Goal: Task Accomplishment & Management: Complete application form

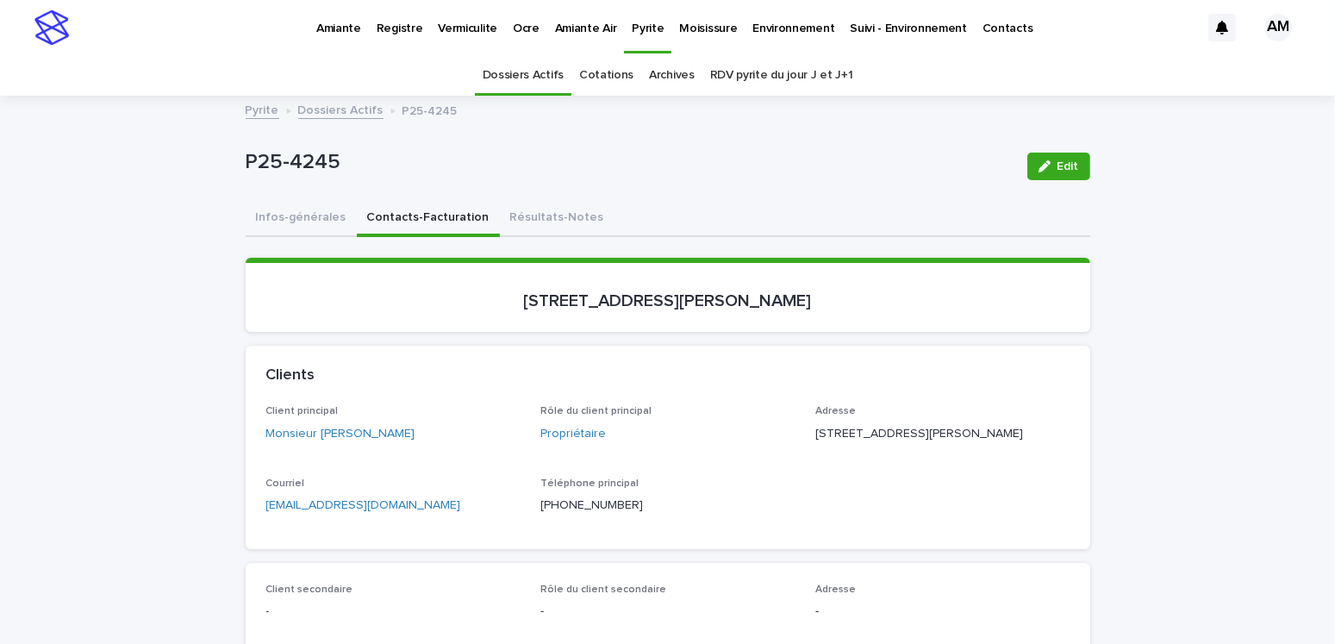
click at [253, 109] on link "Pyrite" at bounding box center [263, 109] width 34 height 20
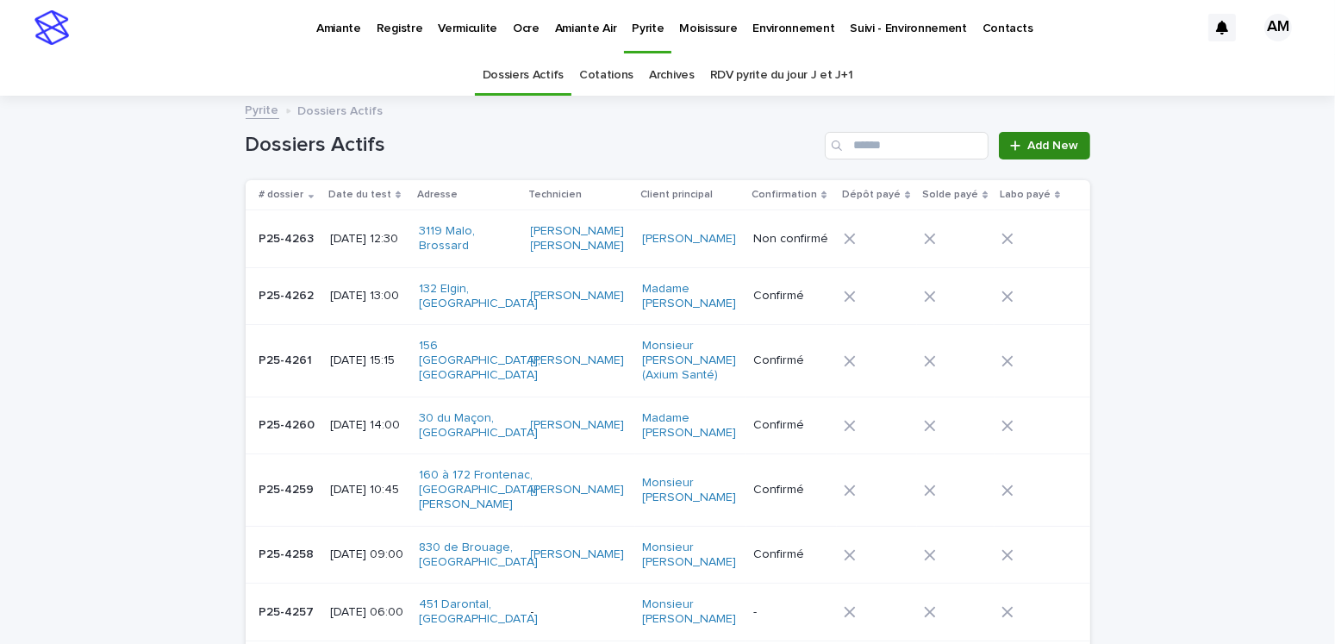
click at [1035, 143] on span "Add New" at bounding box center [1053, 146] width 51 height 12
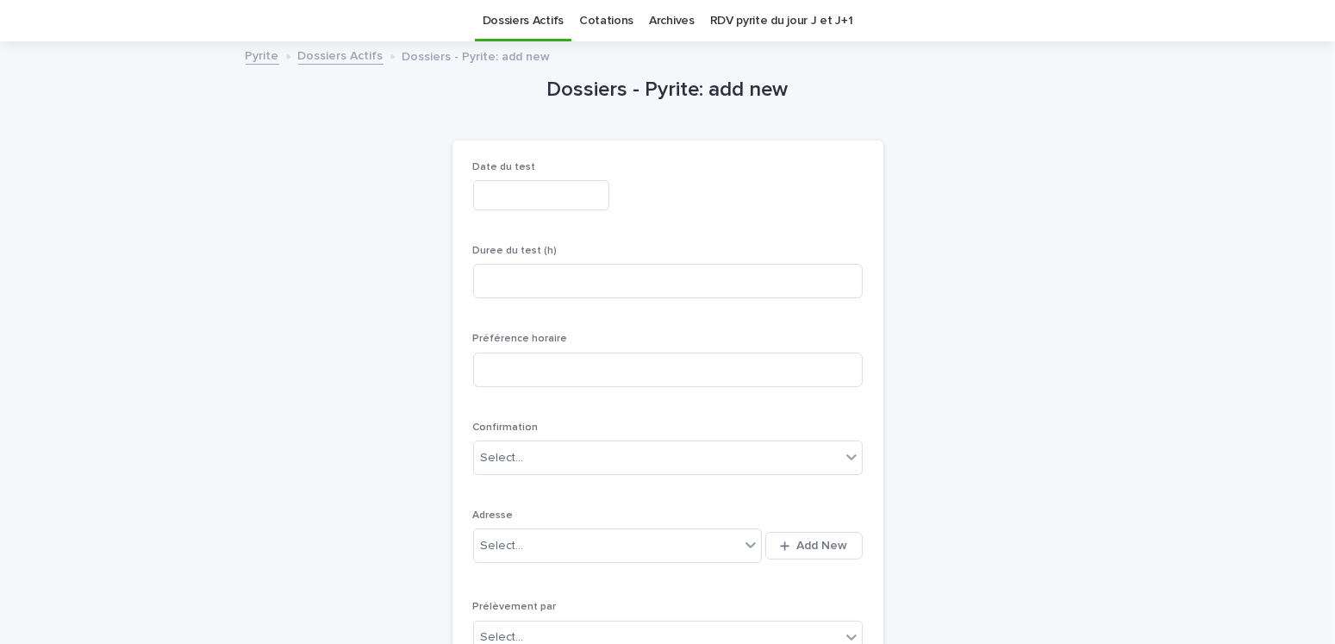
click at [509, 190] on input "text" at bounding box center [541, 195] width 136 height 30
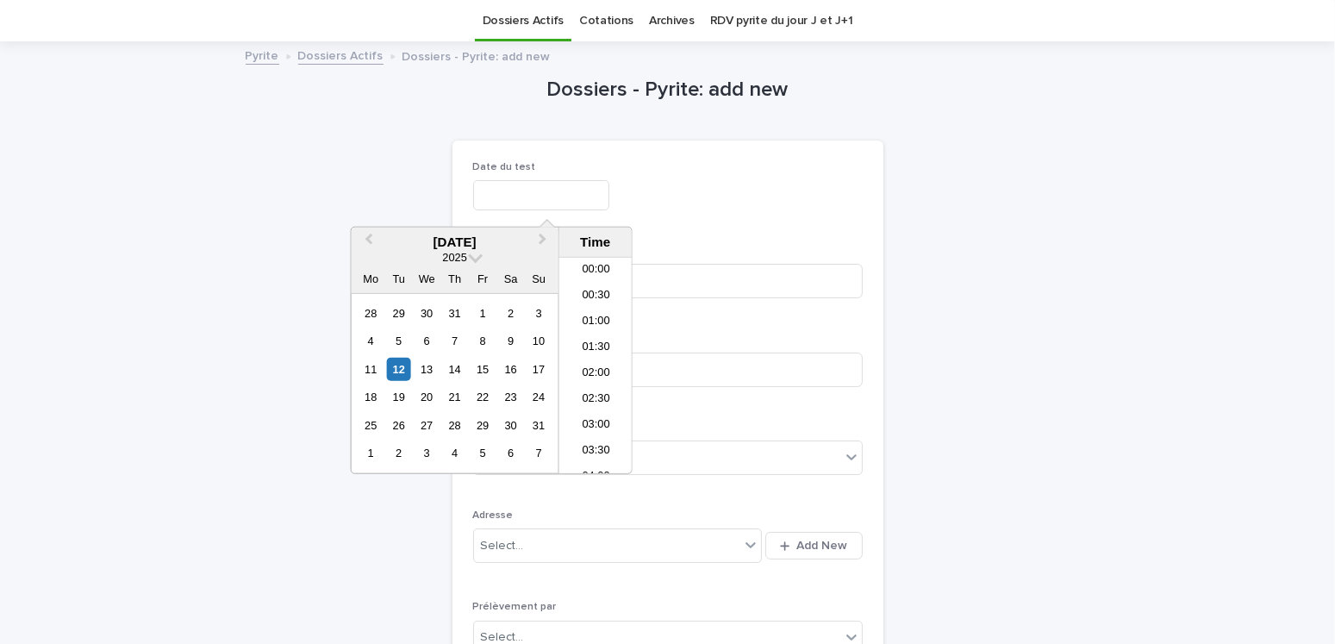
scroll to position [525, 0]
click at [508, 193] on input "text" at bounding box center [541, 195] width 136 height 30
click at [374, 395] on div "18" at bounding box center [370, 396] width 23 height 23
type input "**********"
click at [737, 165] on p "Date du test" at bounding box center [668, 167] width 390 height 12
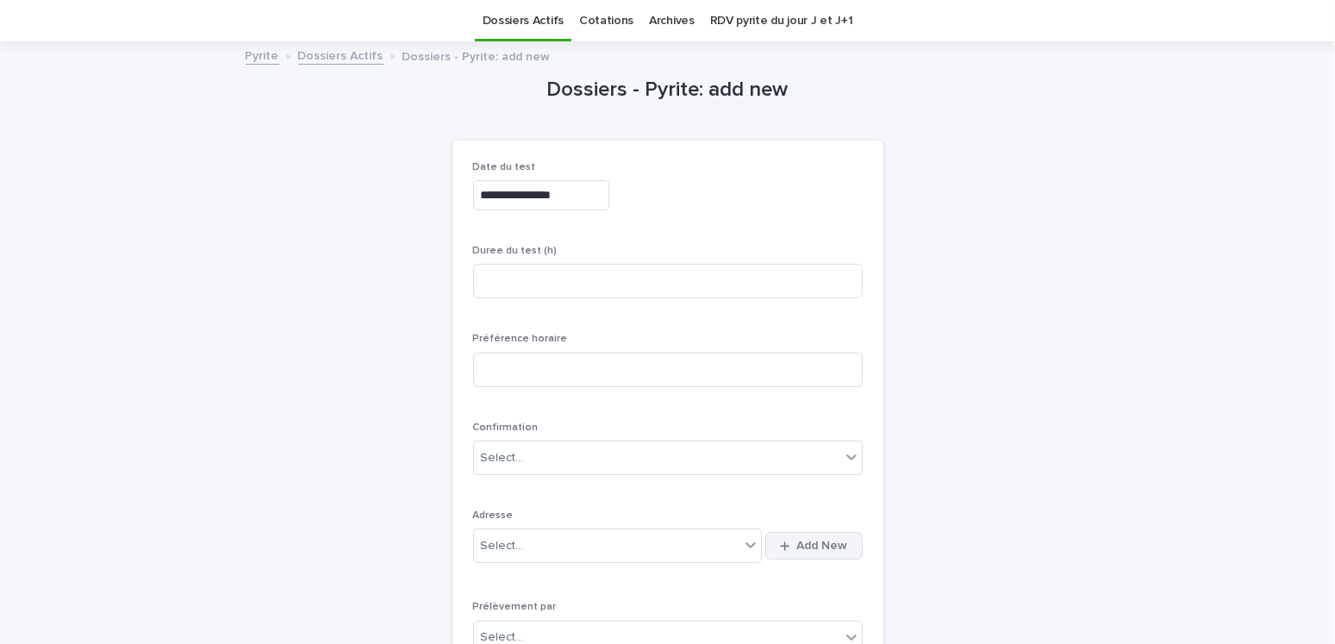
click at [789, 546] on div "button" at bounding box center [788, 545] width 16 height 11
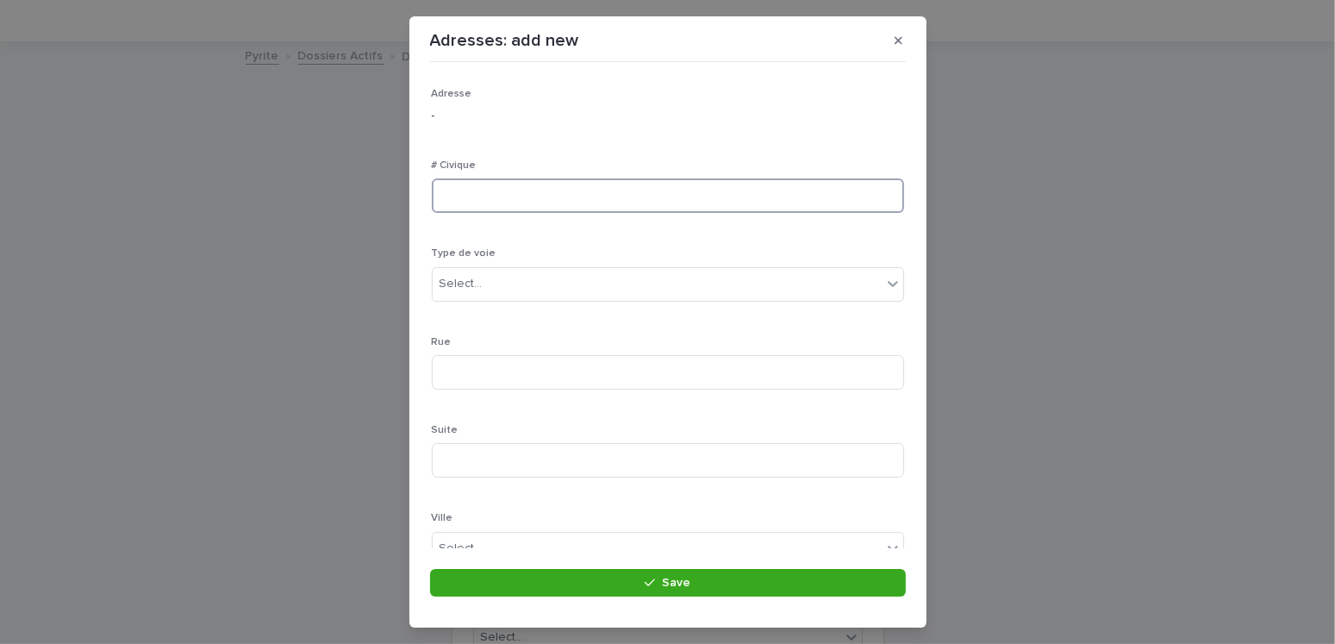
click at [529, 193] on input at bounding box center [668, 195] width 472 height 34
type input "****"
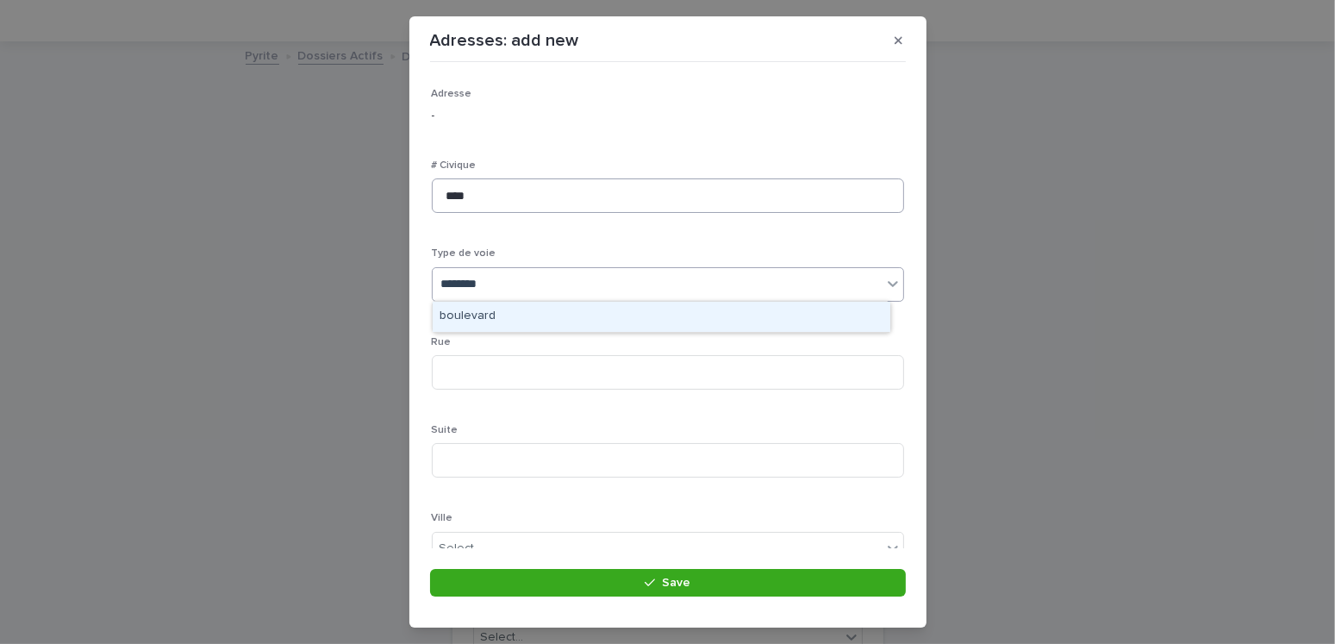
type input "*********"
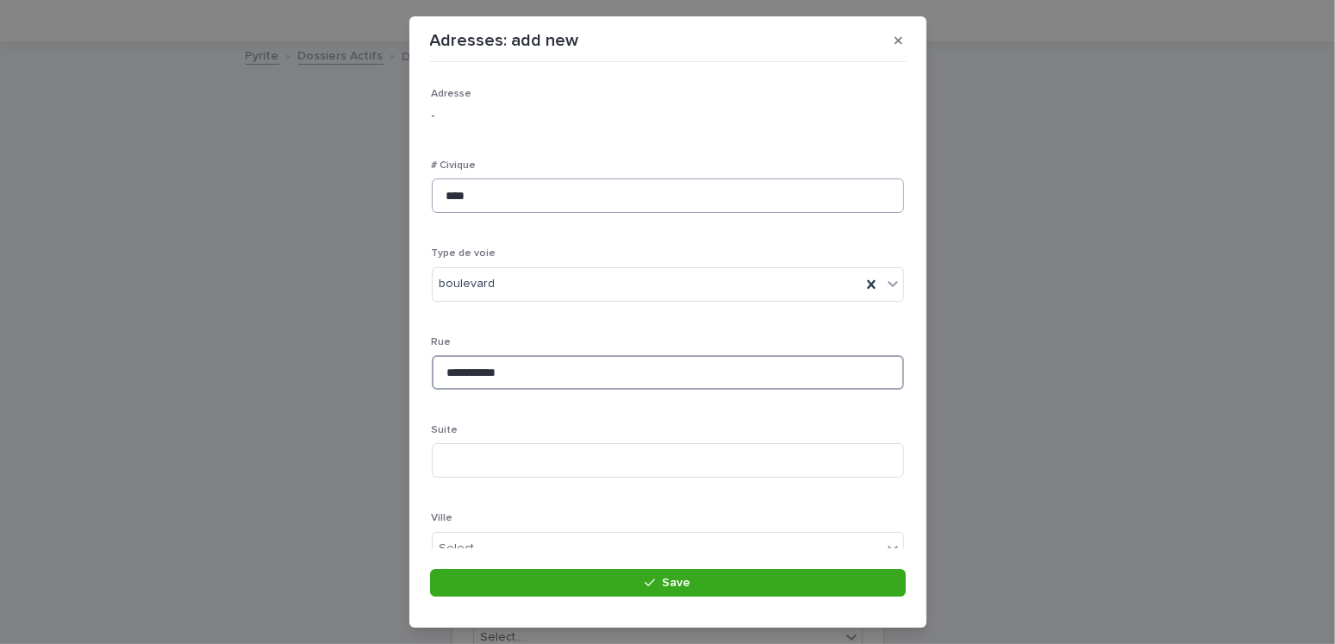
type input "**********"
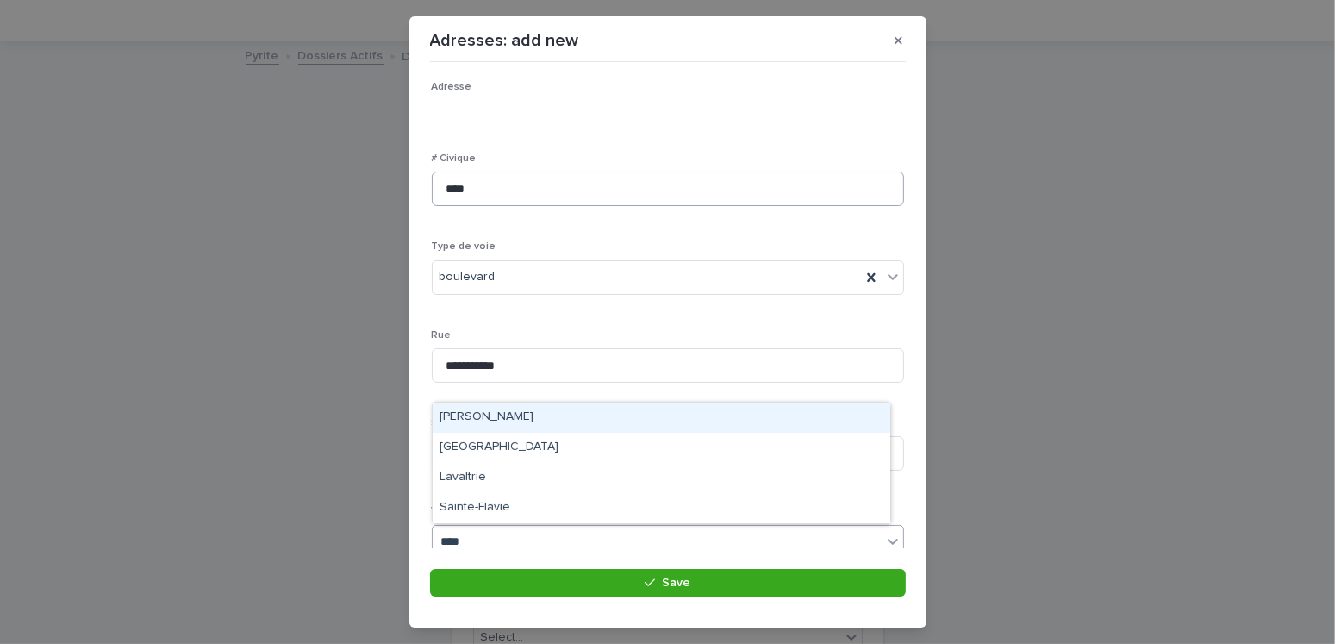
type input "*****"
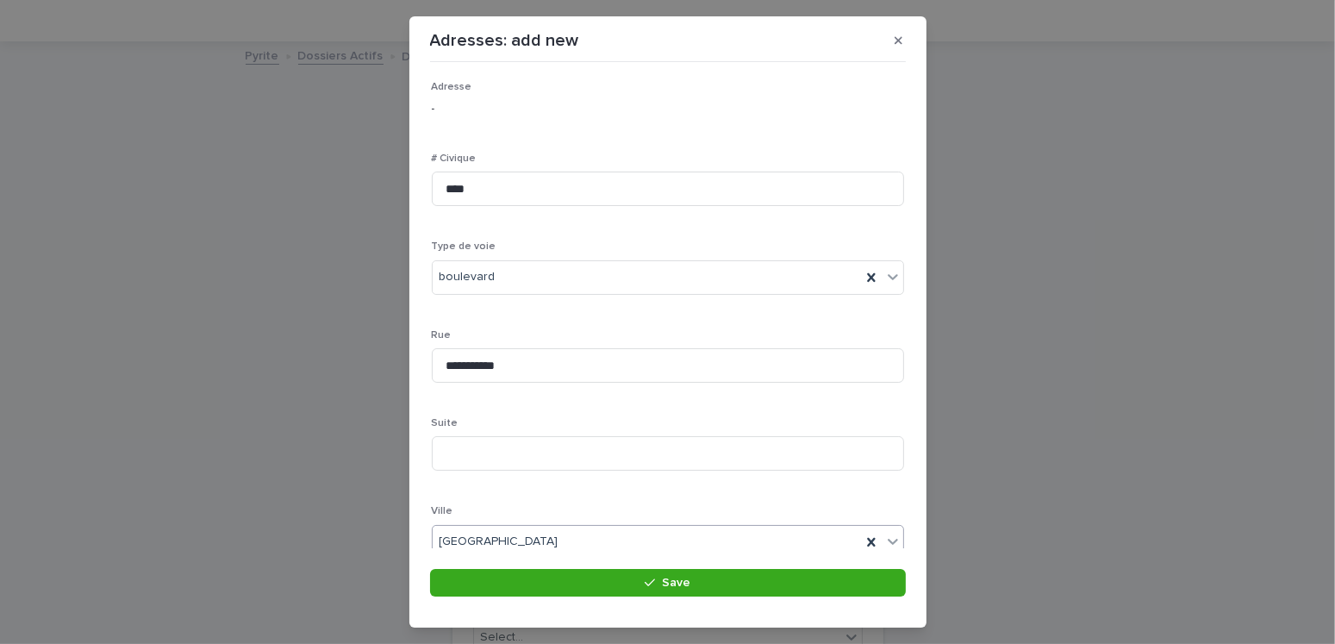
scroll to position [265, 0]
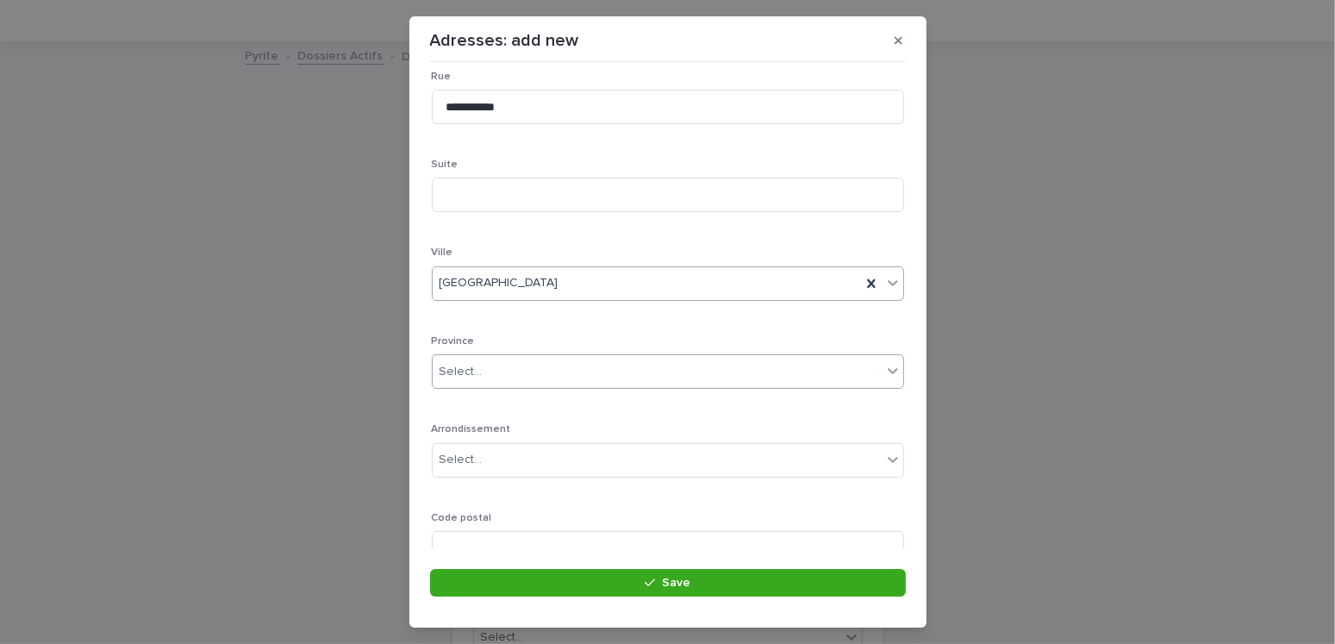
click at [471, 367] on div "Select..." at bounding box center [461, 372] width 43 height 18
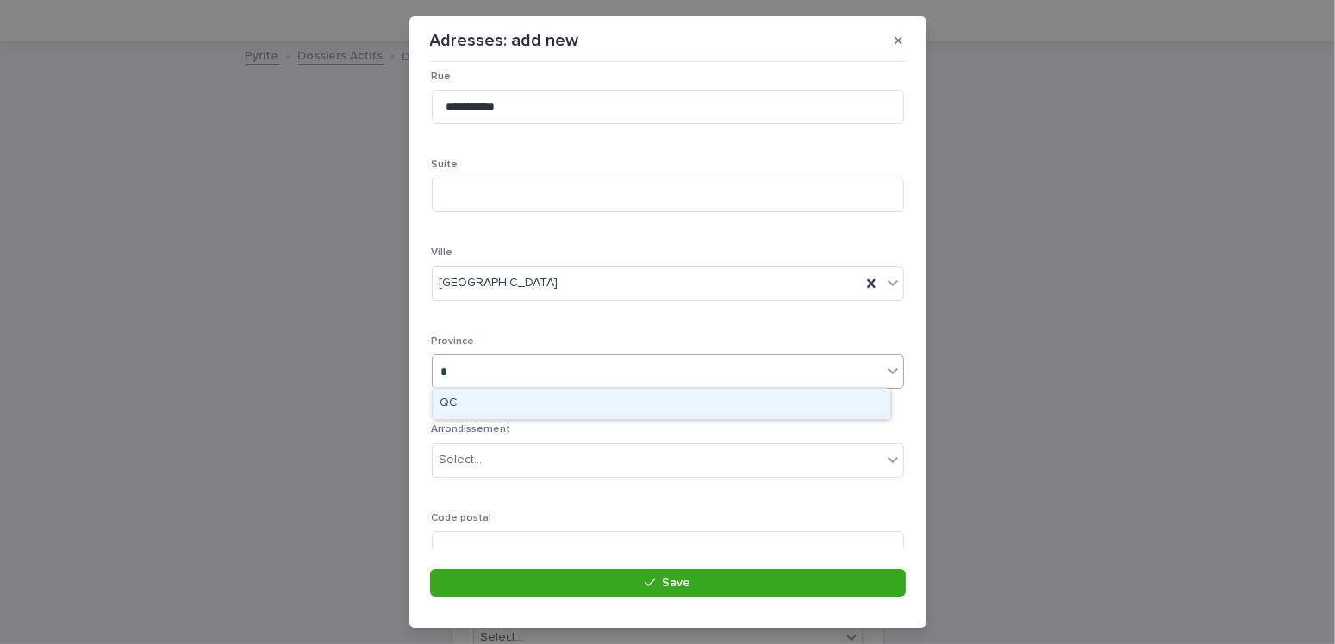
type input "**"
click at [471, 401] on div "QC" at bounding box center [662, 404] width 458 height 30
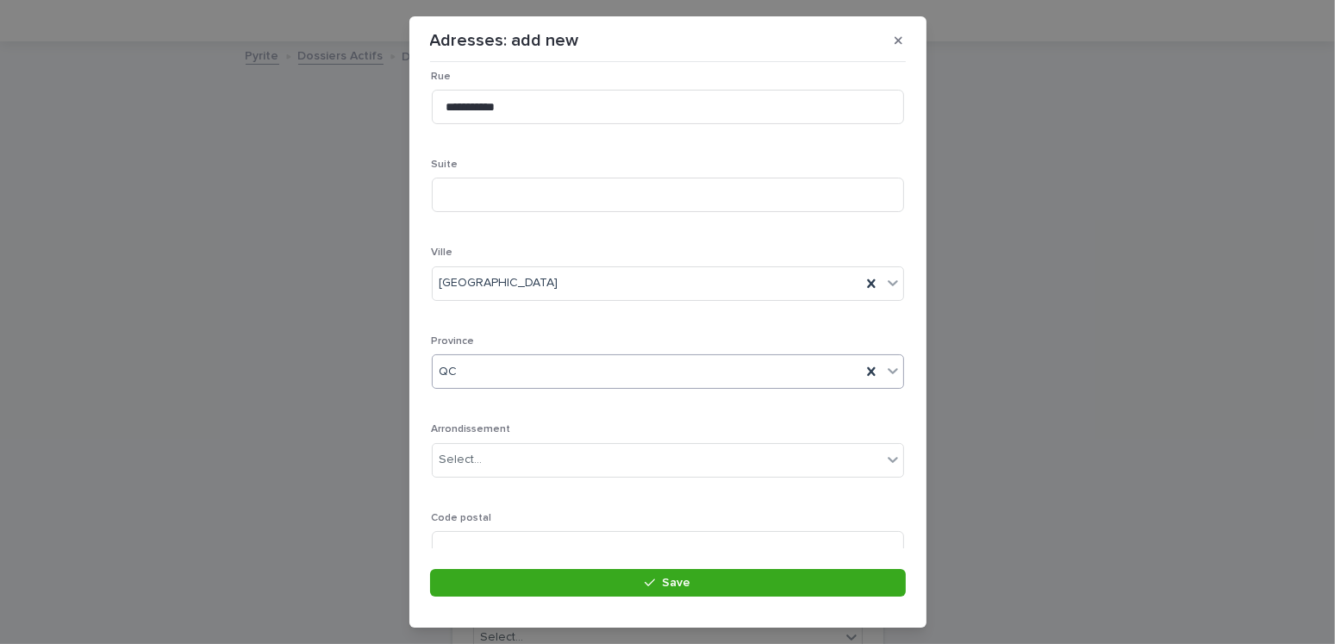
scroll to position [334, 0]
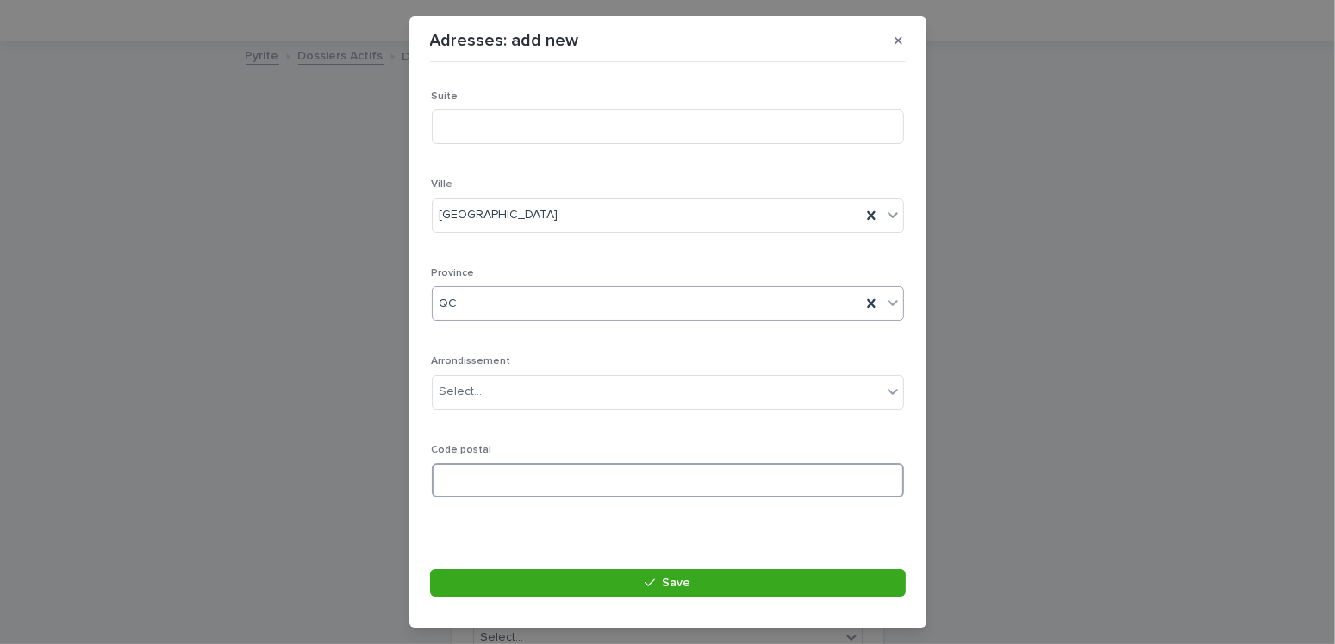
click at [499, 474] on input at bounding box center [668, 480] width 472 height 34
type input "*******"
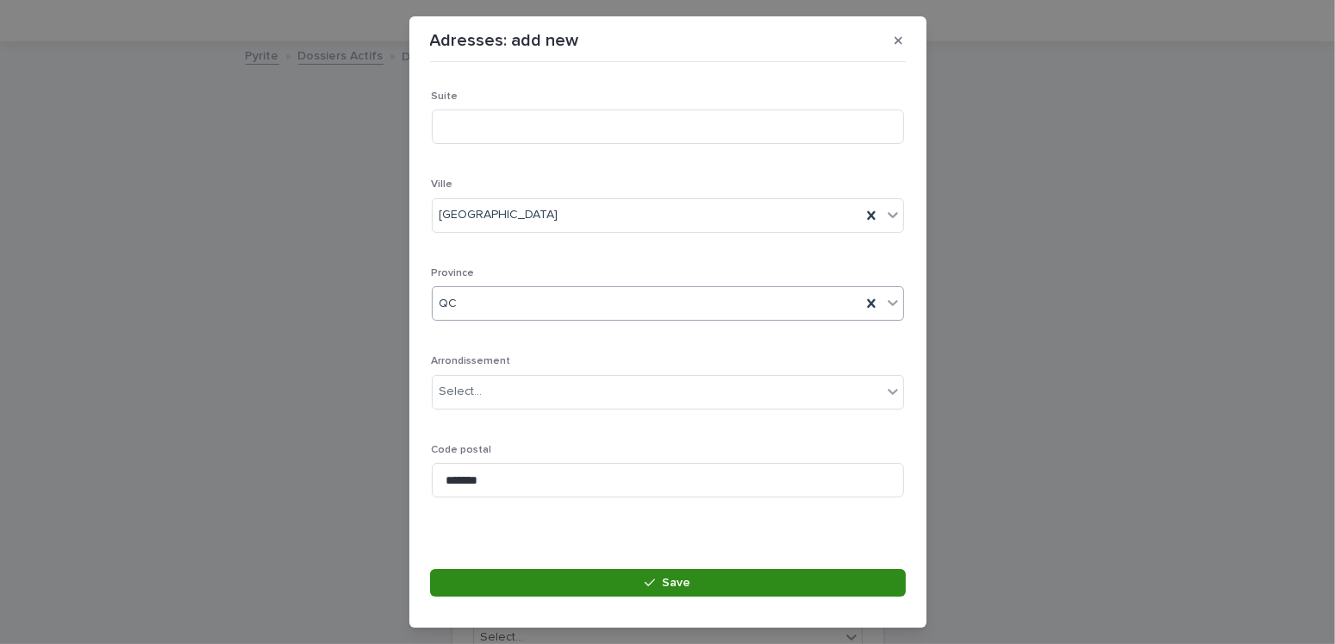
click at [654, 580] on icon "button" at bounding box center [650, 583] width 10 height 8
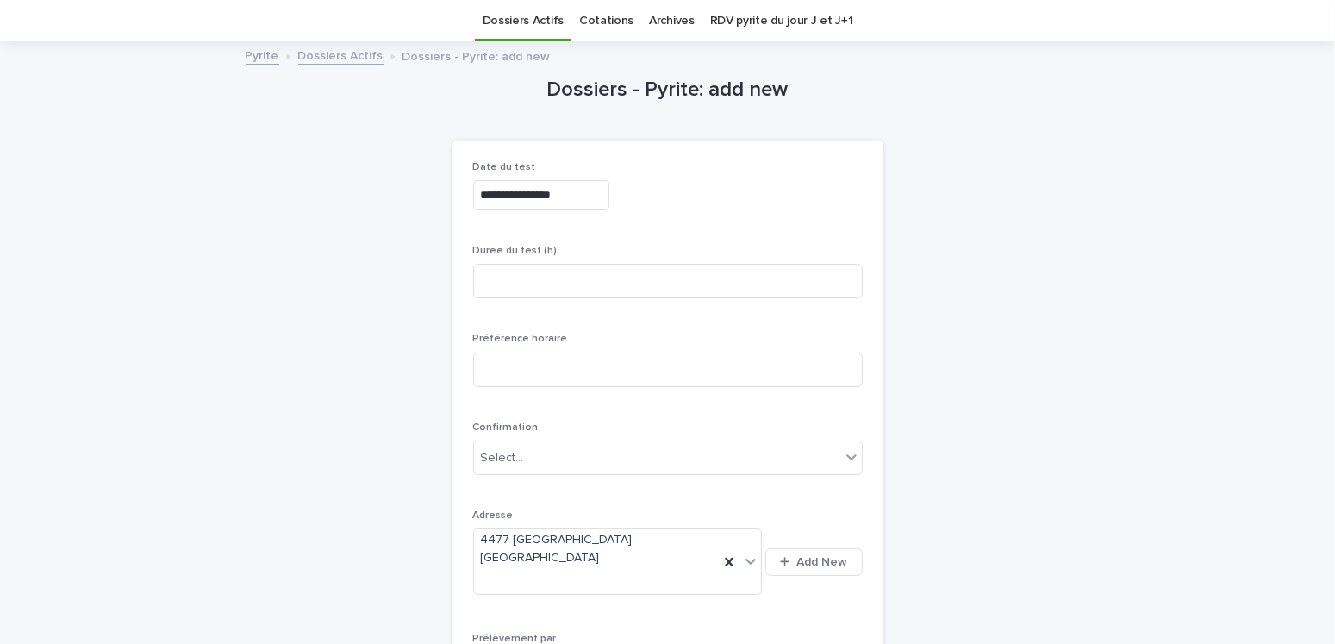
scroll to position [227, 0]
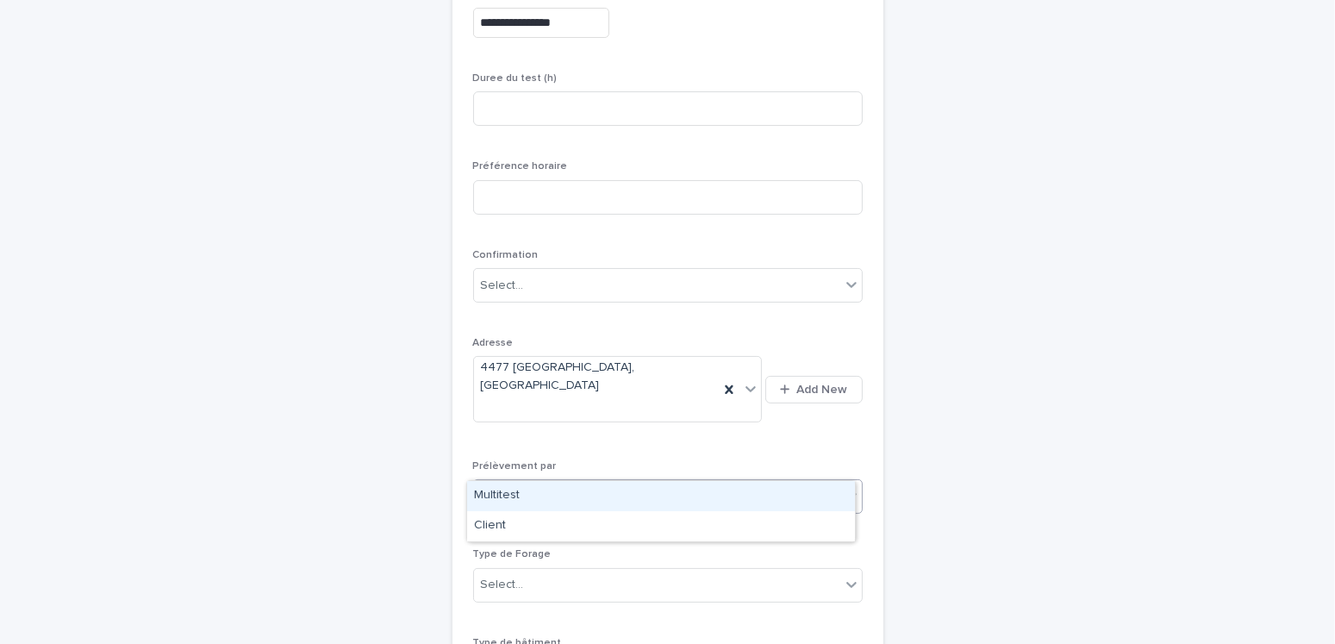
click at [535, 483] on div "Select..." at bounding box center [657, 497] width 366 height 28
click at [528, 490] on div "Multitest" at bounding box center [661, 496] width 388 height 30
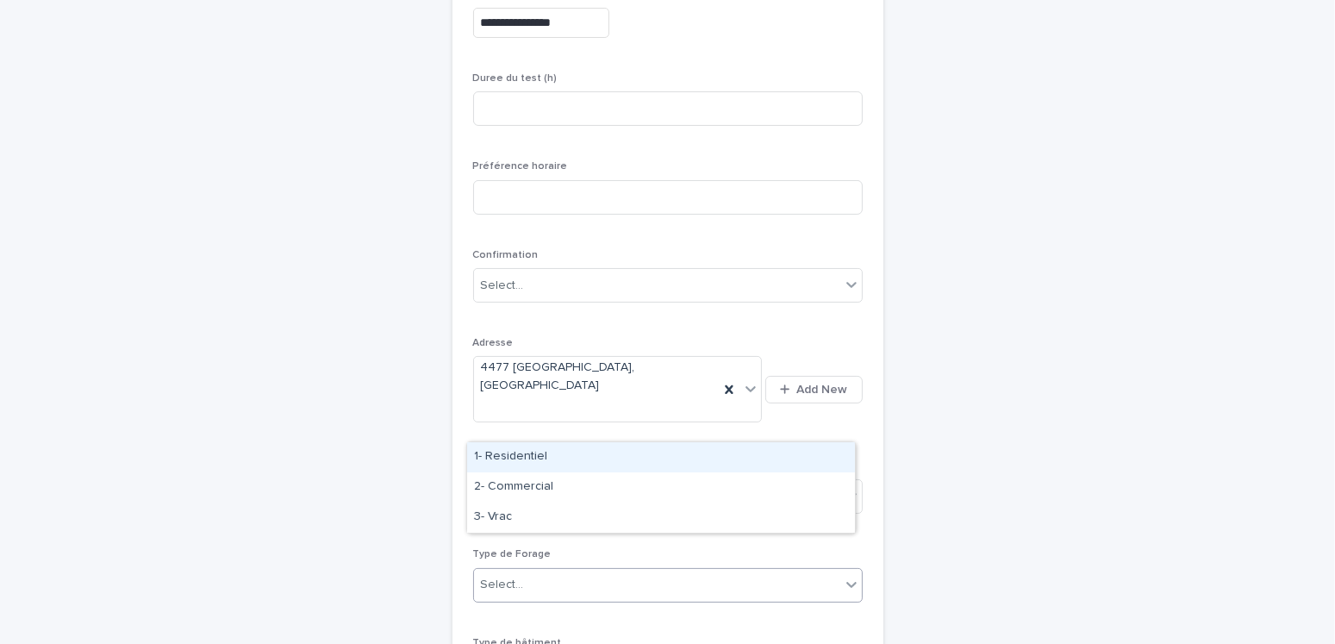
click at [542, 571] on div "Select..." at bounding box center [657, 585] width 366 height 28
drag, startPoint x: 518, startPoint y: 458, endPoint x: 545, endPoint y: 474, distance: 31.3
click at [520, 459] on div "1- Residentiel" at bounding box center [661, 457] width 388 height 30
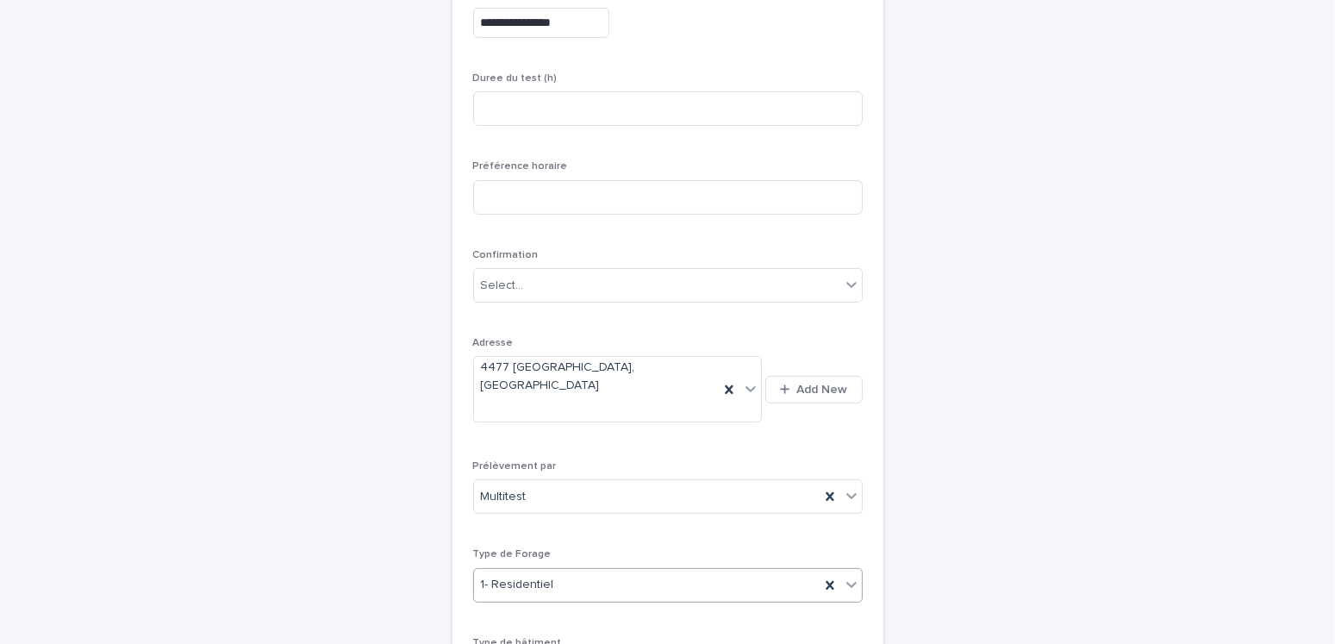
scroll to position [485, 0]
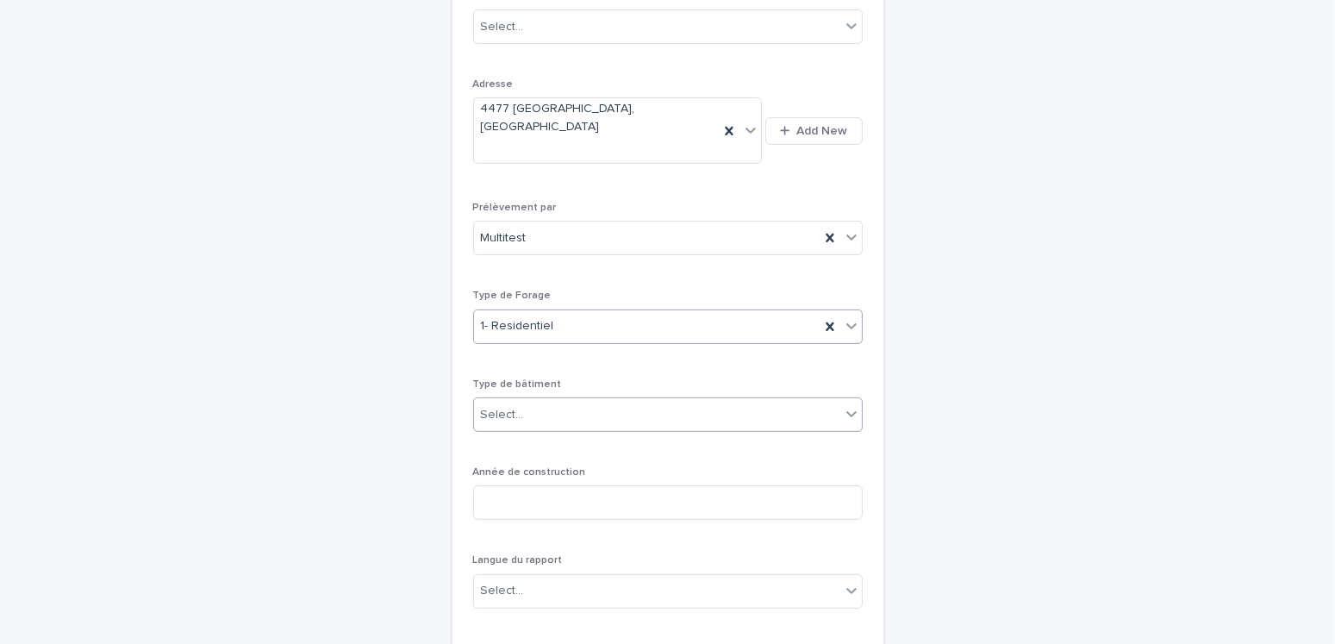
click at [529, 401] on div "Select..." at bounding box center [657, 415] width 366 height 28
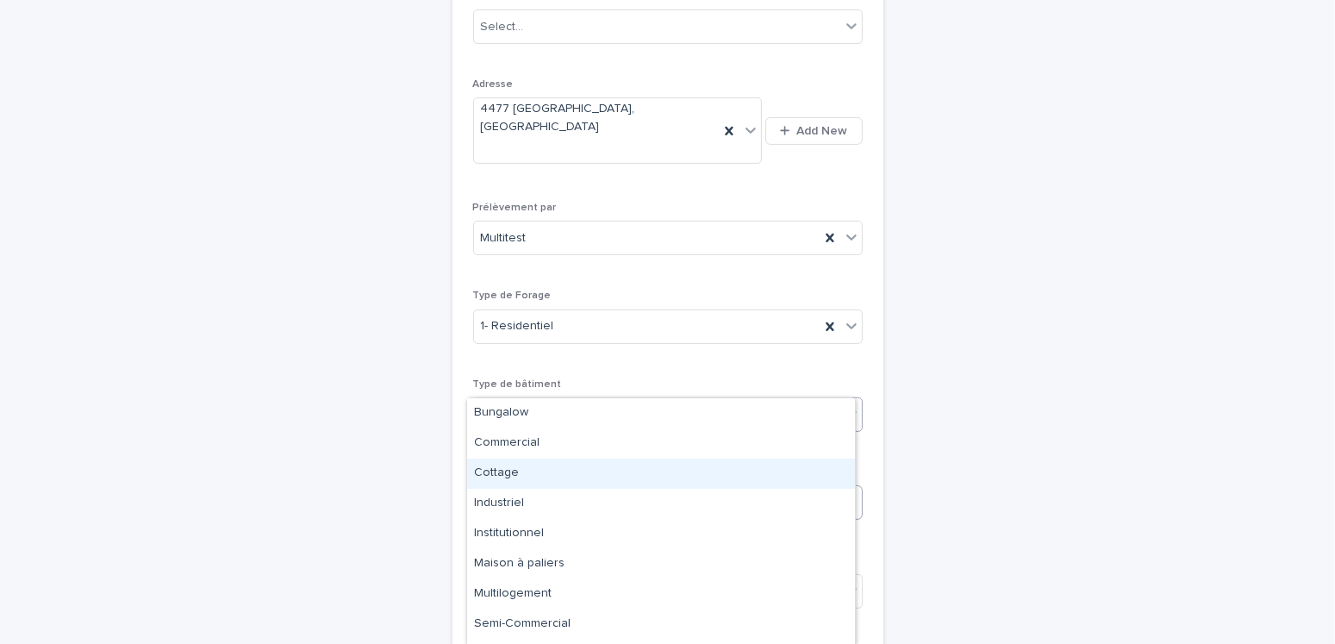
click at [509, 474] on div "Cottage" at bounding box center [661, 474] width 388 height 30
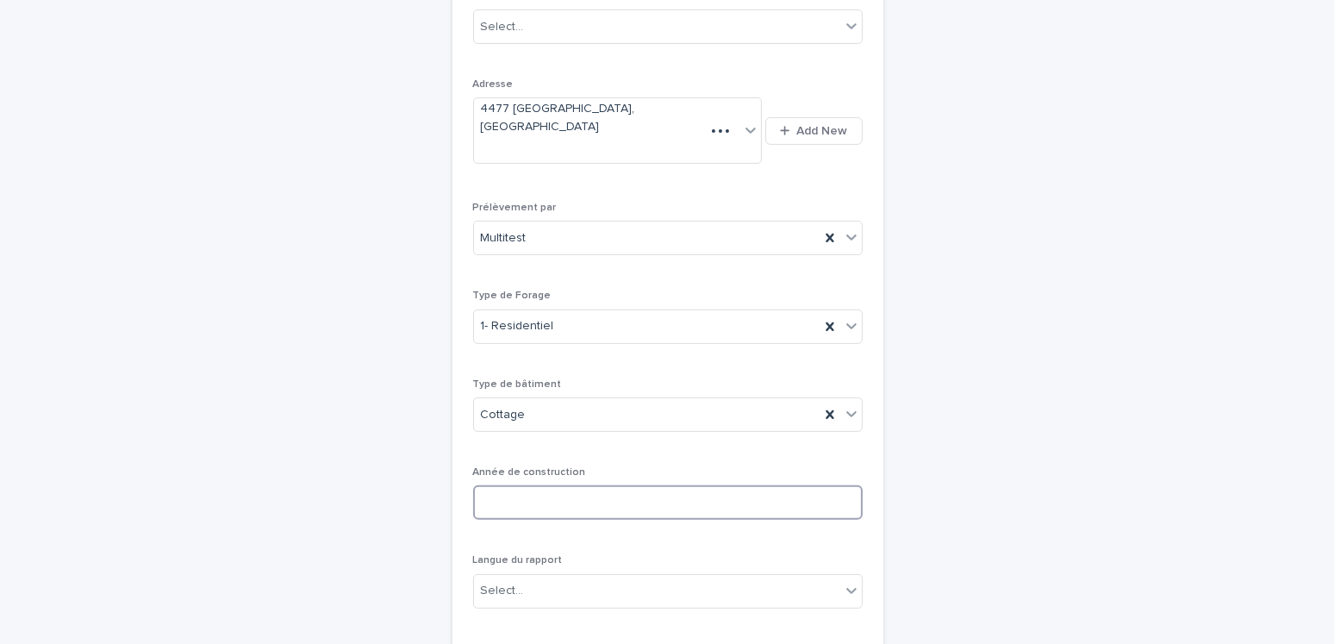
click at [534, 485] on input at bounding box center [668, 502] width 390 height 34
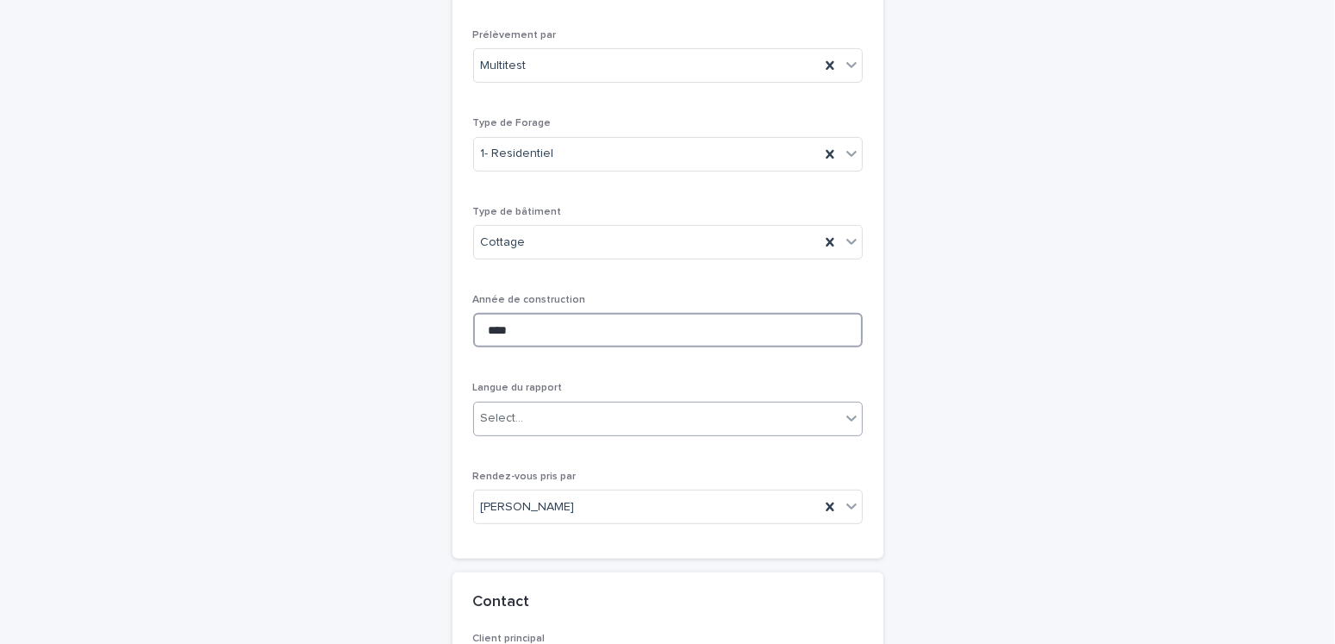
type input "****"
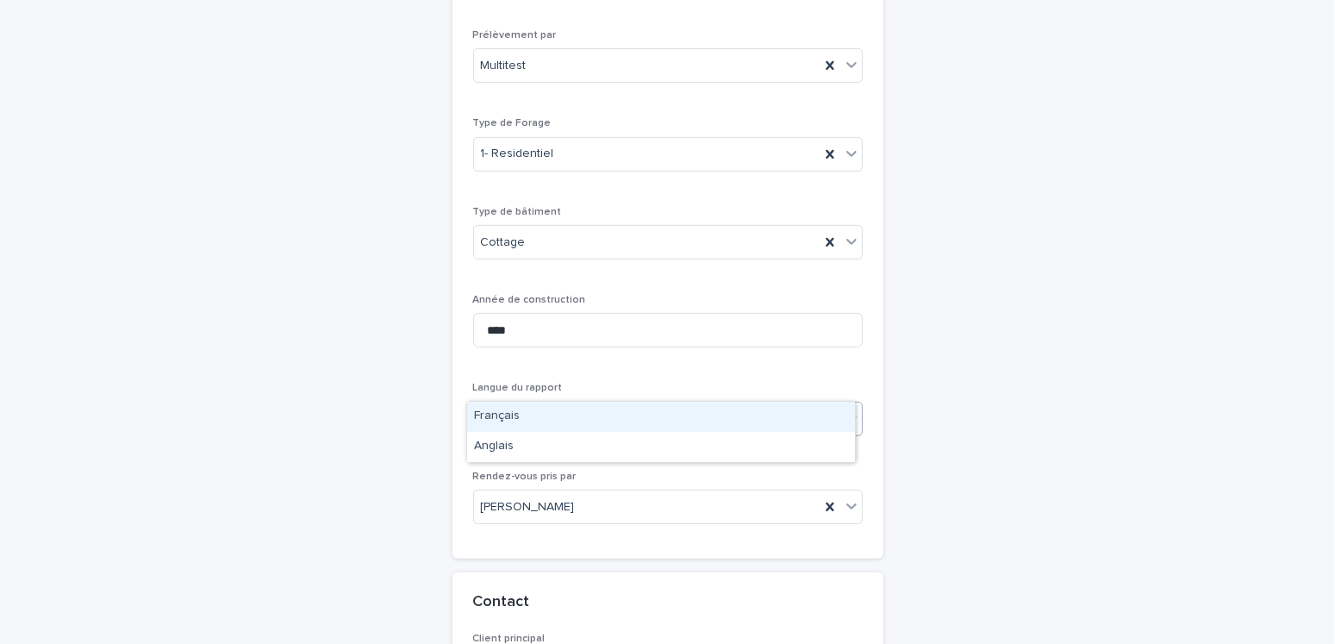
click at [580, 404] on div "Select..." at bounding box center [657, 418] width 366 height 28
click at [515, 414] on div "Français" at bounding box center [661, 417] width 388 height 30
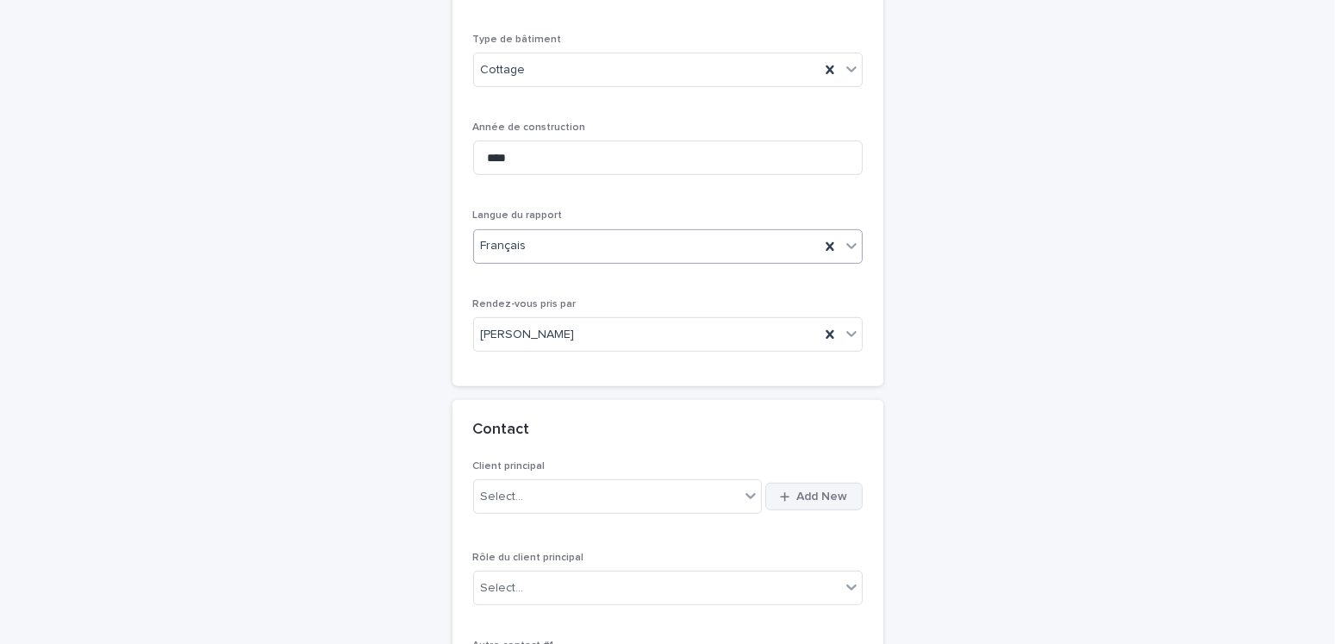
click at [814, 490] on span "Add New" at bounding box center [822, 496] width 51 height 12
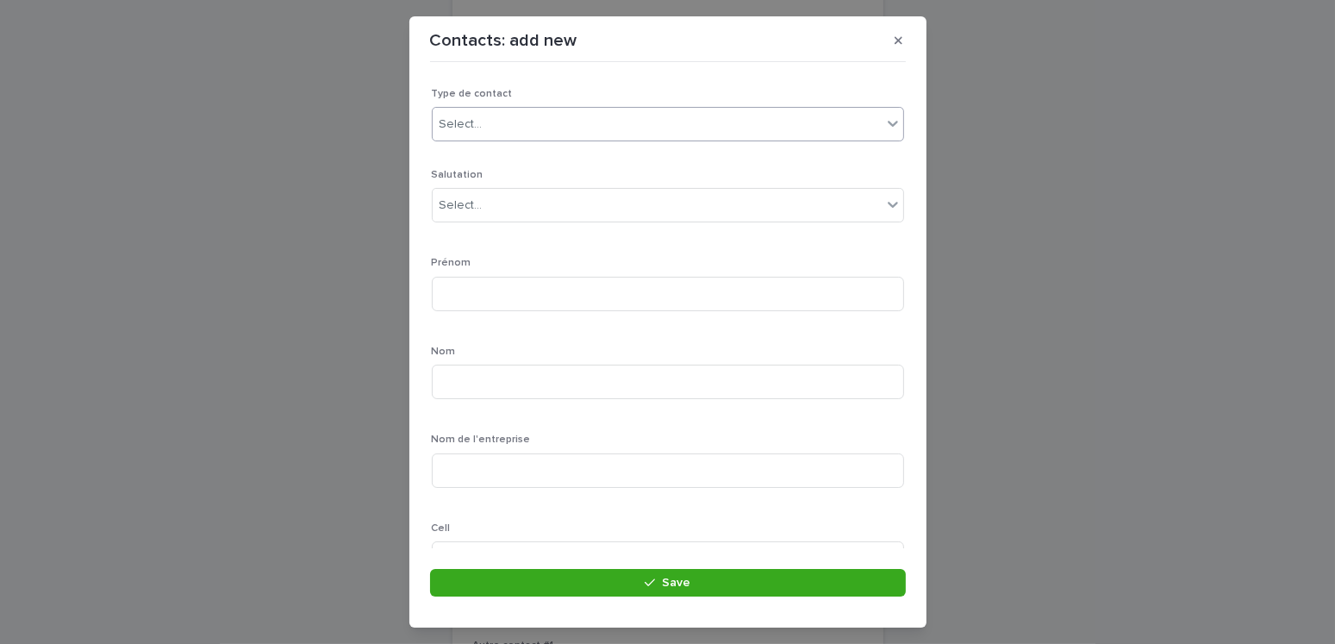
click at [474, 126] on div "Select..." at bounding box center [461, 124] width 43 height 18
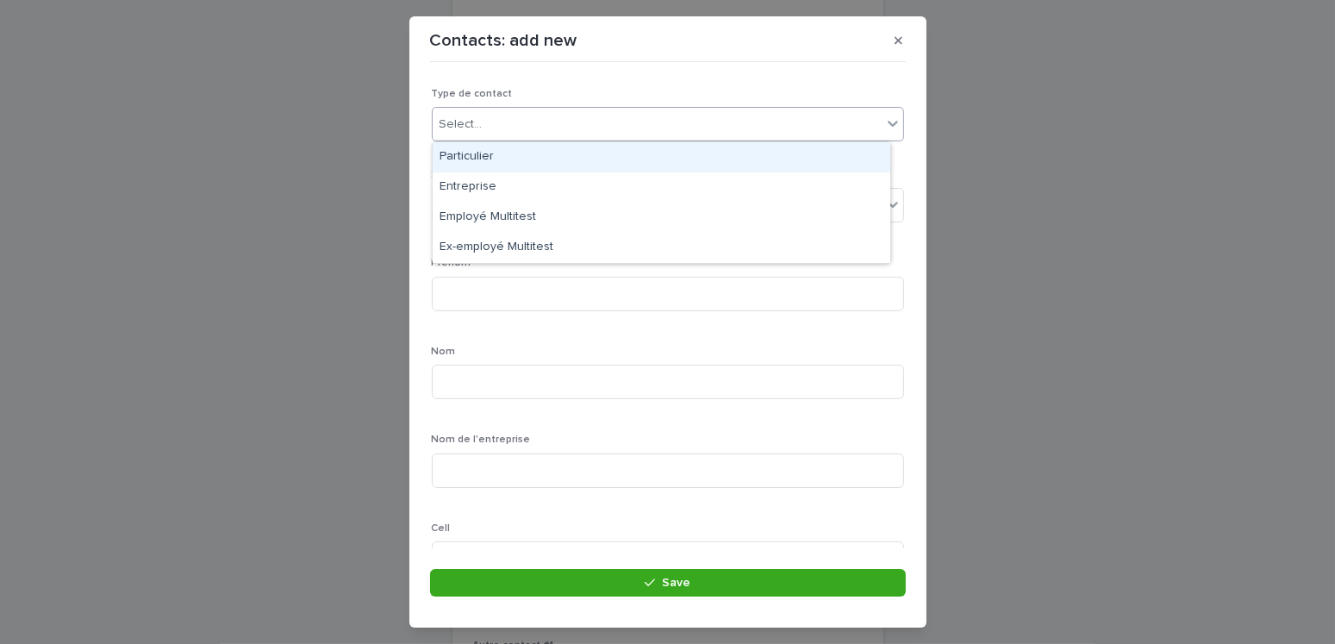
click at [465, 154] on div "Particulier" at bounding box center [662, 157] width 458 height 30
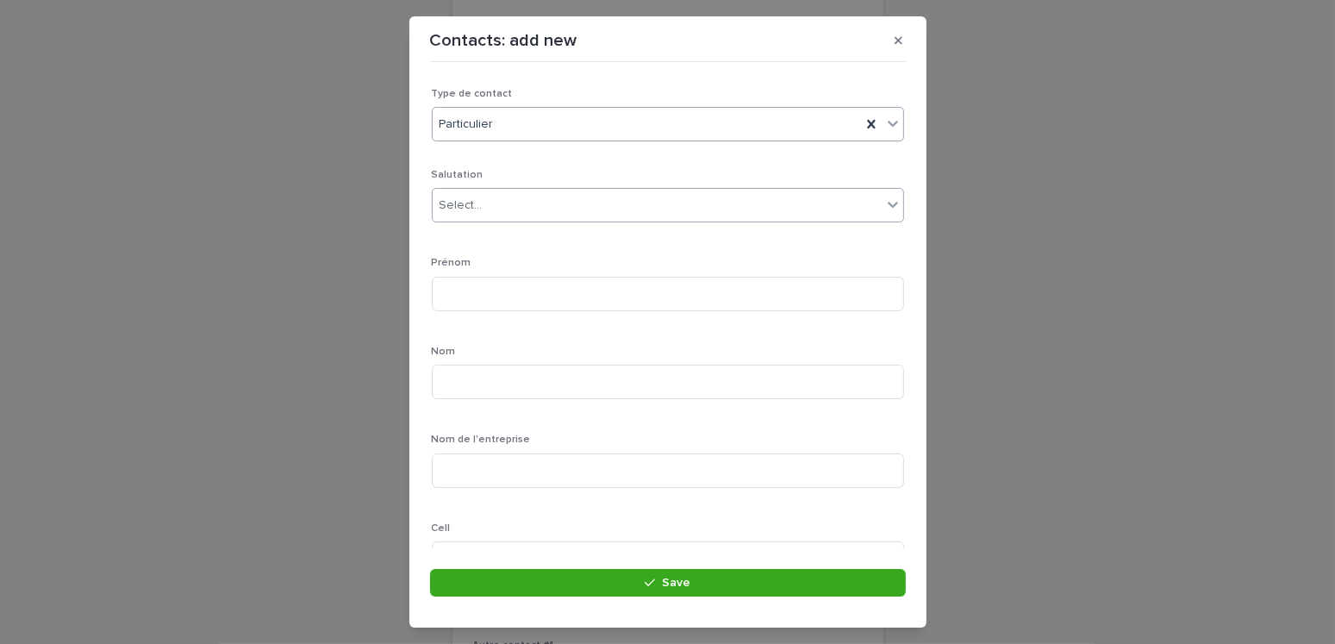
click at [484, 203] on div "Select..." at bounding box center [657, 205] width 449 height 28
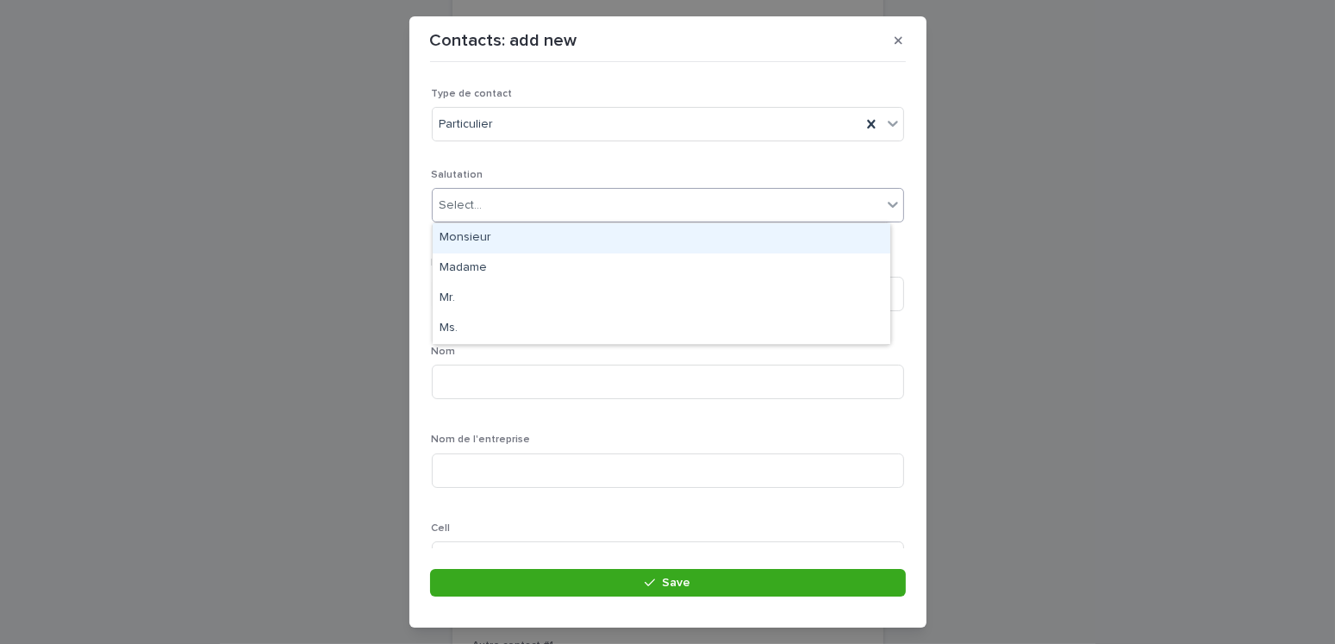
click at [477, 236] on div "Monsieur" at bounding box center [662, 238] width 458 height 30
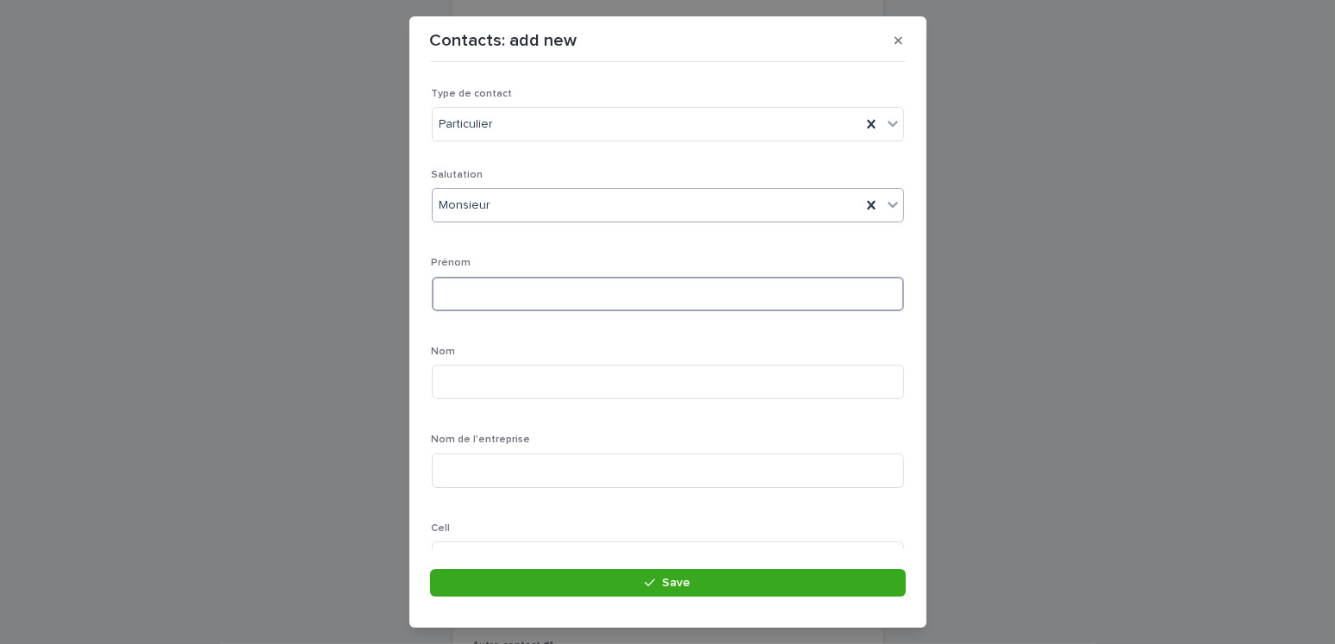
click at [474, 285] on input at bounding box center [668, 294] width 472 height 34
type input "*******"
type input "********"
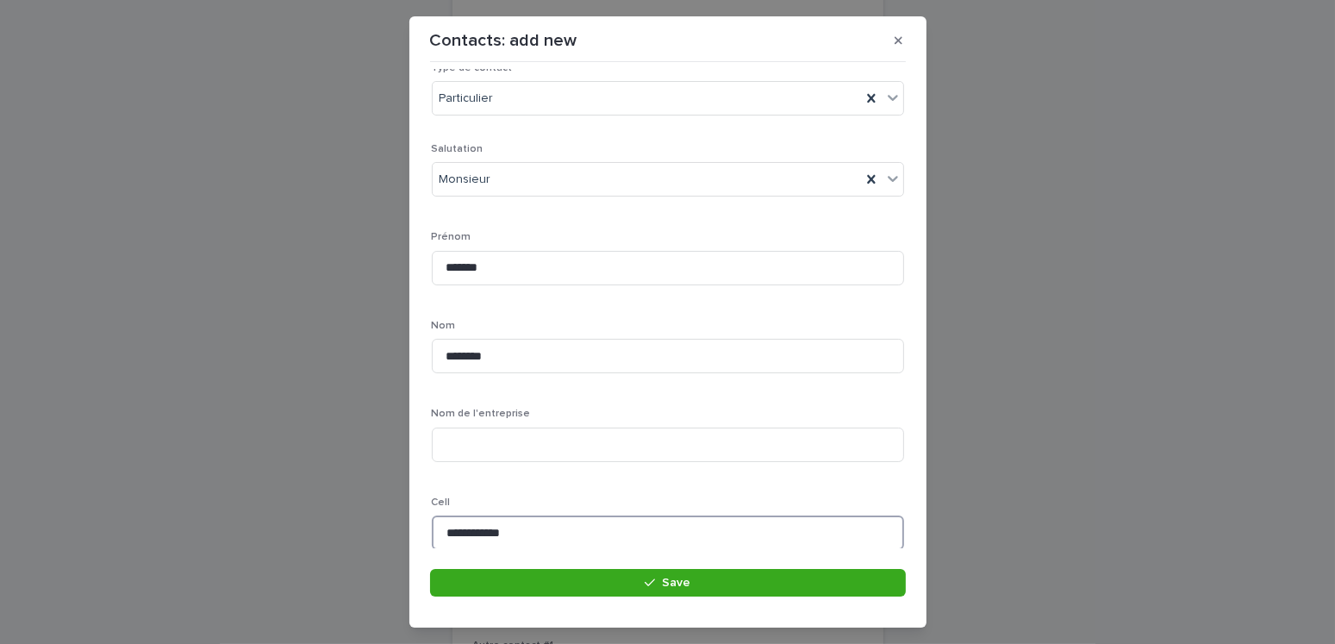
scroll to position [371, 0]
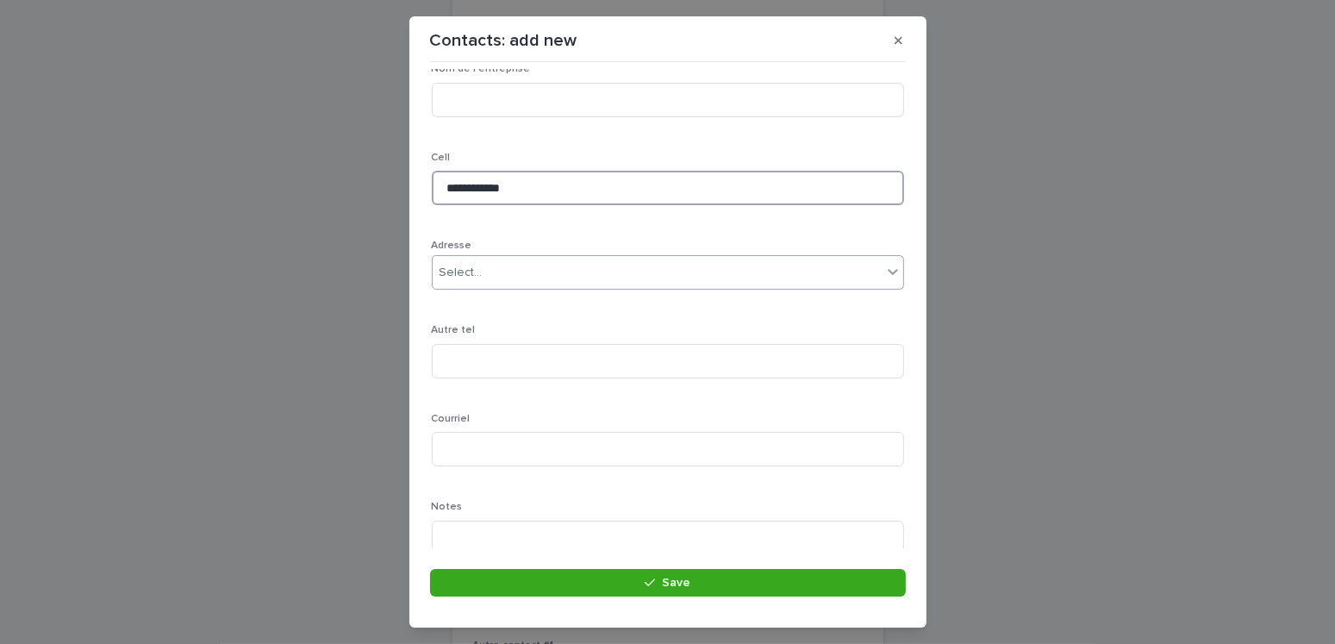
type input "**********"
click at [496, 273] on div "Select..." at bounding box center [657, 273] width 449 height 28
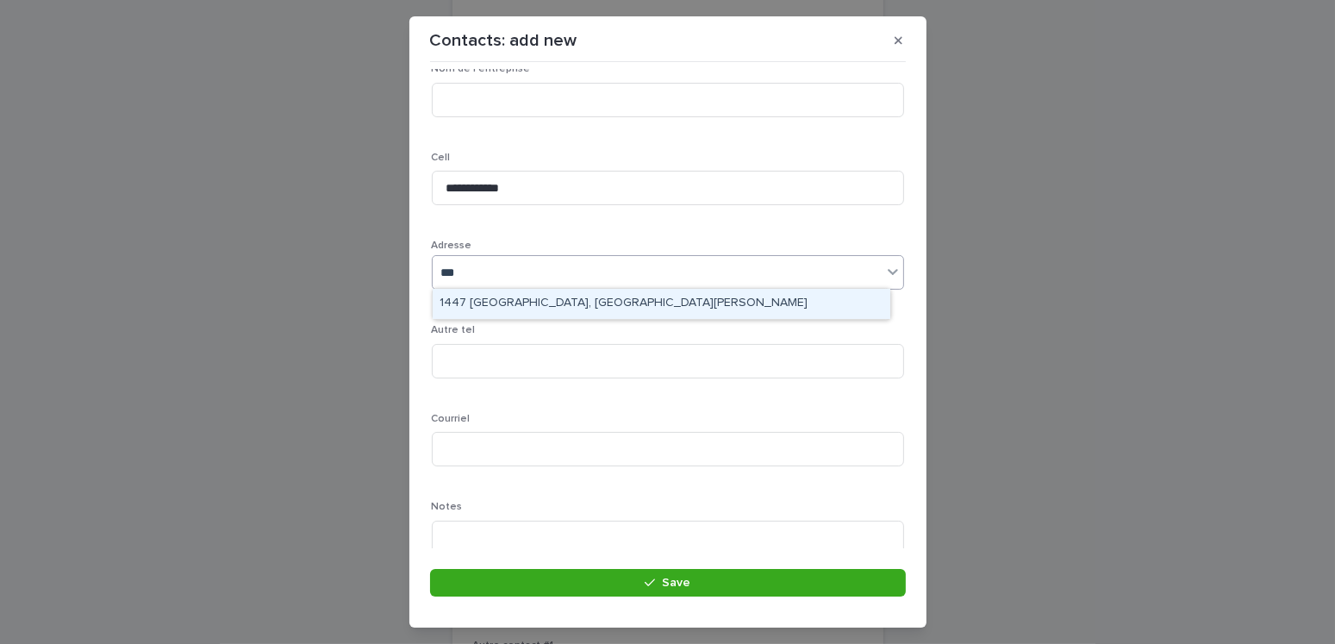
type input "****"
click at [571, 298] on div "4477 [GEOGRAPHIC_DATA], [GEOGRAPHIC_DATA]" at bounding box center [662, 304] width 458 height 30
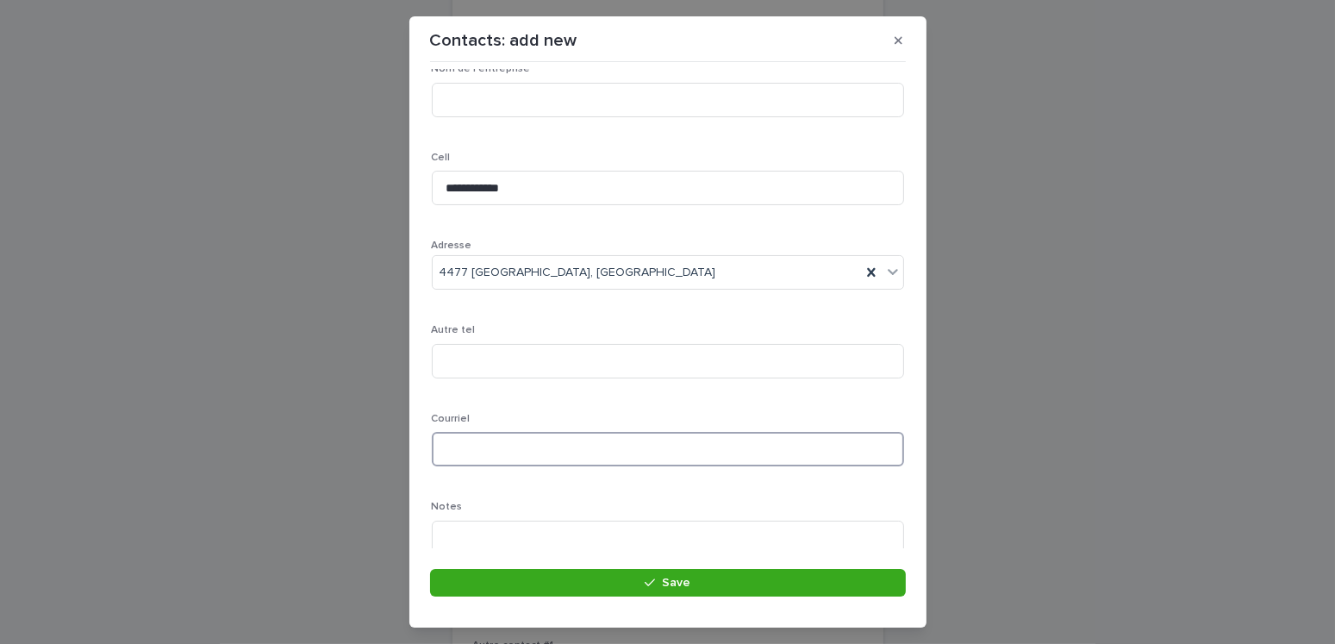
click at [490, 441] on input at bounding box center [668, 449] width 472 height 34
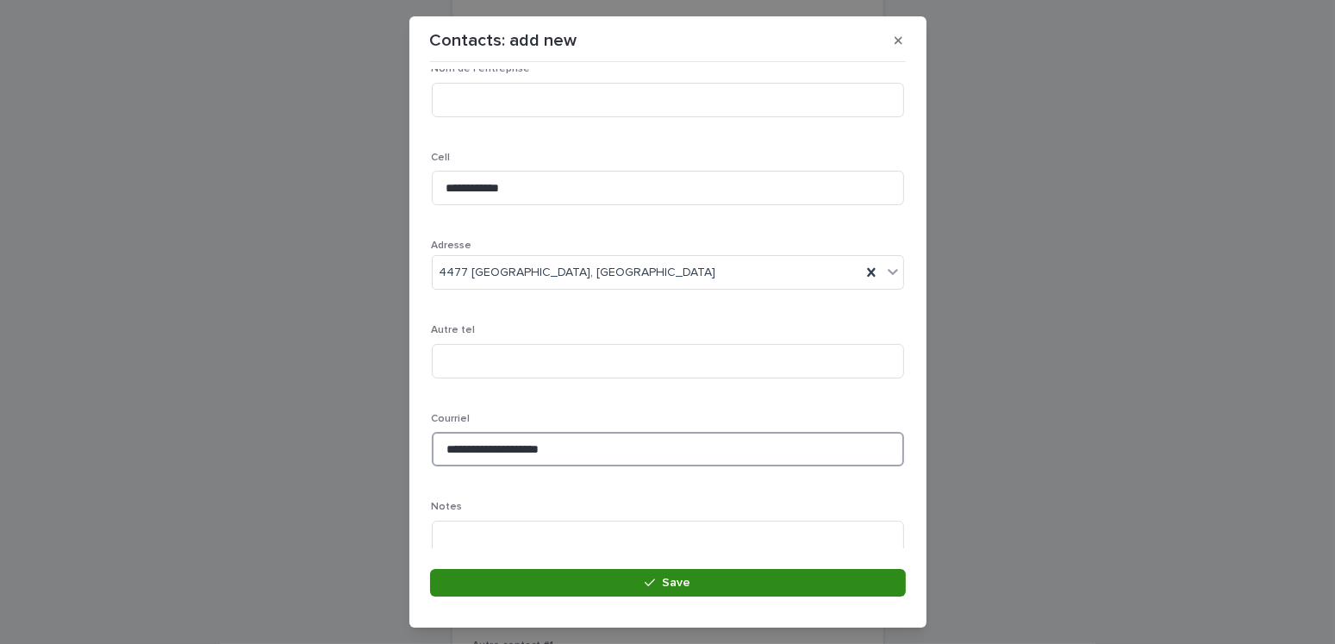
type input "**********"
click at [660, 590] on button "Save" at bounding box center [668, 583] width 476 height 28
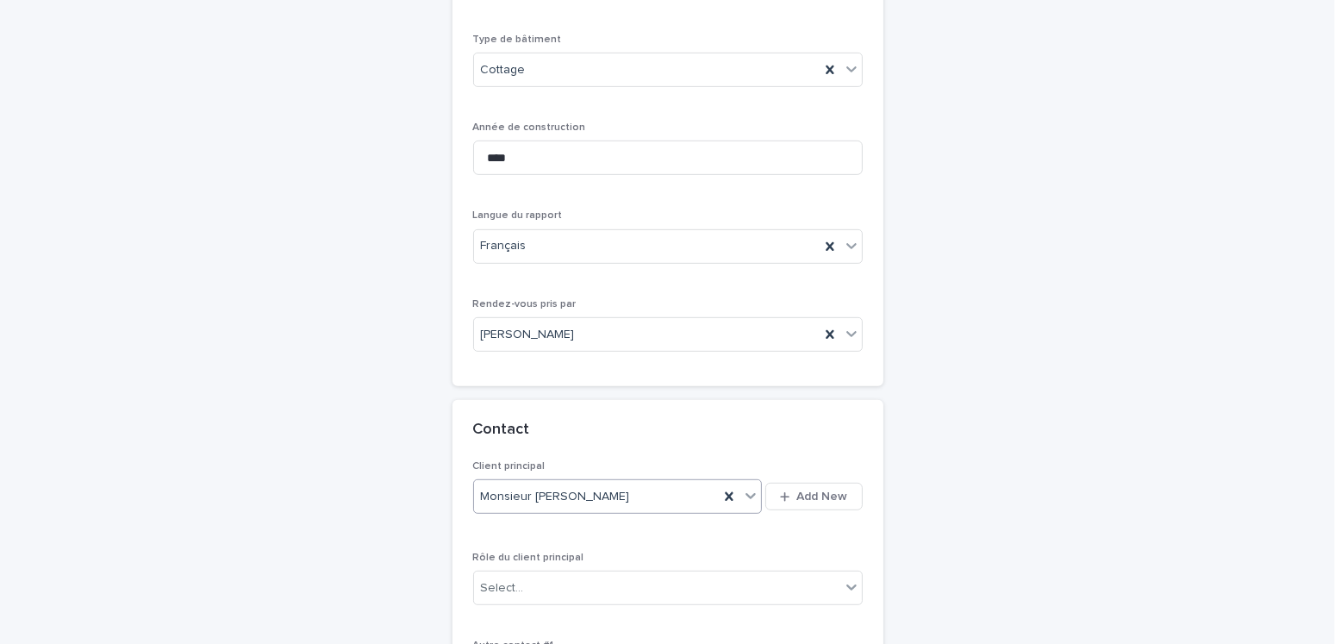
scroll to position [1002, 0]
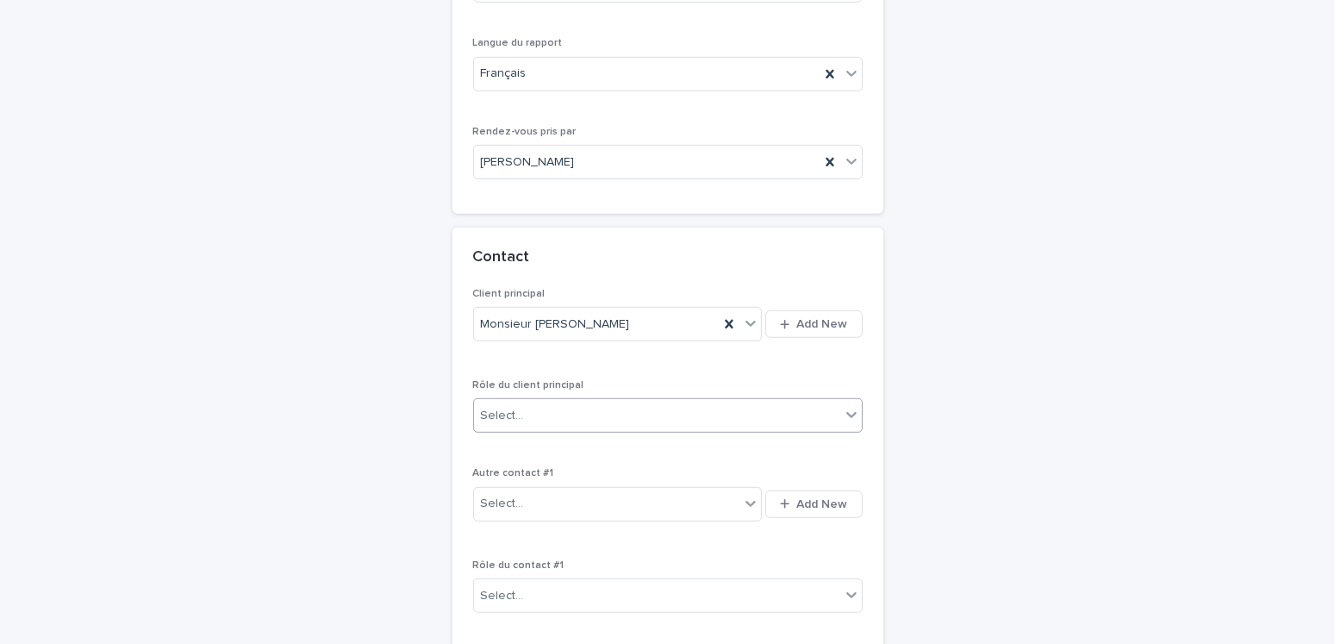
click at [546, 402] on div "Select..." at bounding box center [657, 416] width 366 height 28
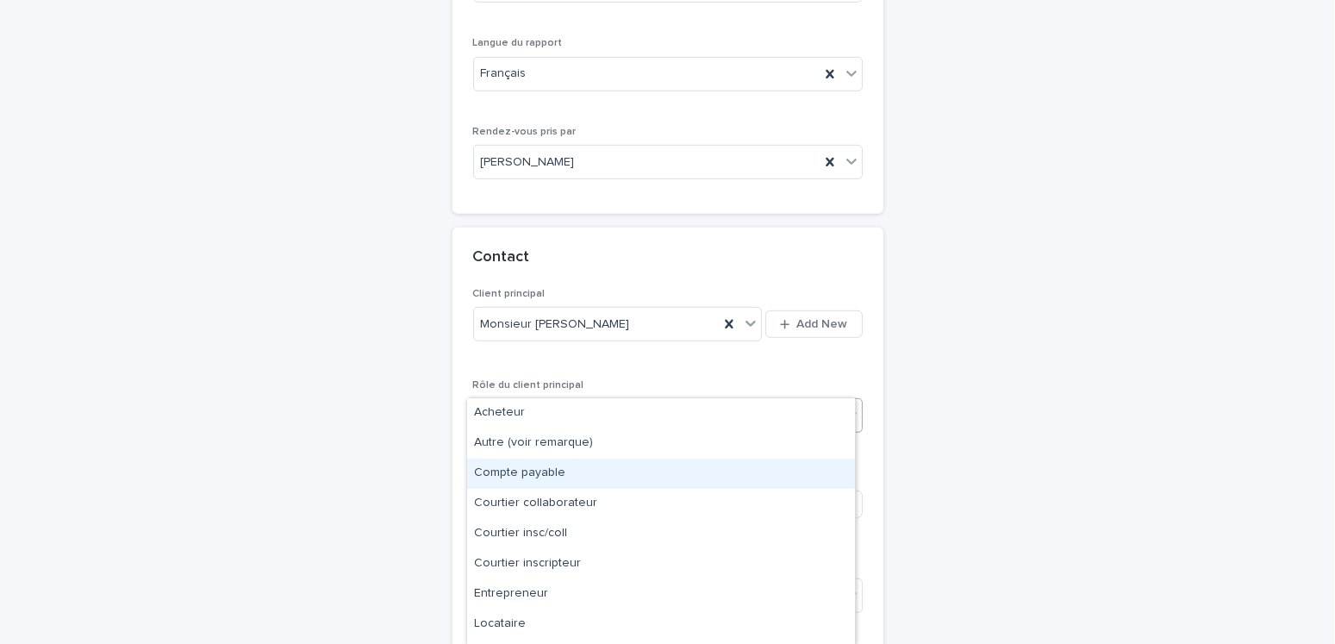
scroll to position [54, 0]
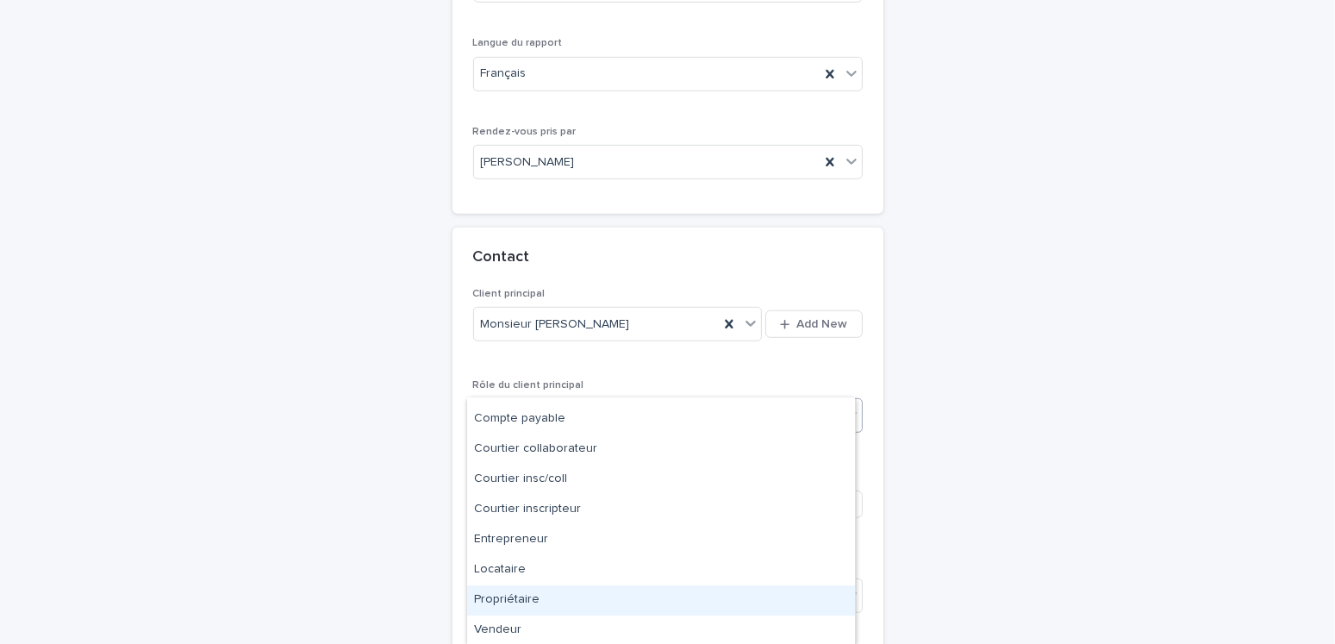
click at [510, 601] on div "Propriétaire" at bounding box center [661, 600] width 388 height 30
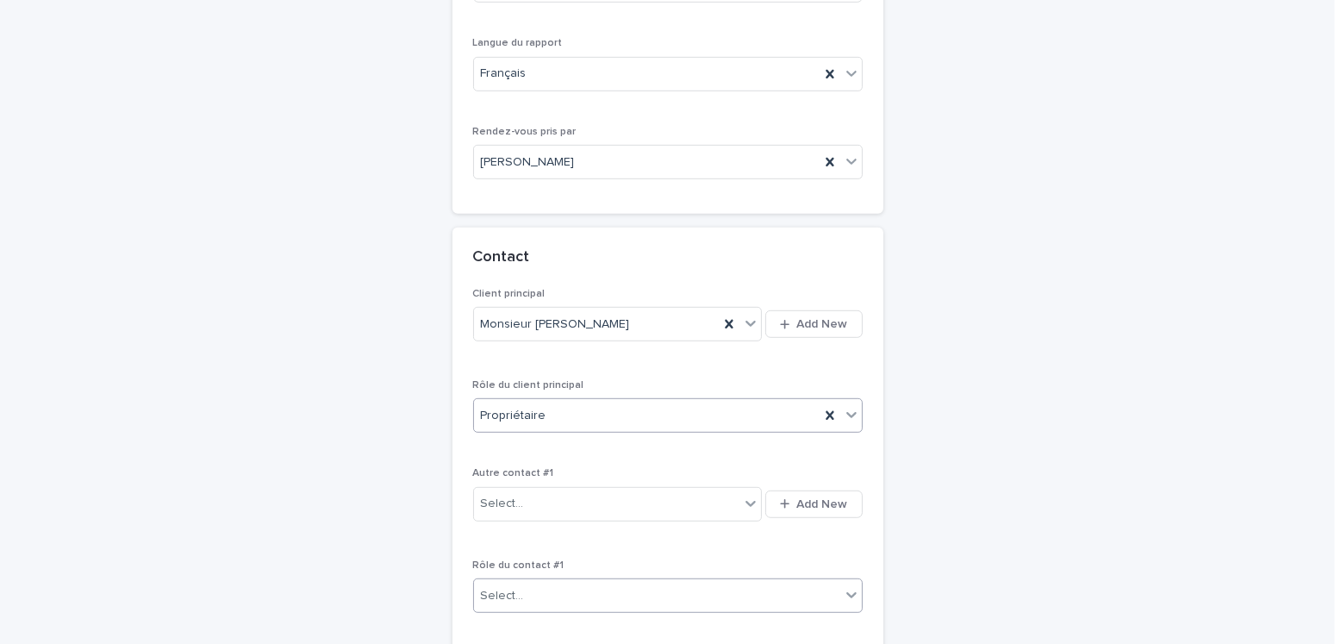
scroll to position [1214, 0]
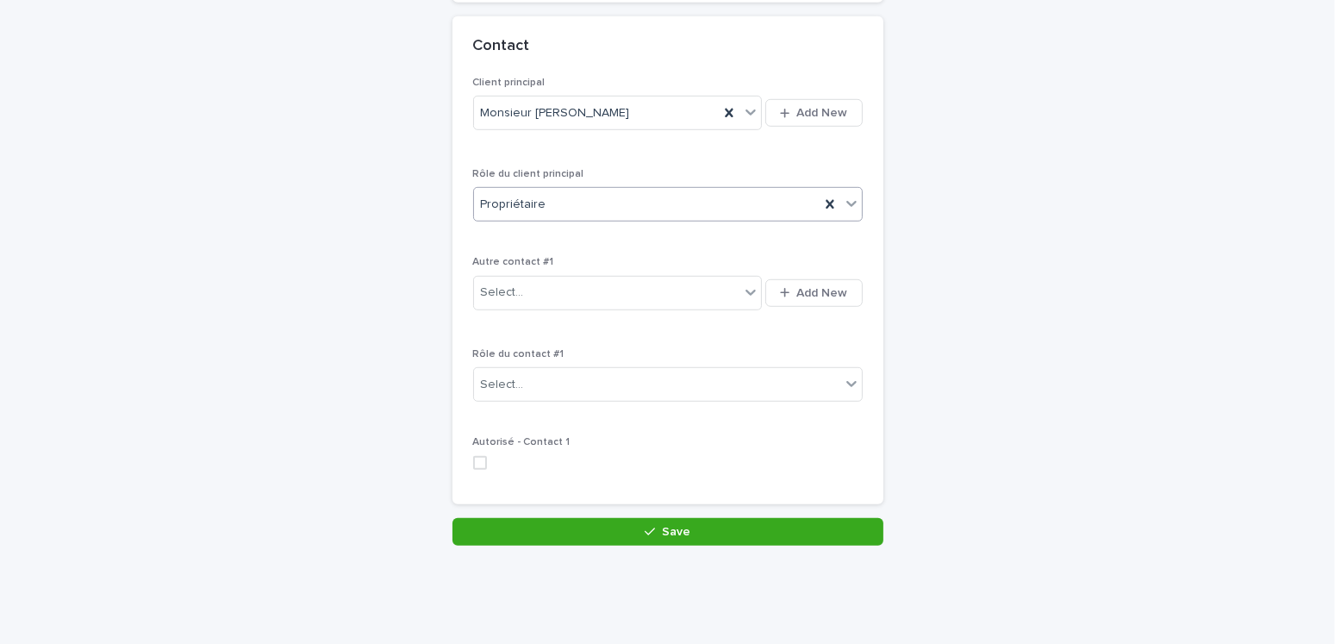
click at [646, 518] on button "Save" at bounding box center [667, 532] width 431 height 28
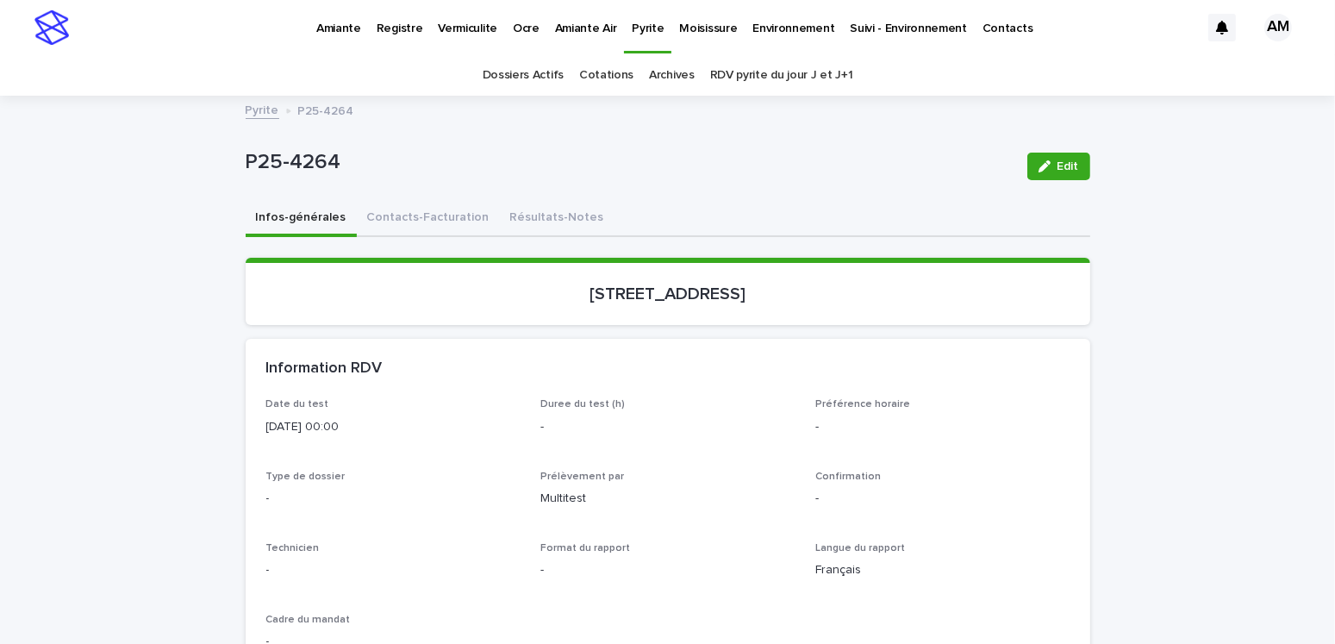
click at [1040, 156] on button "Edit" at bounding box center [1058, 167] width 63 height 28
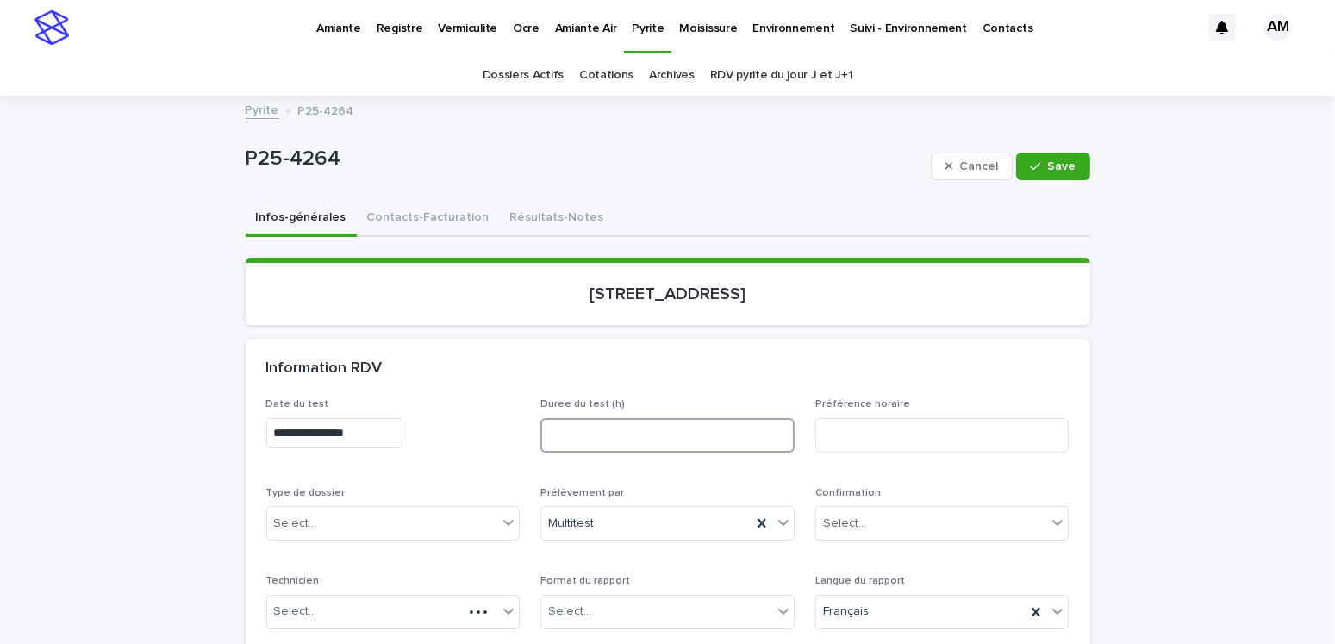
click at [591, 423] on input at bounding box center [667, 435] width 254 height 34
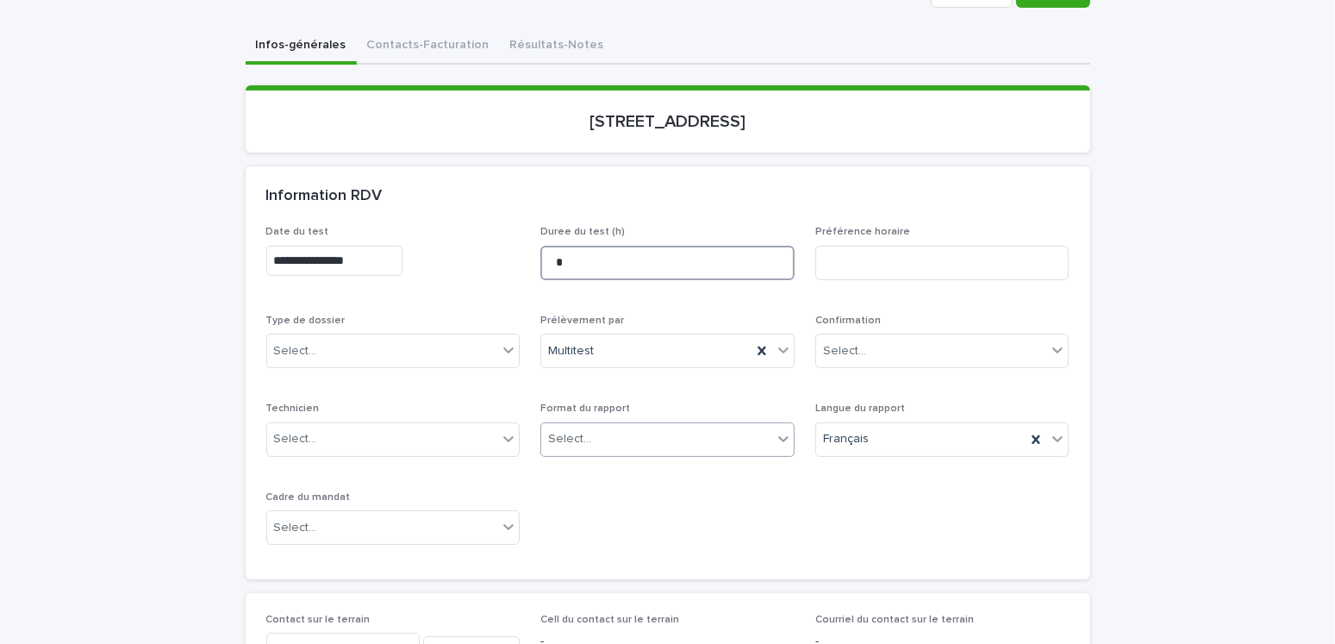
type input "*"
click at [589, 434] on div "Select..." at bounding box center [656, 439] width 231 height 28
click at [367, 516] on div "Select..." at bounding box center [382, 528] width 231 height 28
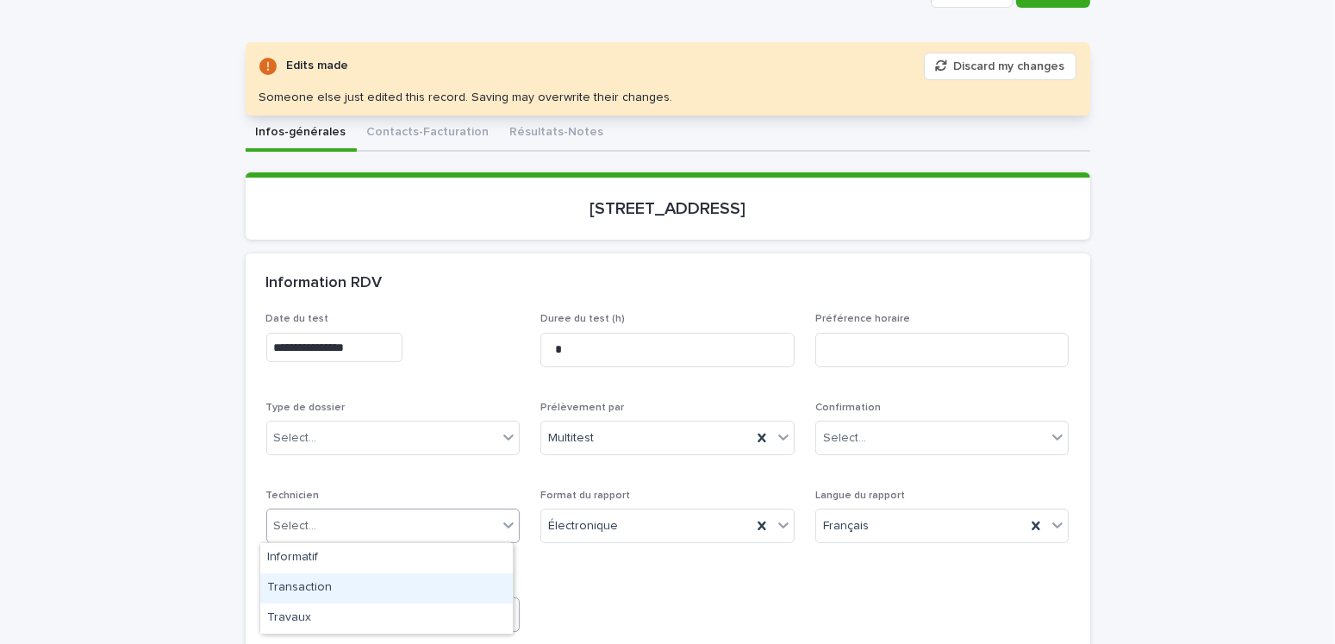
click at [305, 588] on div "Transaction" at bounding box center [386, 588] width 253 height 30
click at [328, 600] on div "Transaction" at bounding box center [372, 614] width 210 height 28
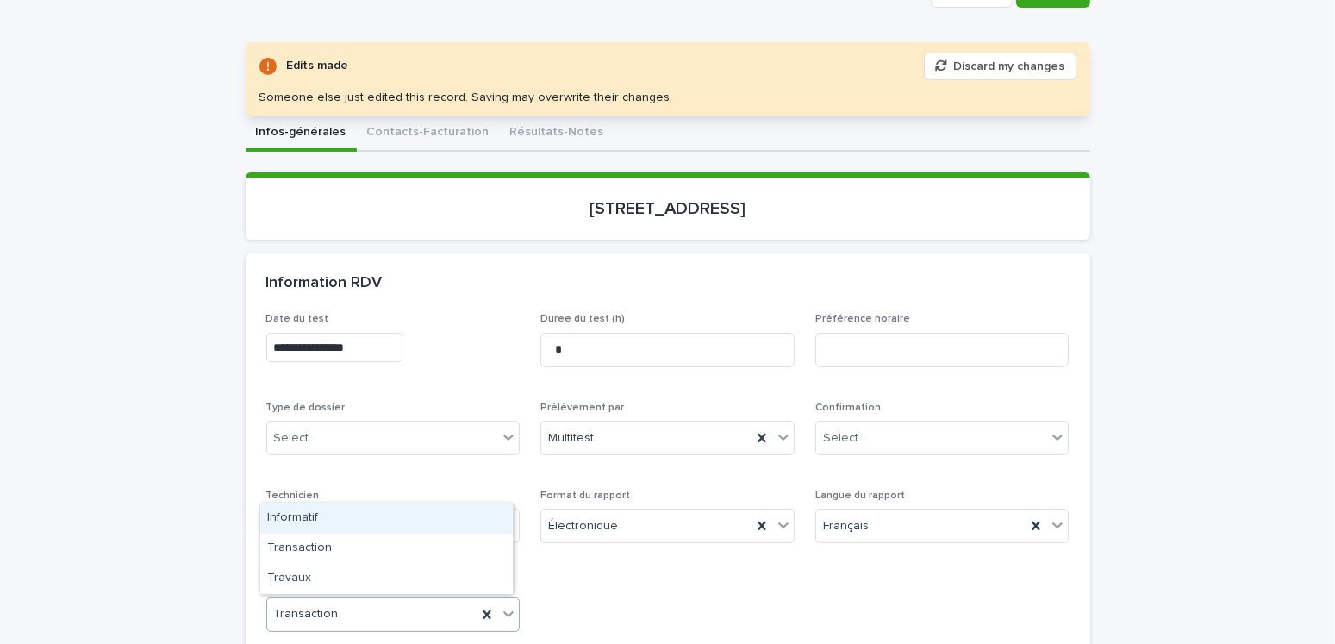
click at [302, 515] on div "Informatif" at bounding box center [386, 518] width 253 height 30
click at [317, 428] on div "Select..." at bounding box center [382, 438] width 231 height 28
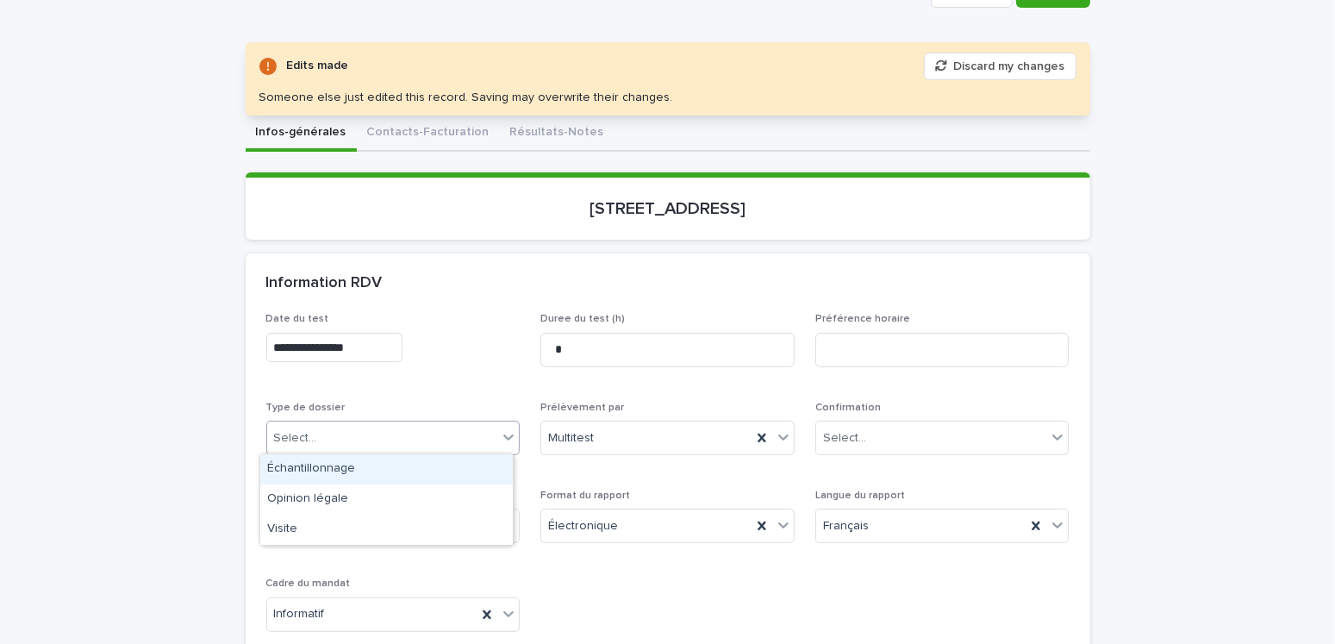
click at [309, 467] on div "Échantillonnage" at bounding box center [386, 469] width 253 height 30
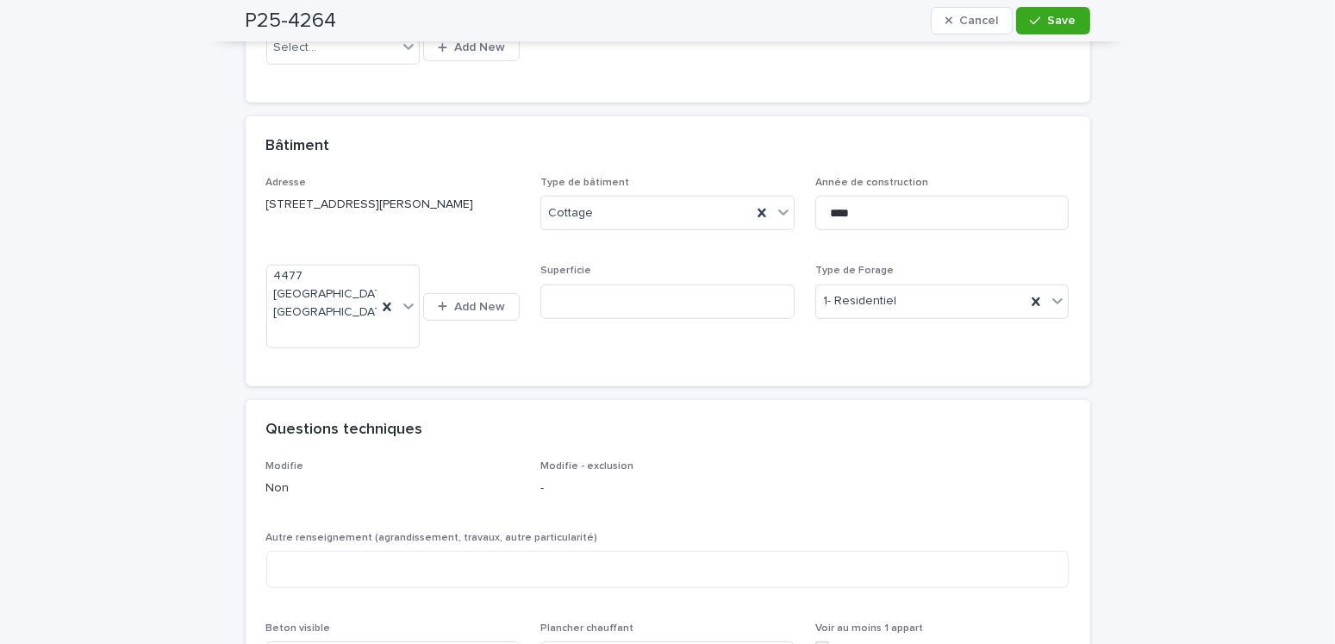
scroll to position [1120, 0]
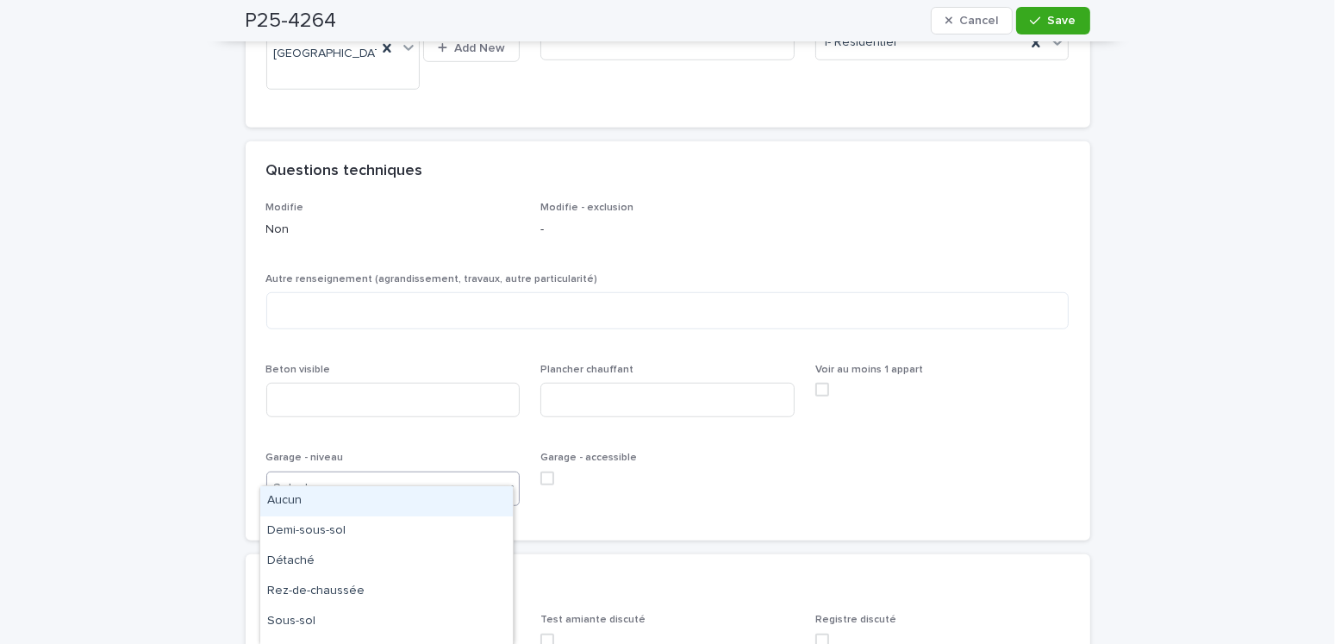
click at [315, 474] on div "Select..." at bounding box center [382, 488] width 231 height 28
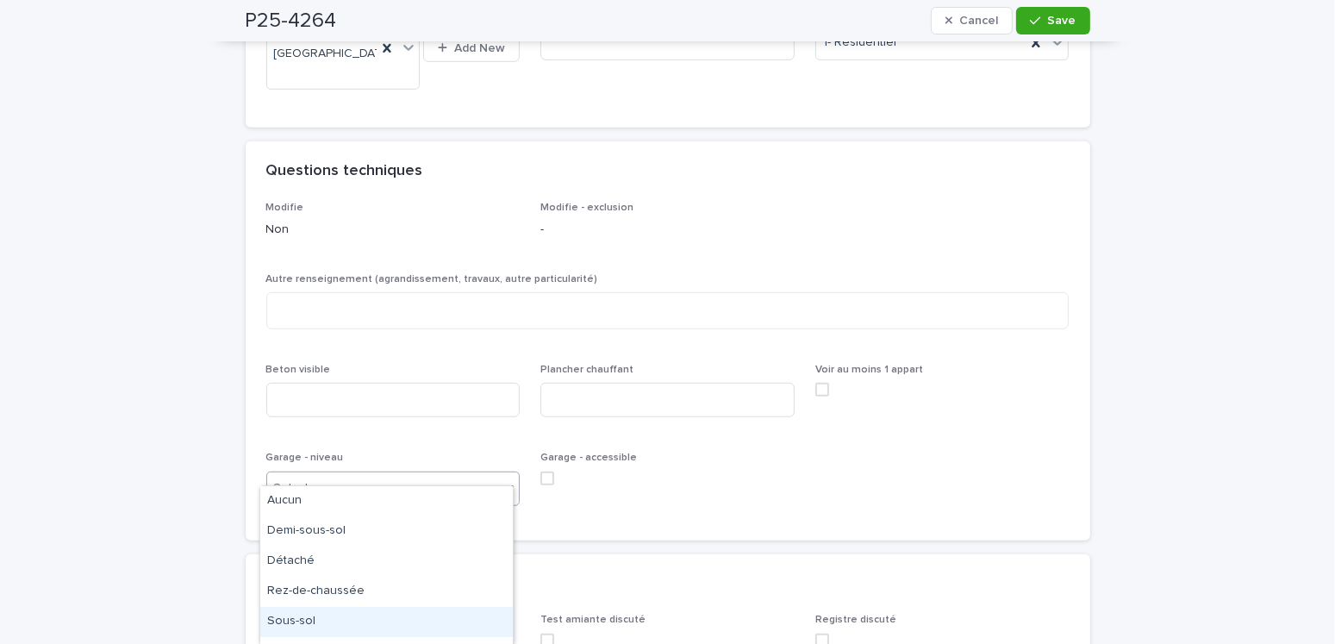
click at [316, 618] on div "Sous-sol" at bounding box center [386, 622] width 253 height 30
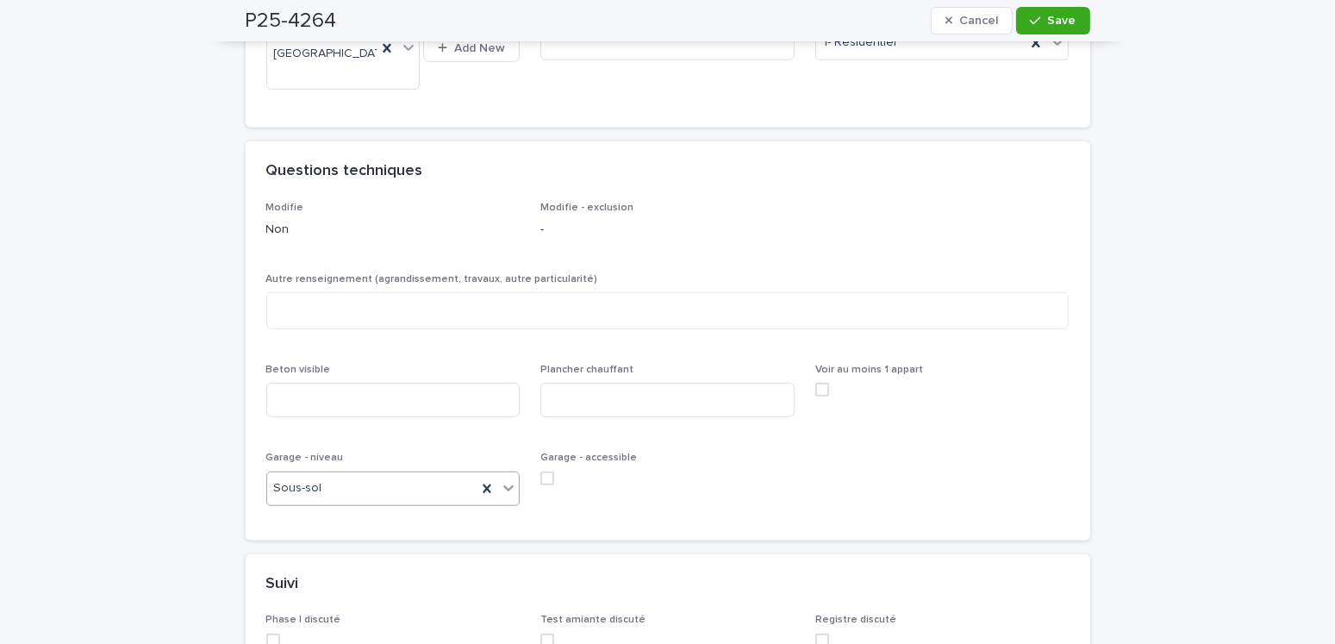
click at [540, 471] on span at bounding box center [547, 478] width 14 height 14
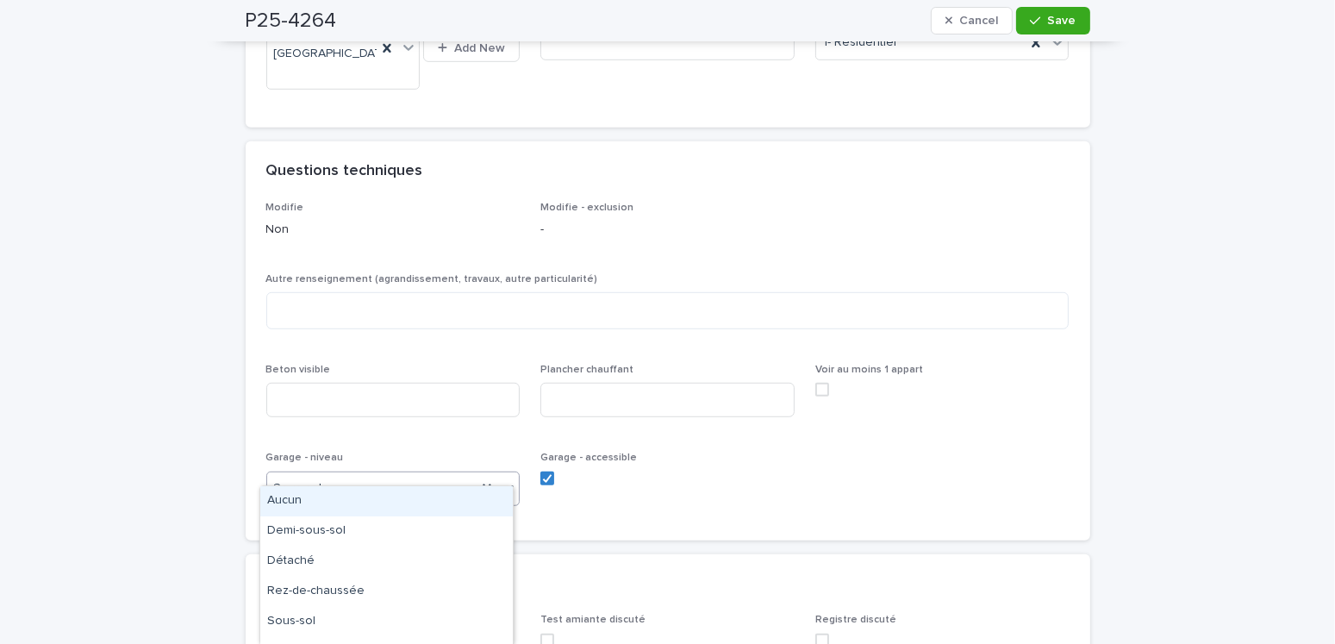
click at [371, 474] on div "Sous-sol" at bounding box center [372, 488] width 210 height 28
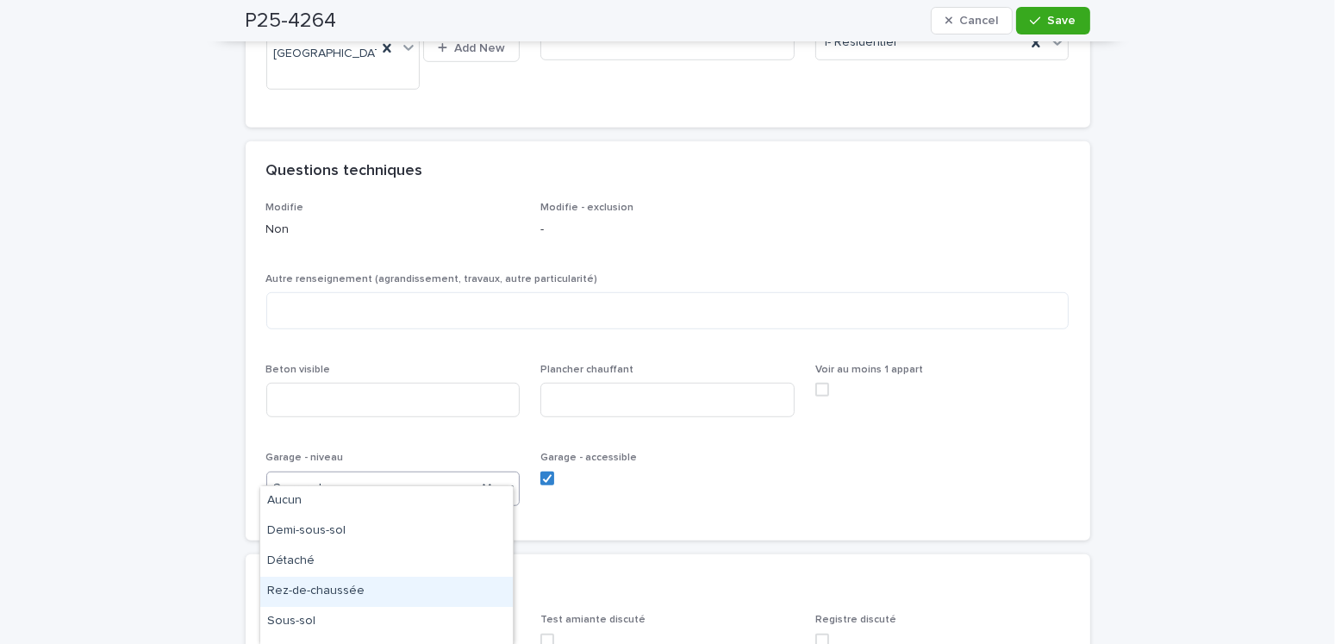
click at [318, 589] on div "Rez-de-chaussée" at bounding box center [386, 592] width 253 height 30
click at [318, 383] on input at bounding box center [393, 400] width 254 height 34
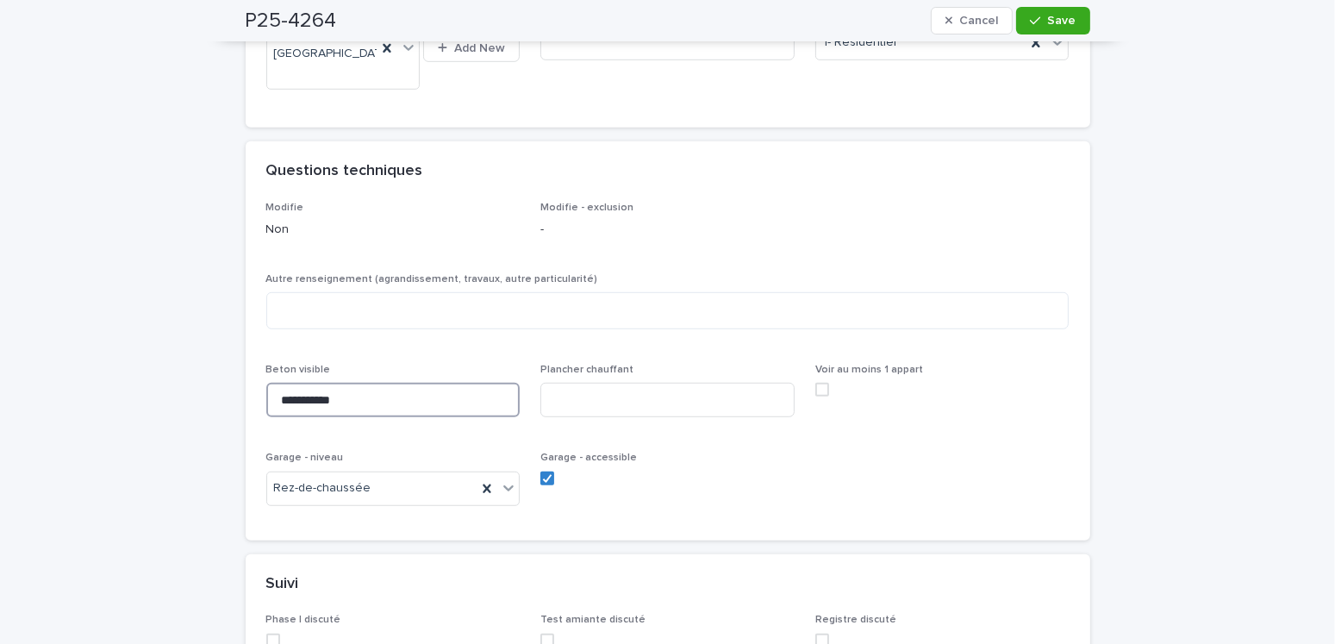
type input "**********"
type input "***"
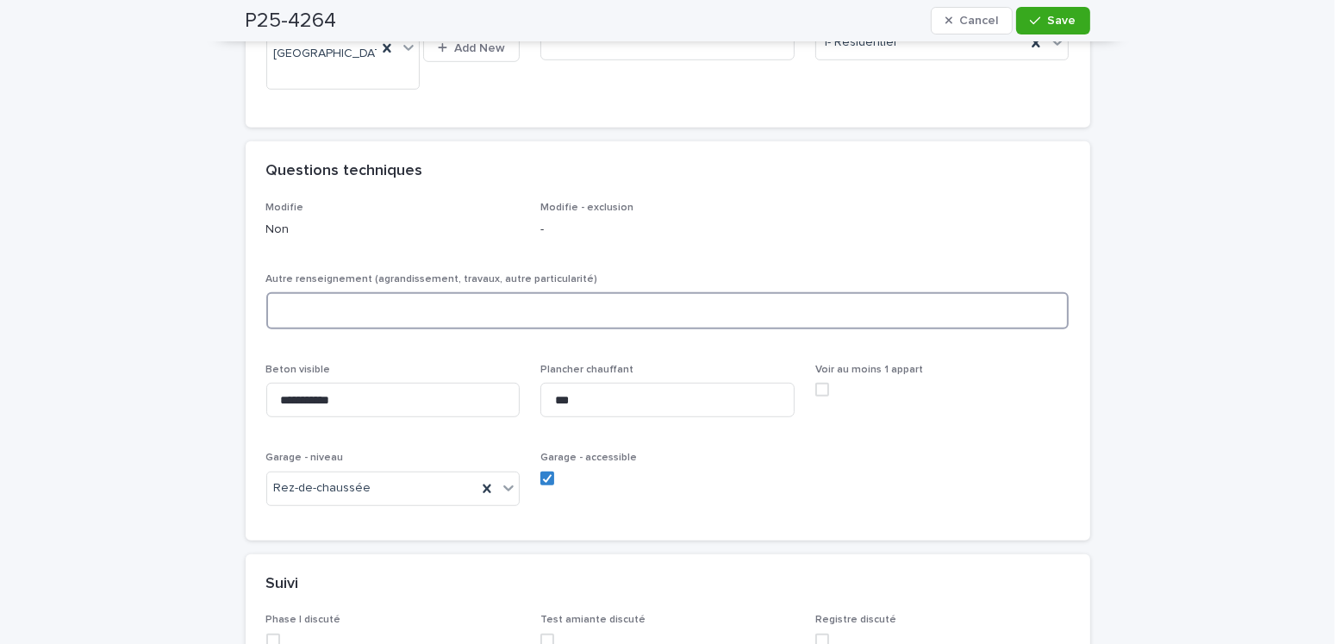
click at [408, 292] on textarea at bounding box center [667, 310] width 803 height 37
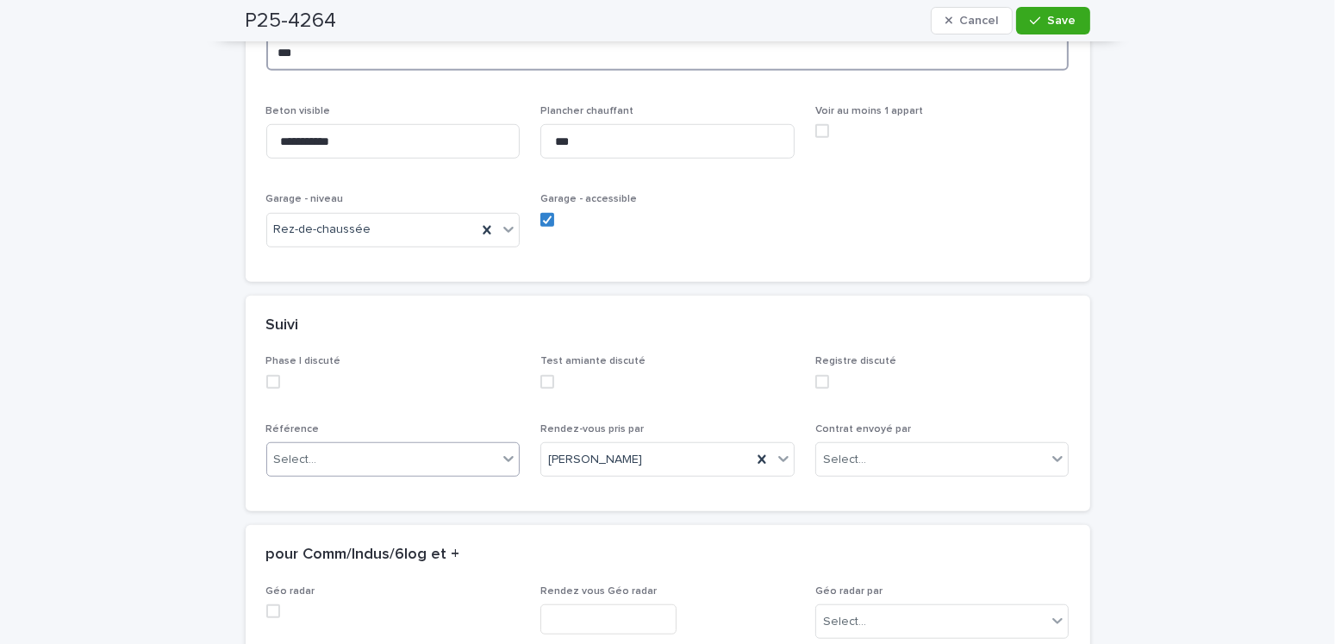
type textarea "***"
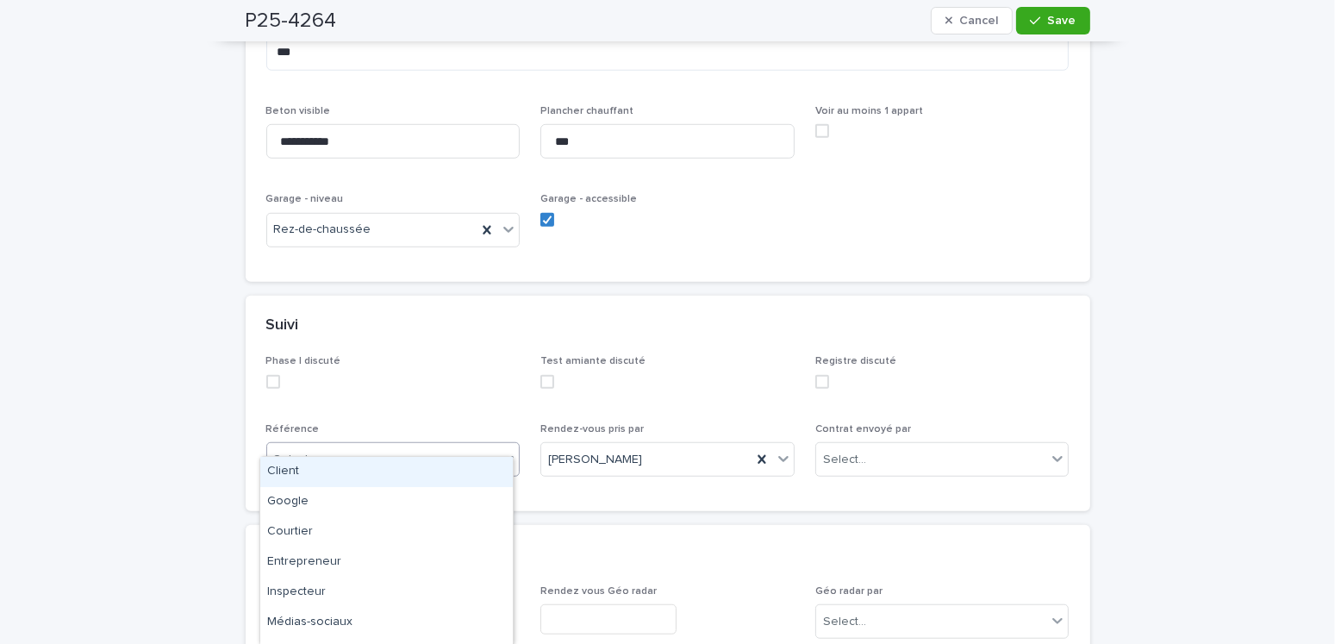
click at [330, 446] on div "Select..." at bounding box center [382, 460] width 231 height 28
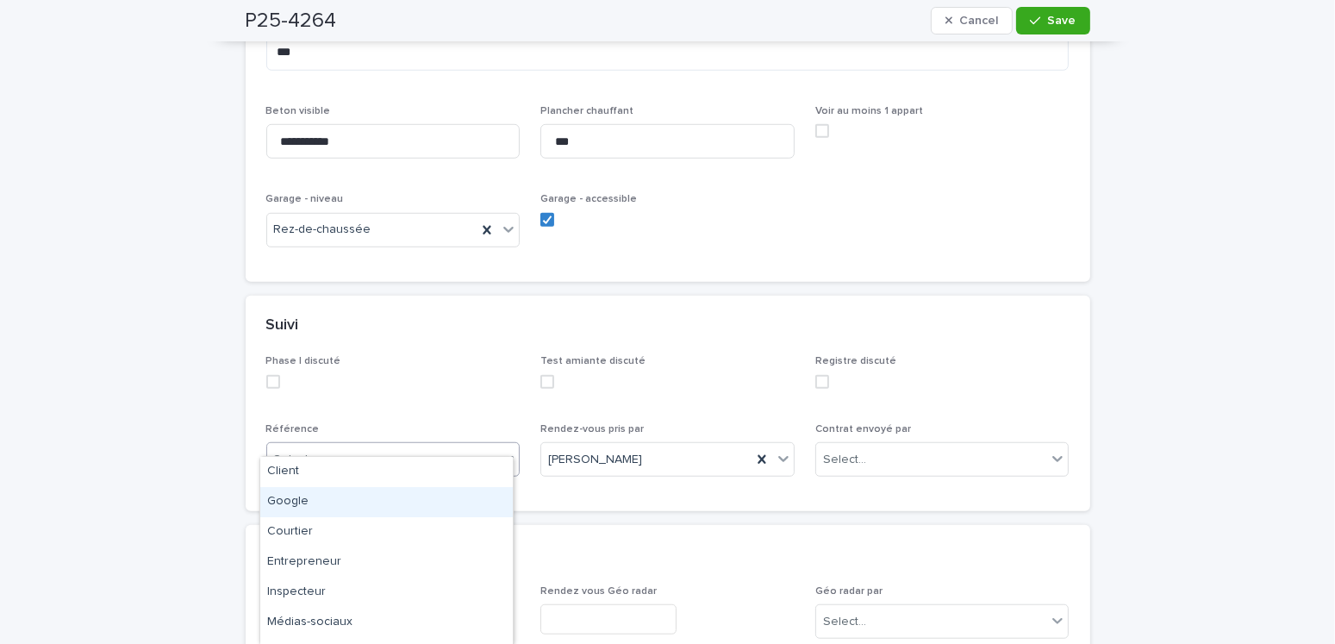
click at [279, 501] on div "Google" at bounding box center [386, 502] width 253 height 30
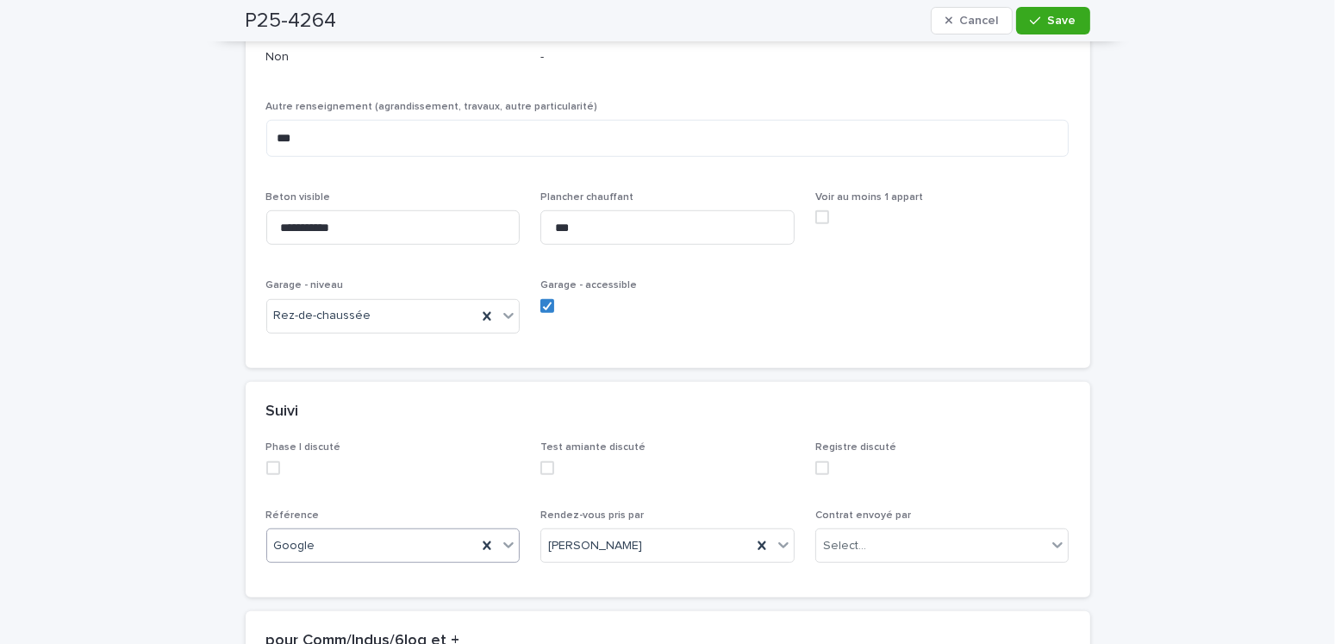
scroll to position [1465, 0]
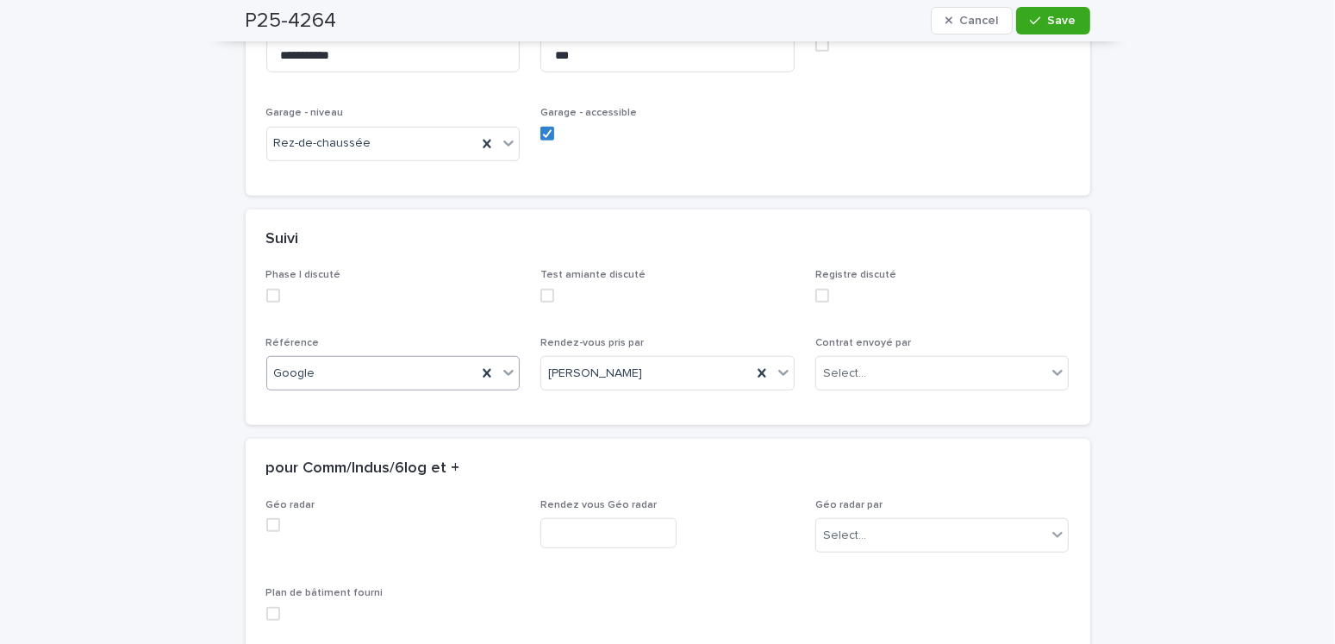
click at [336, 359] on div "Google" at bounding box center [372, 373] width 210 height 28
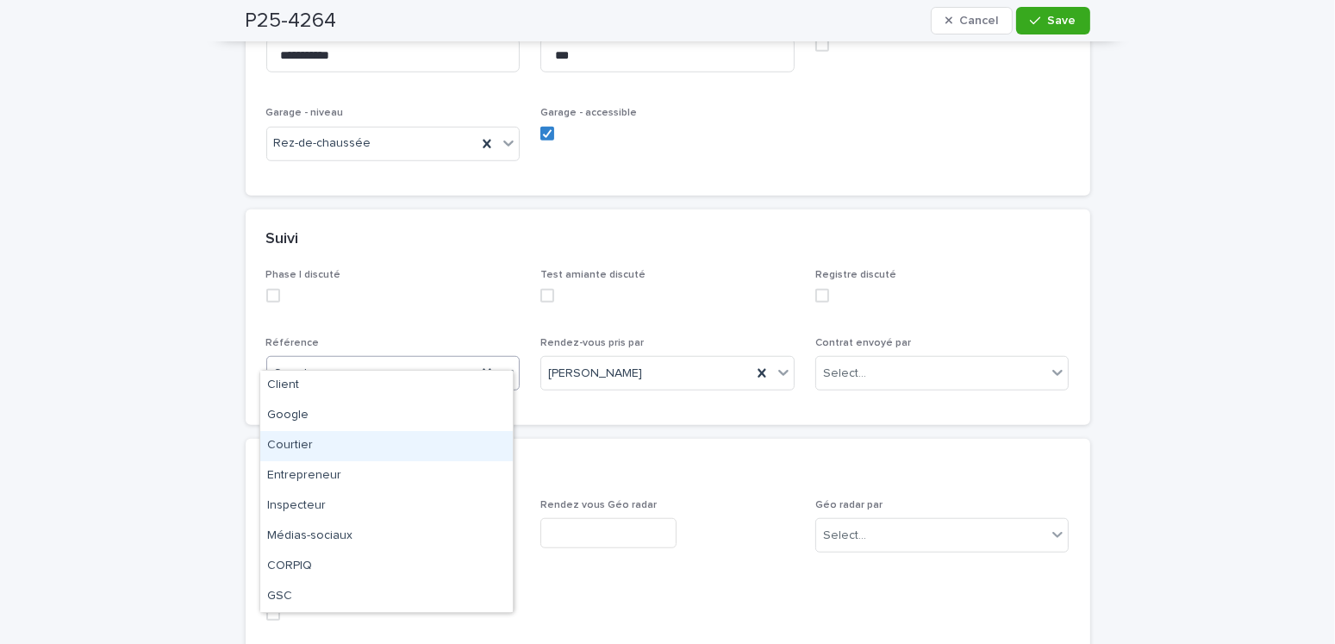
click at [314, 439] on div "Courtier" at bounding box center [386, 446] width 253 height 30
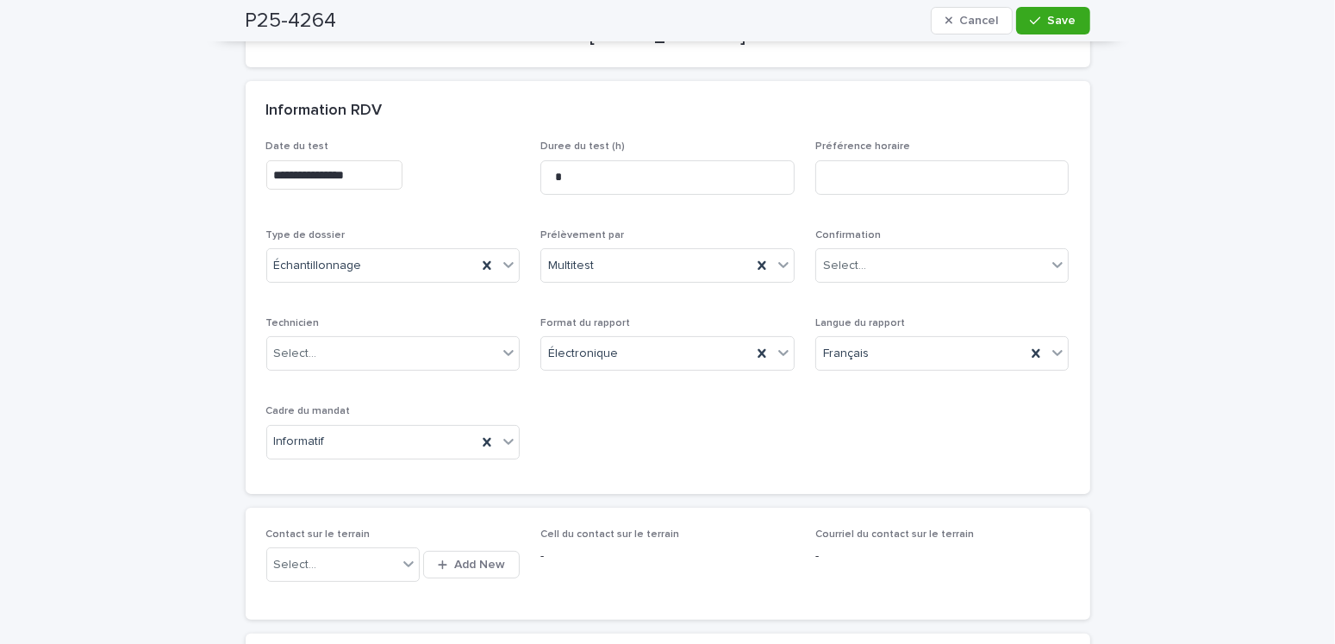
scroll to position [0, 0]
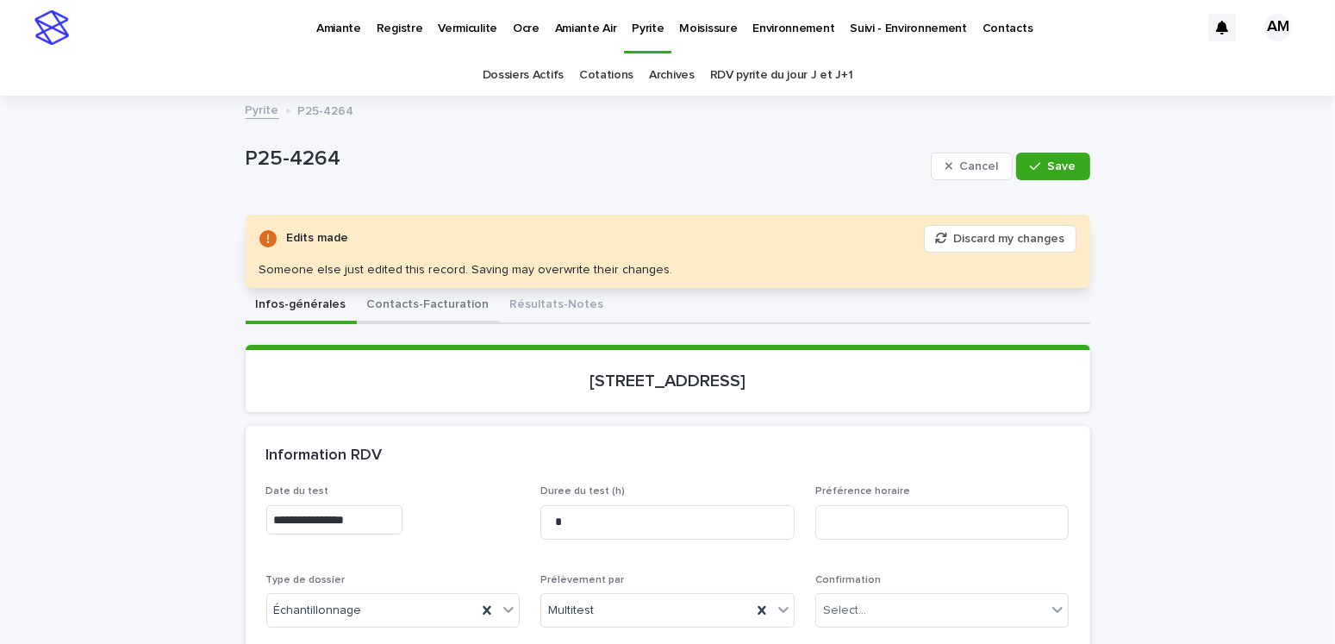
click at [426, 308] on button "Contacts-Facturation" at bounding box center [428, 306] width 143 height 36
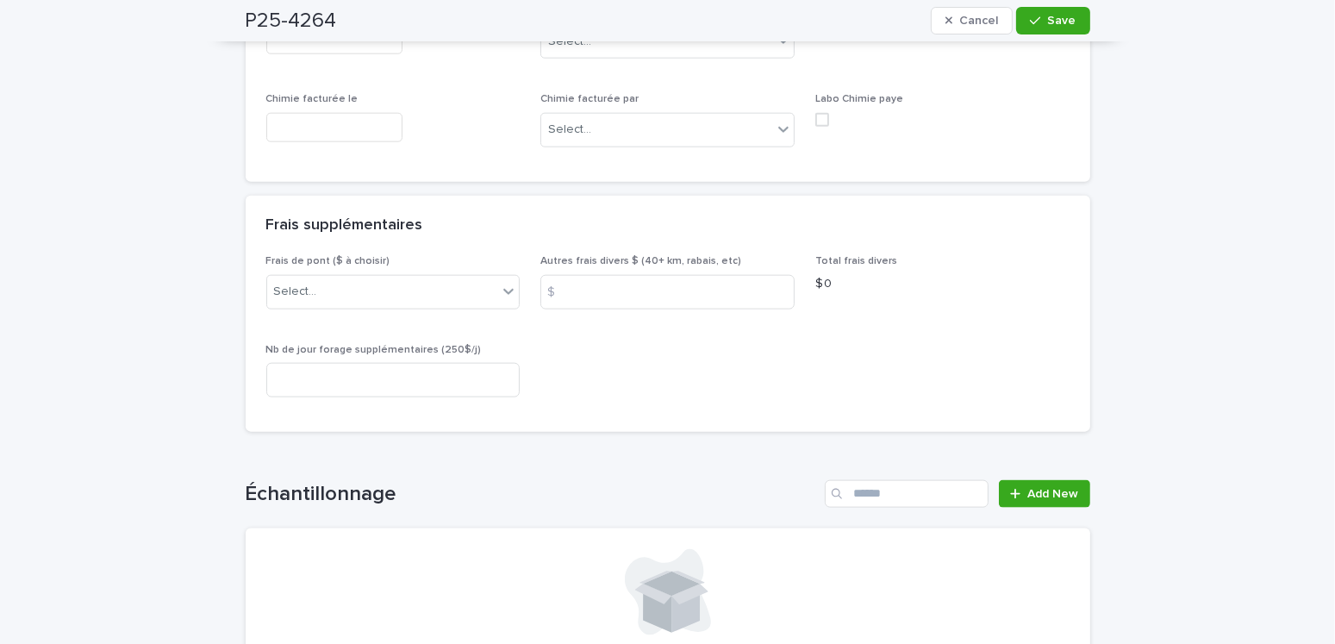
scroll to position [1896, 0]
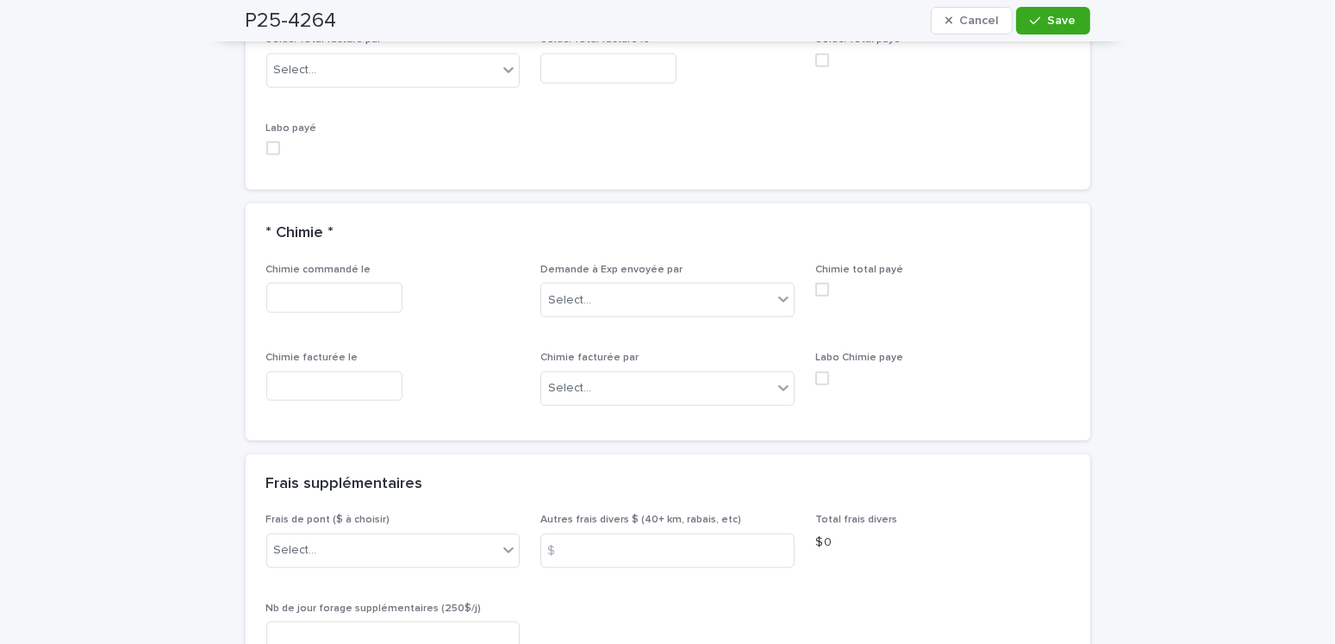
click at [298, 275] on div "Chimie commandé le" at bounding box center [393, 295] width 254 height 63
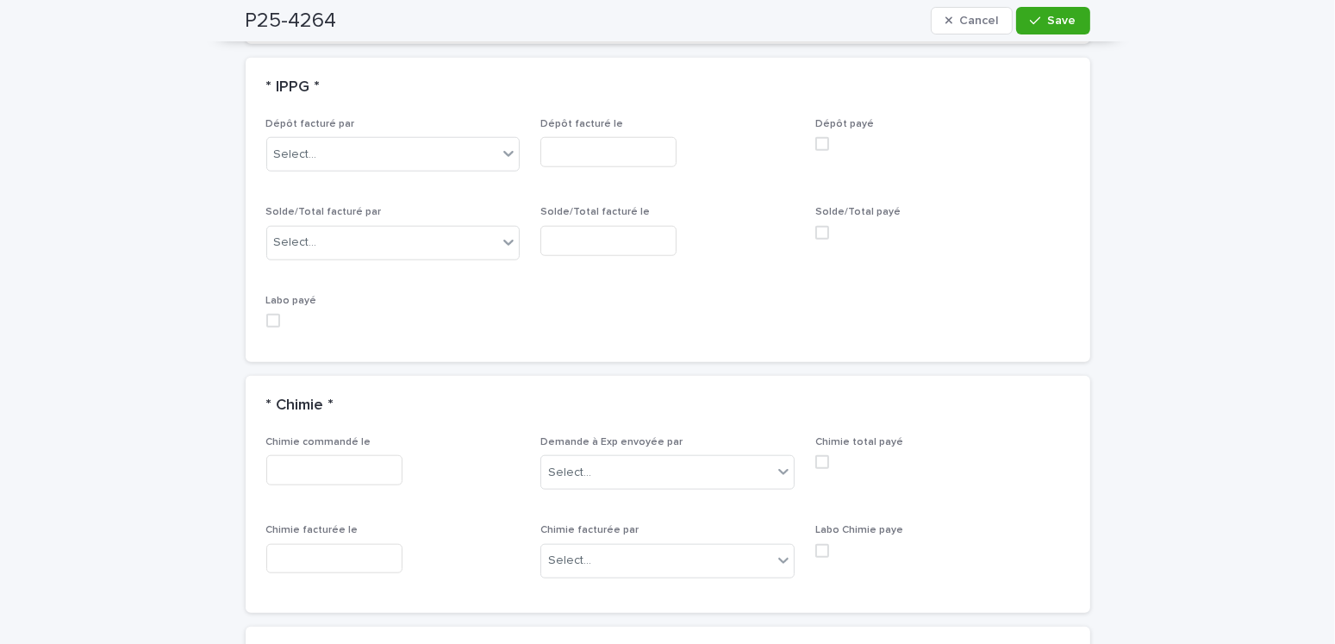
scroll to position [1638, 0]
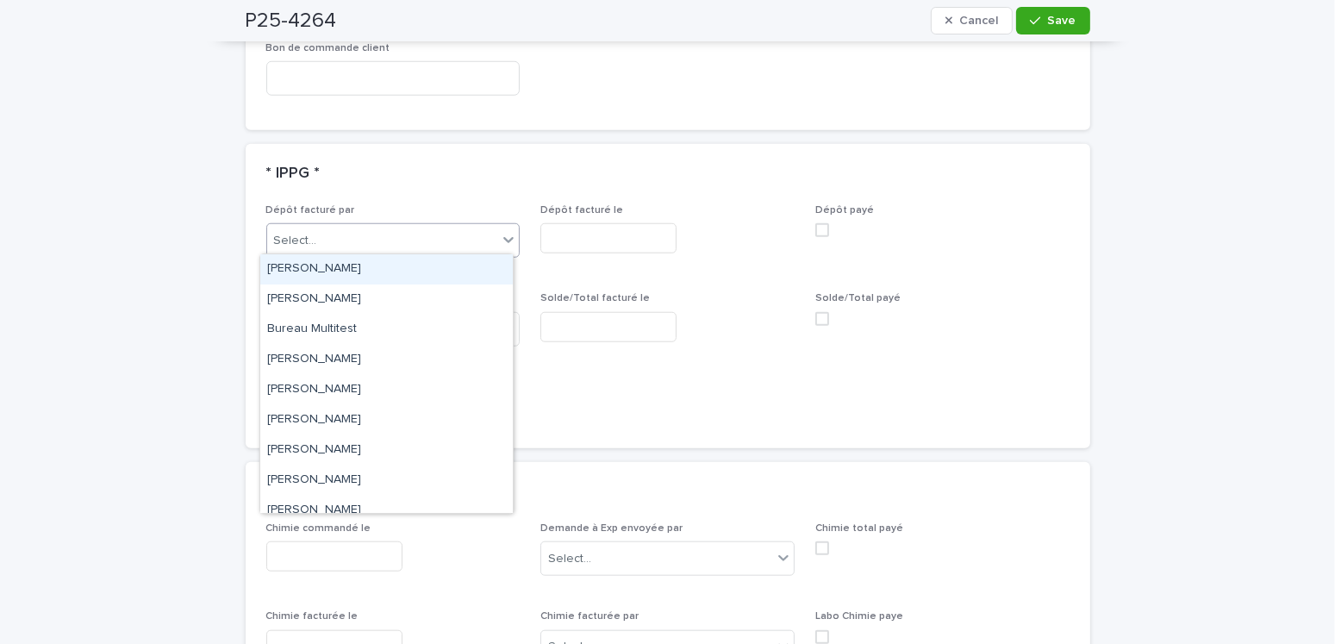
click at [326, 227] on div "Select..." at bounding box center [382, 241] width 231 height 28
click at [496, 165] on div "* IPPG *" at bounding box center [664, 174] width 796 height 19
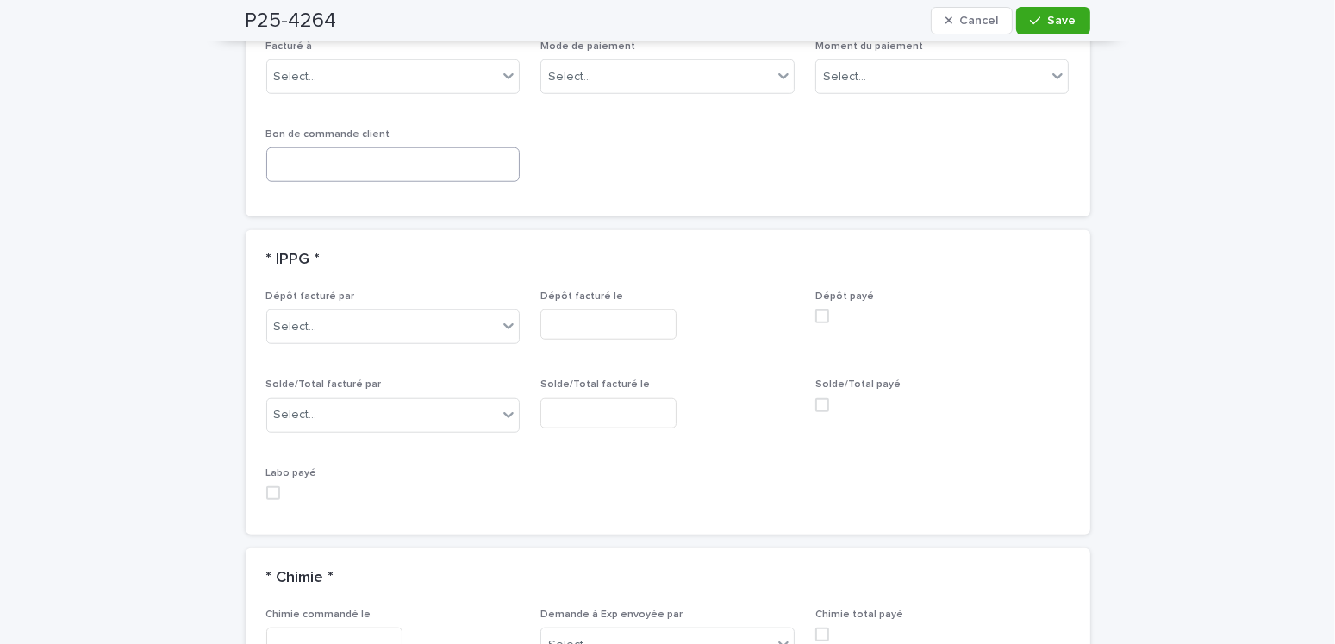
scroll to position [1465, 0]
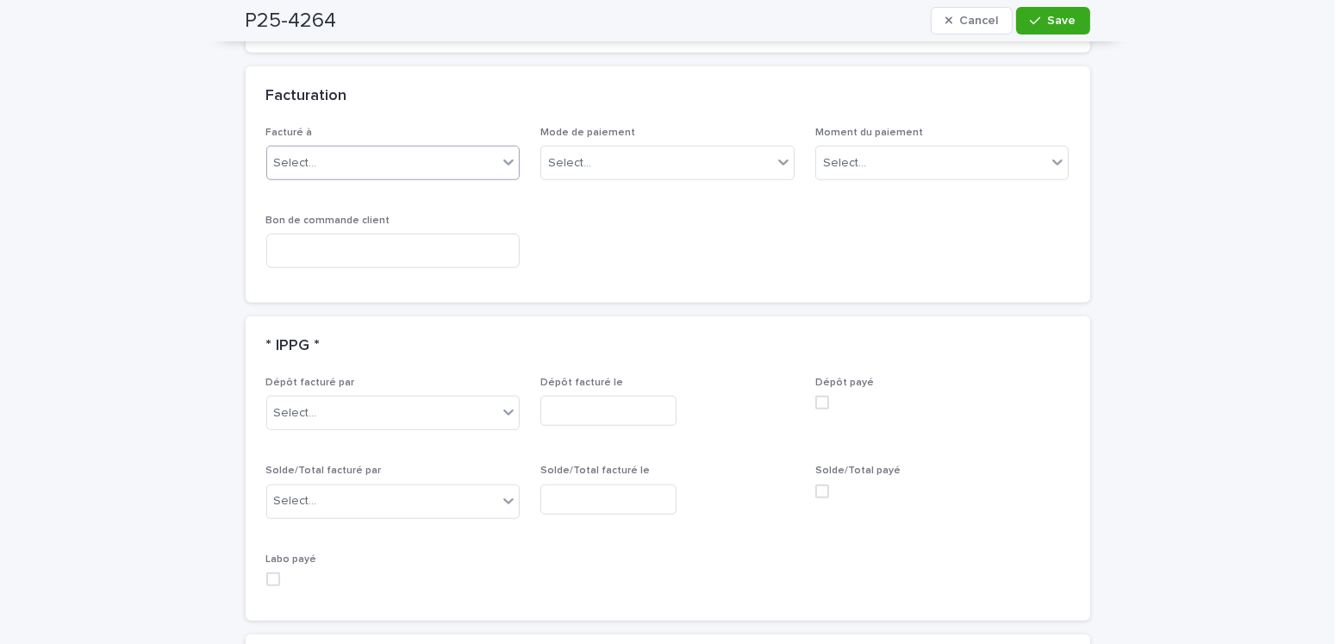
click at [340, 149] on div "Select..." at bounding box center [382, 163] width 231 height 28
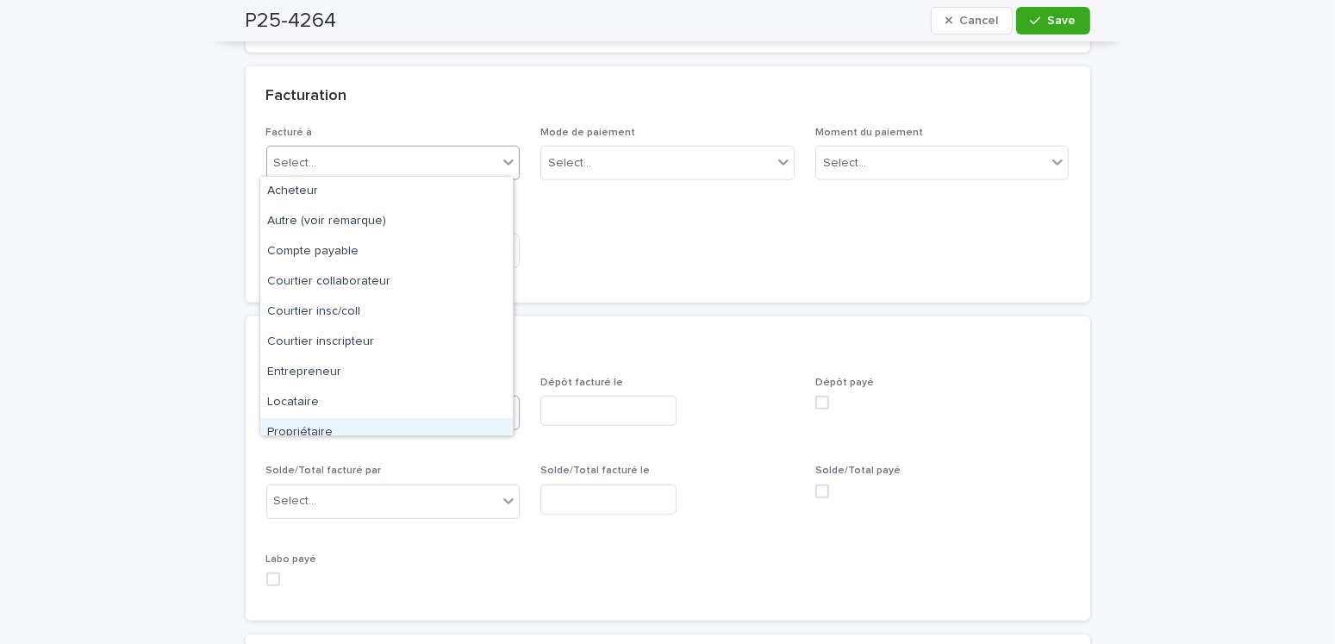
drag, startPoint x: 298, startPoint y: 432, endPoint x: 365, endPoint y: 415, distance: 68.6
click at [299, 432] on div "Propriétaire" at bounding box center [386, 433] width 253 height 30
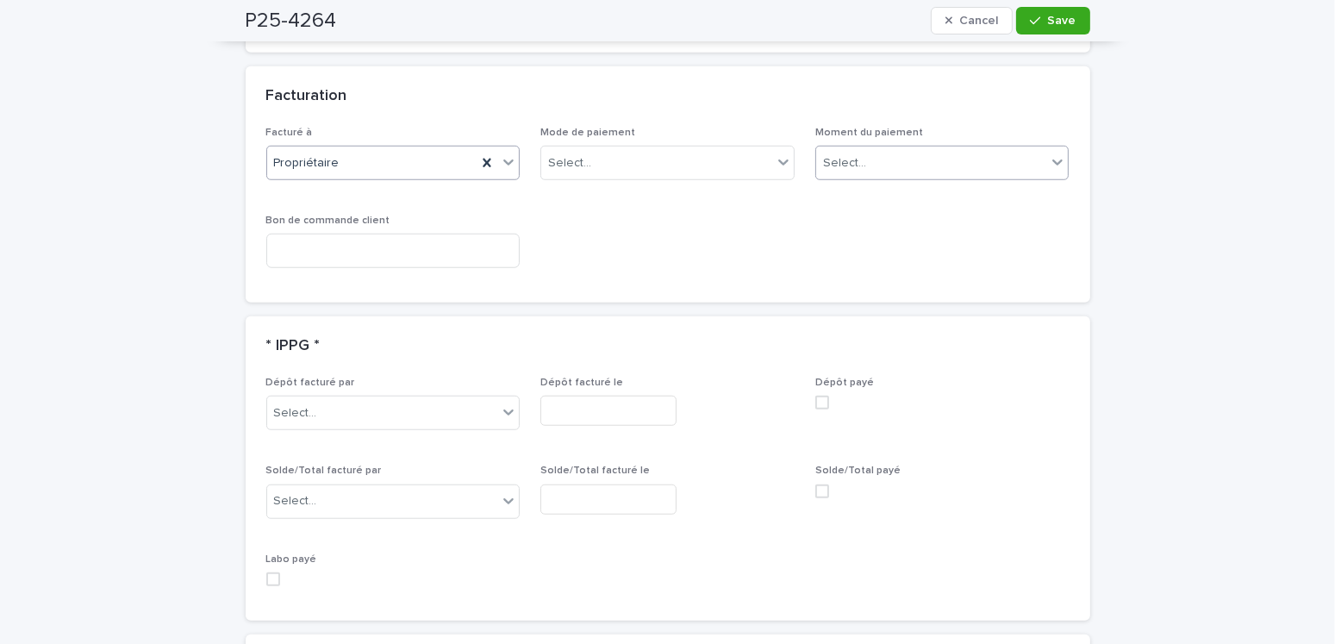
click at [842, 146] on div "Select..." at bounding box center [942, 163] width 254 height 34
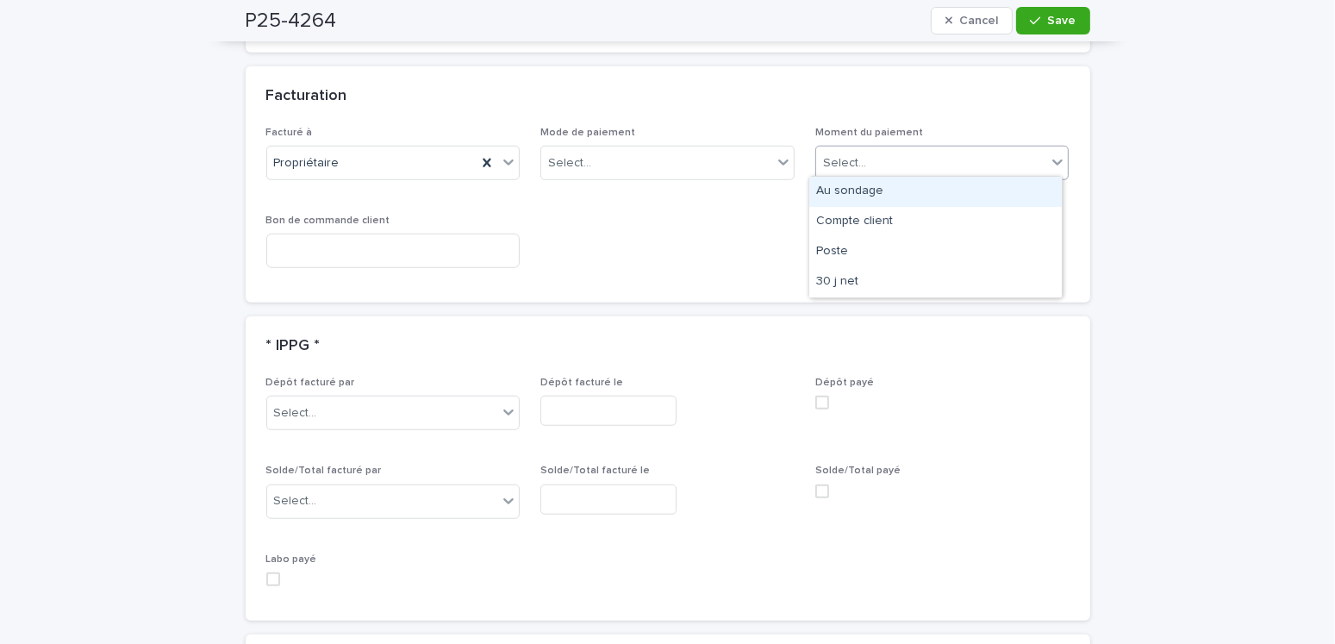
click at [836, 190] on div "Au sondage" at bounding box center [935, 192] width 253 height 30
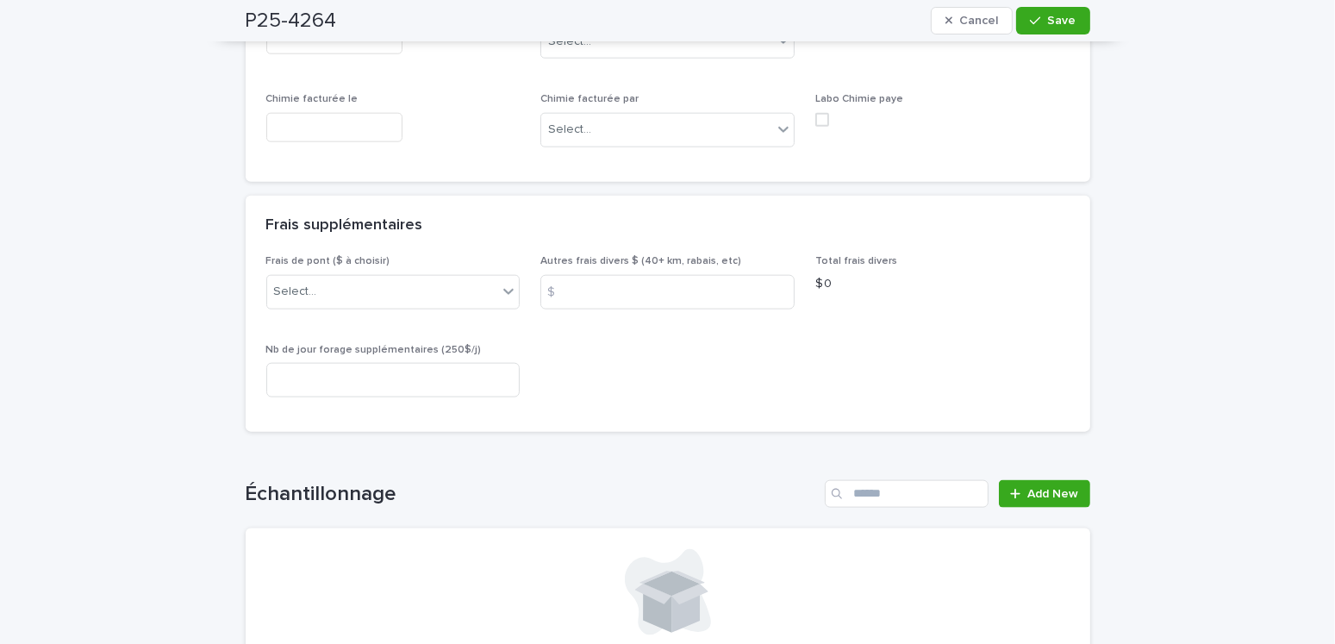
scroll to position [2241, 0]
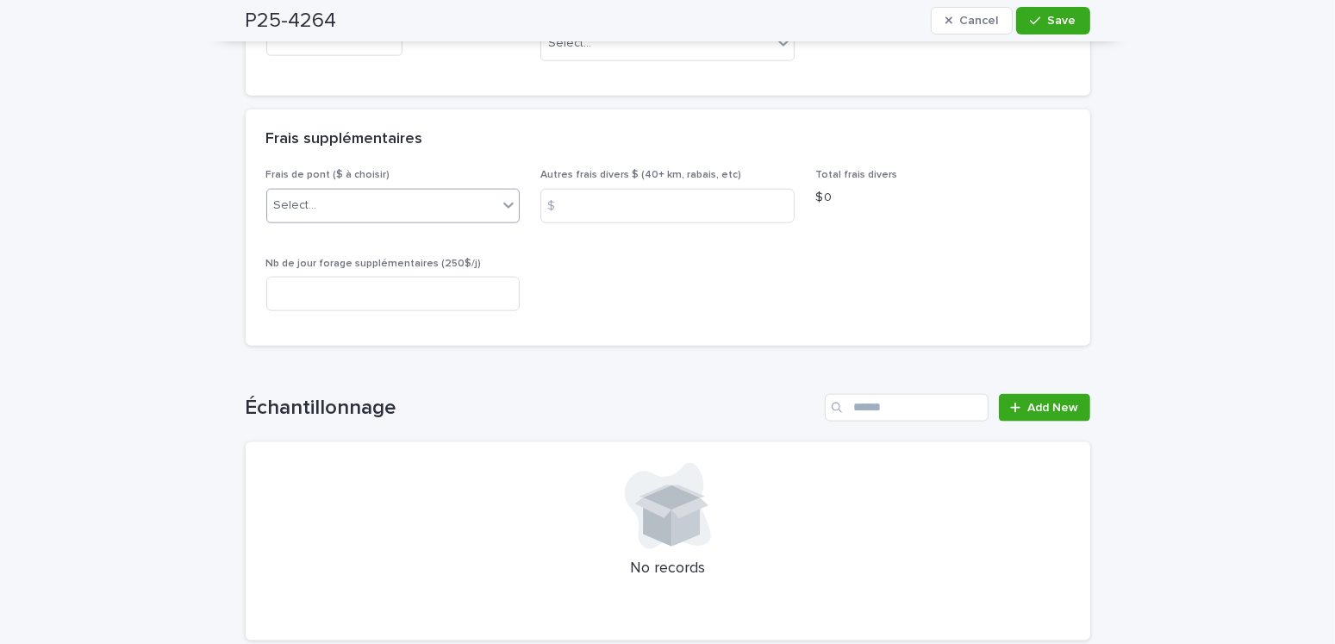
click at [337, 194] on div "Select..." at bounding box center [382, 205] width 231 height 28
drag, startPoint x: 322, startPoint y: 232, endPoint x: 540, endPoint y: 256, distance: 219.4
click at [323, 232] on div "A) [GEOGRAPHIC_DATA]/[GEOGRAPHIC_DATA] 2024: 15$" at bounding box center [386, 232] width 253 height 30
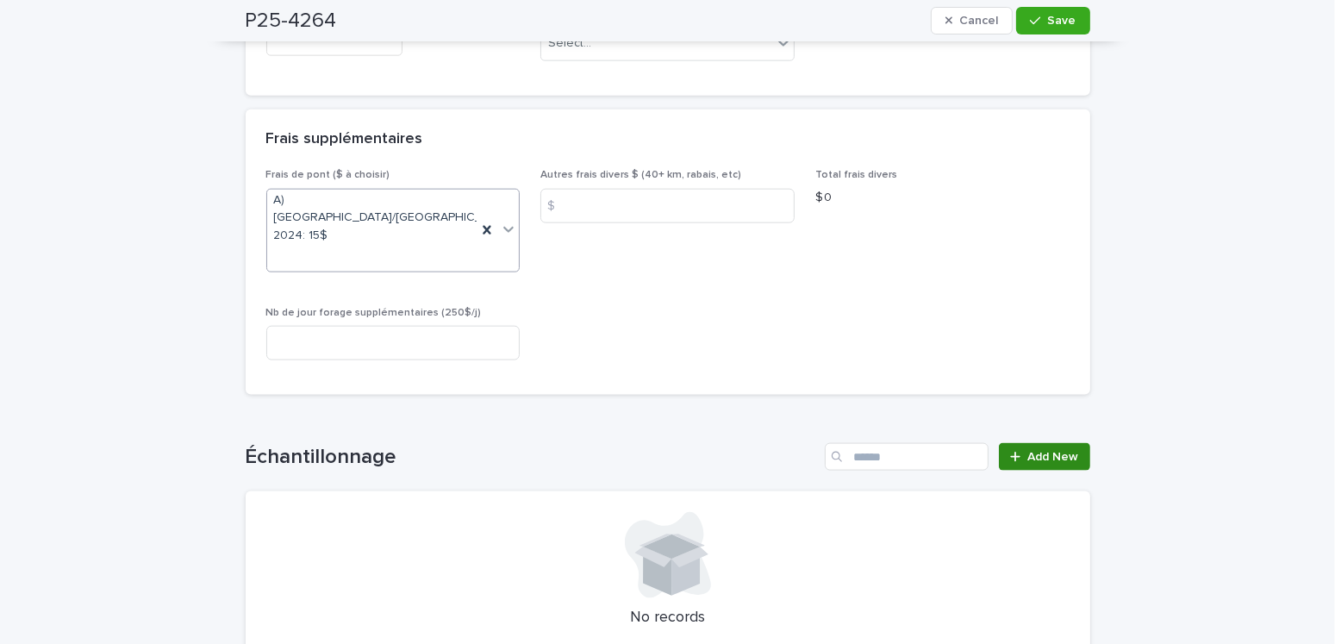
click at [1031, 443] on link "Add New" at bounding box center [1044, 457] width 90 height 28
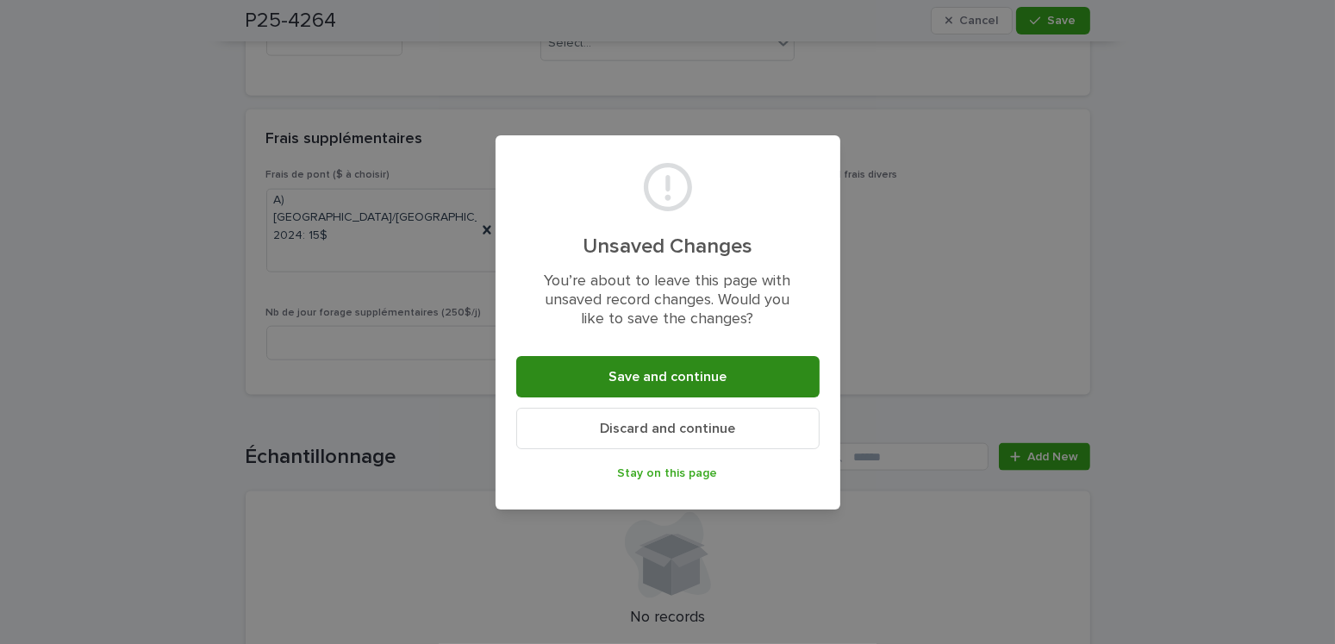
click at [688, 370] on span "Save and continue" at bounding box center [667, 377] width 118 height 14
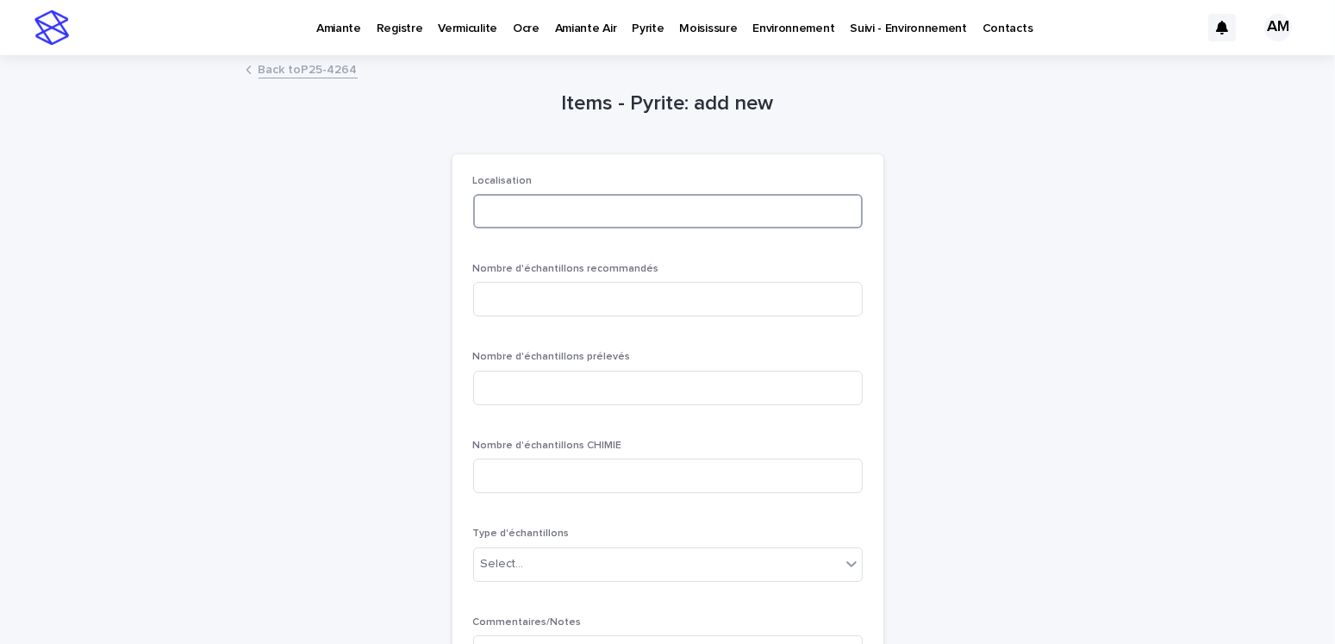
click at [506, 212] on input at bounding box center [668, 211] width 390 height 34
type input "******"
type input "*"
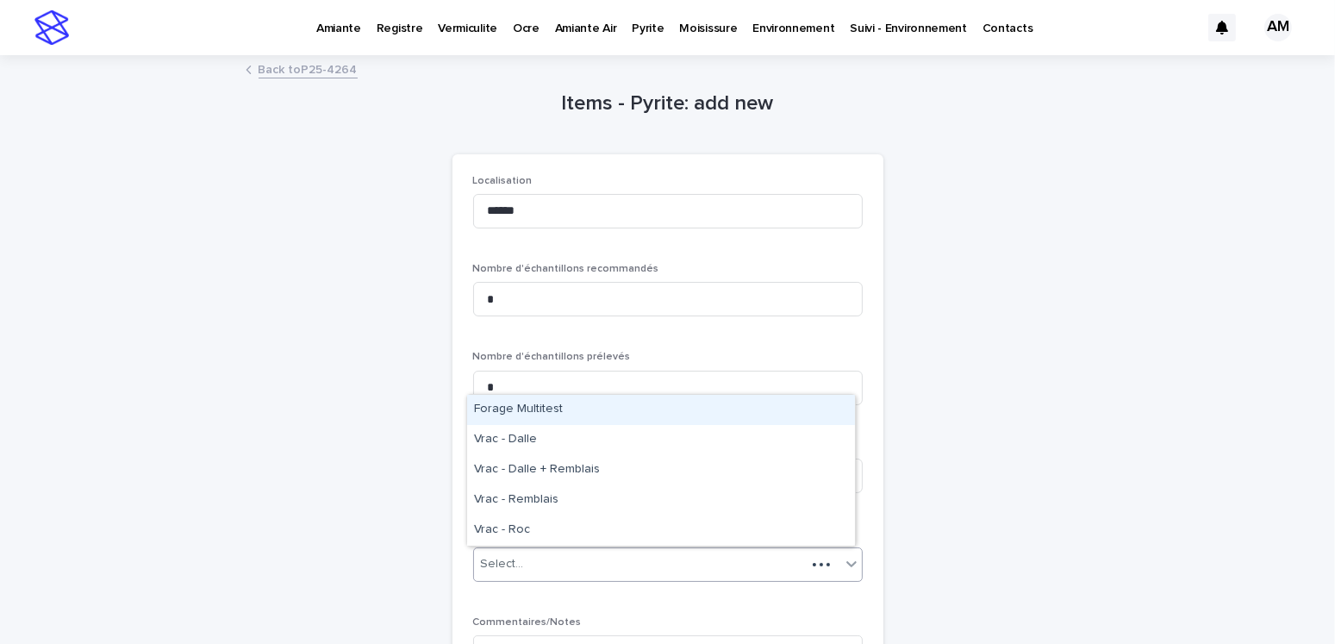
click at [556, 558] on div "Select..." at bounding box center [640, 564] width 332 height 28
click at [546, 413] on div "Forage Multitest" at bounding box center [661, 410] width 388 height 30
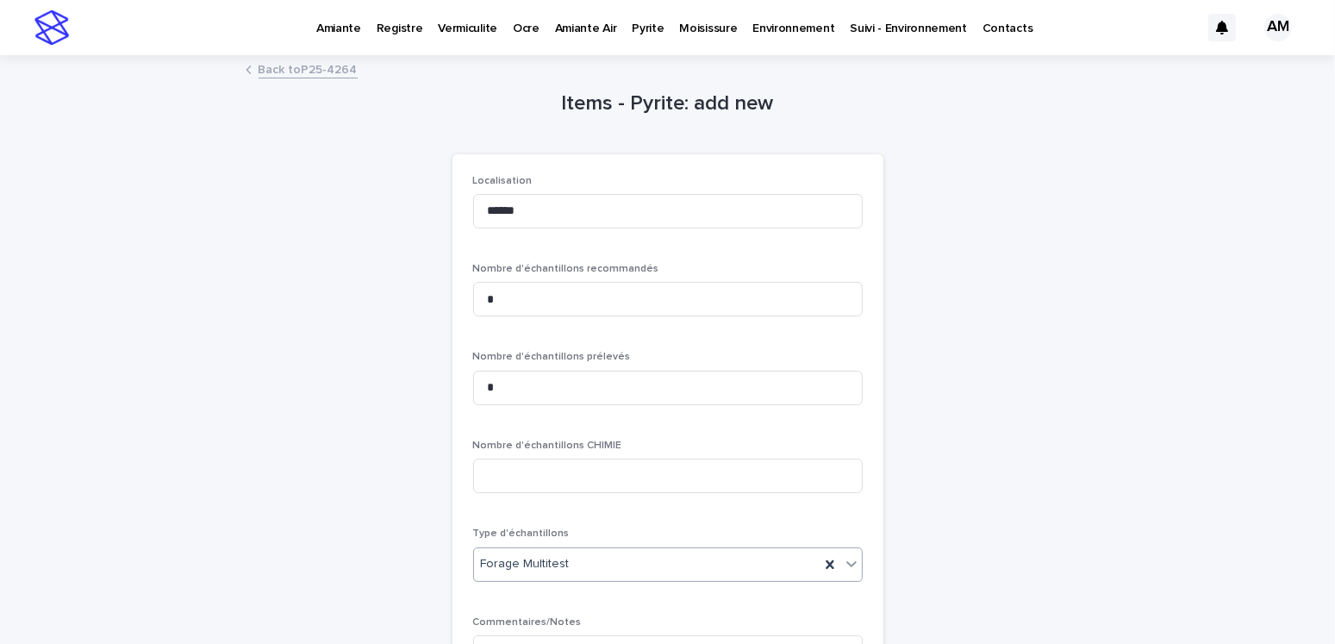
scroll to position [235, 0]
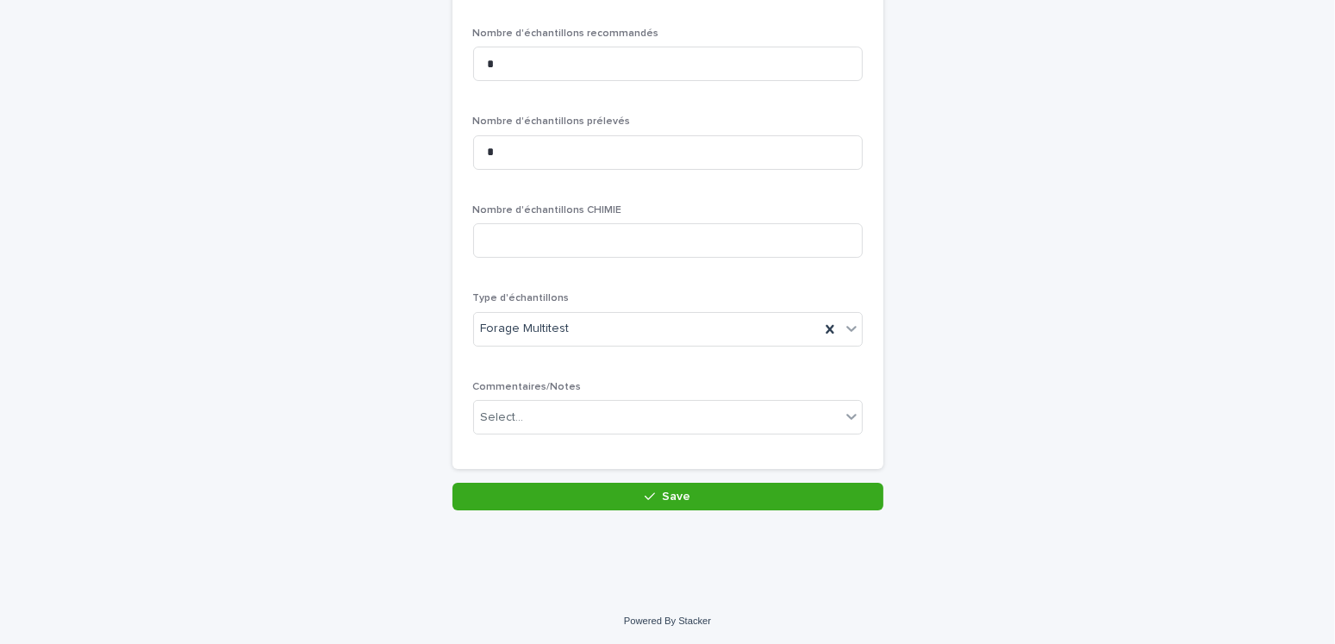
drag, startPoint x: 614, startPoint y: 507, endPoint x: 744, endPoint y: 513, distance: 130.3
click at [614, 507] on button "Save" at bounding box center [667, 497] width 431 height 28
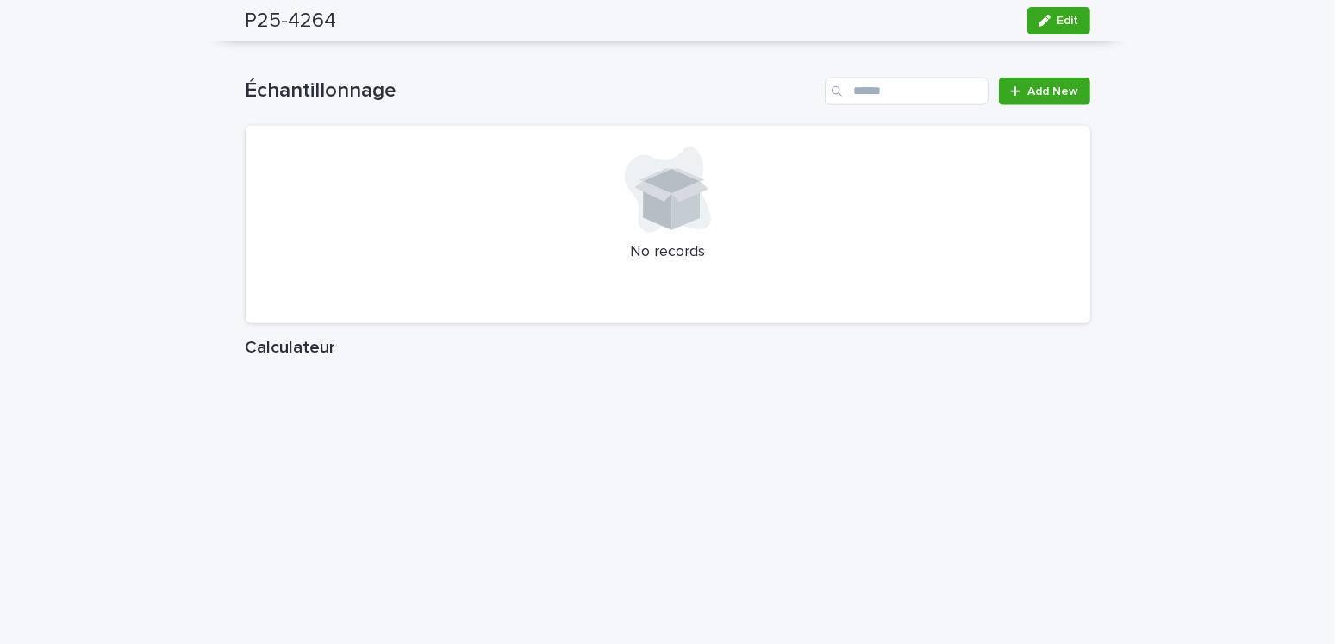
scroll to position [2155, 0]
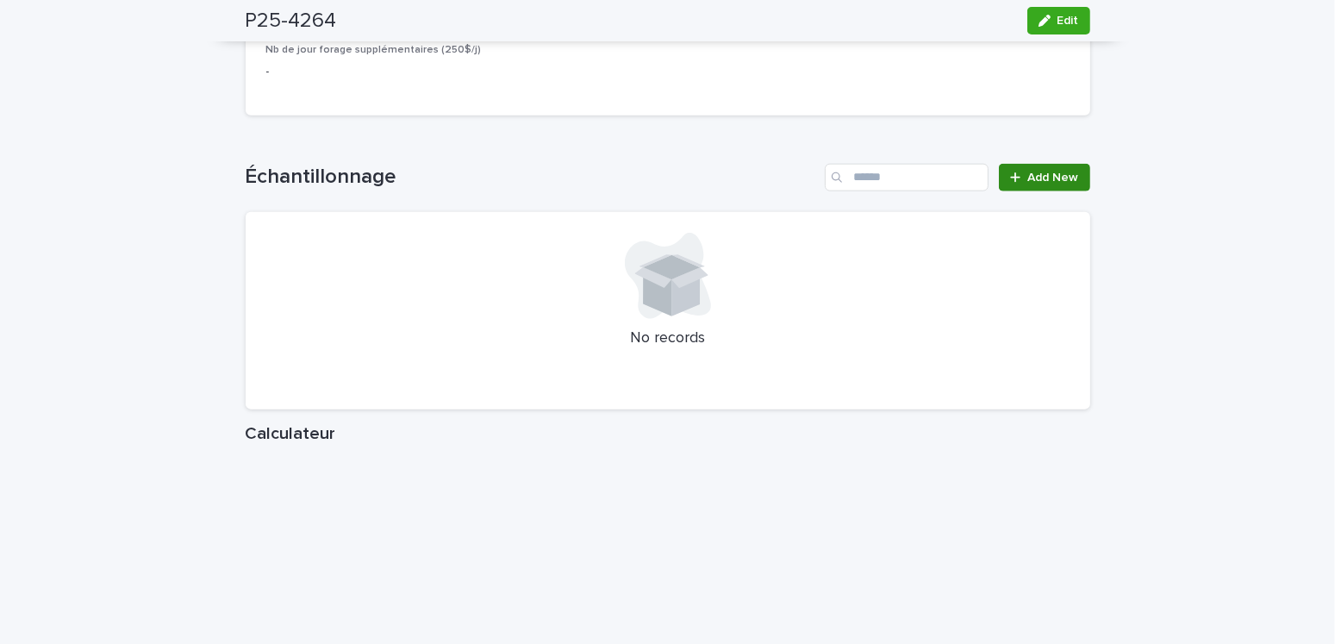
click at [1043, 172] on span "Add New" at bounding box center [1053, 178] width 51 height 12
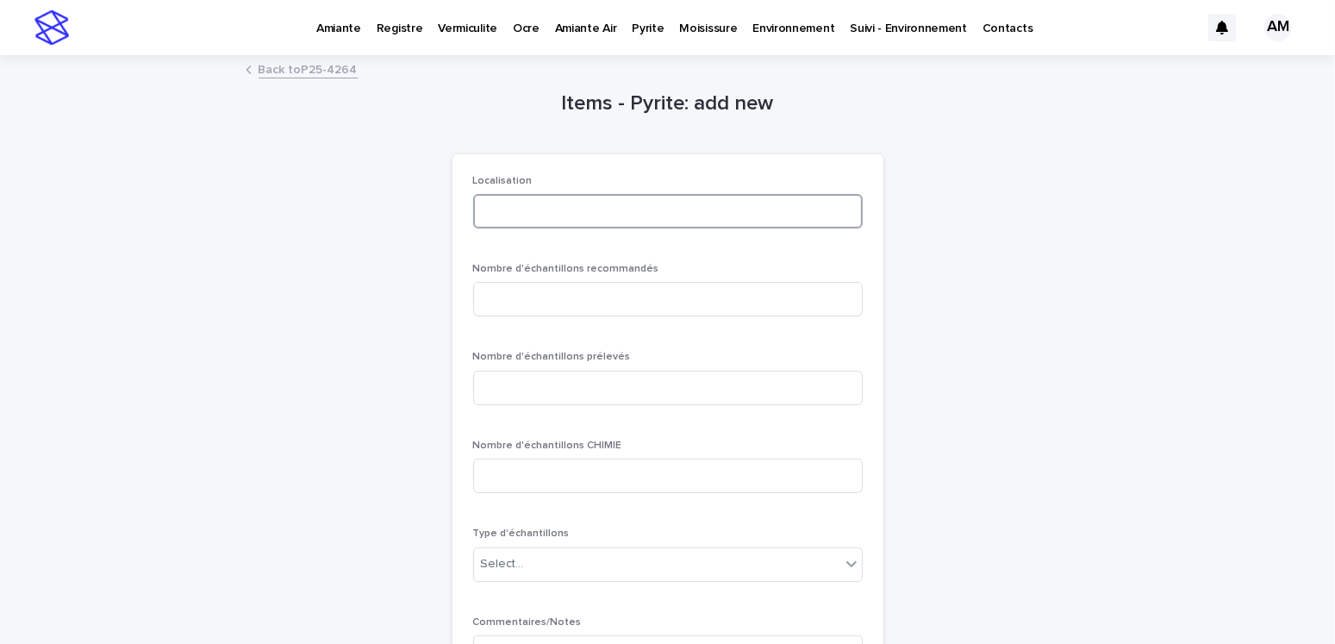
click at [527, 206] on input at bounding box center [668, 211] width 390 height 34
click at [517, 209] on input "*********" at bounding box center [668, 211] width 390 height 34
type input "********"
click at [541, 294] on input at bounding box center [668, 299] width 390 height 34
type input "*"
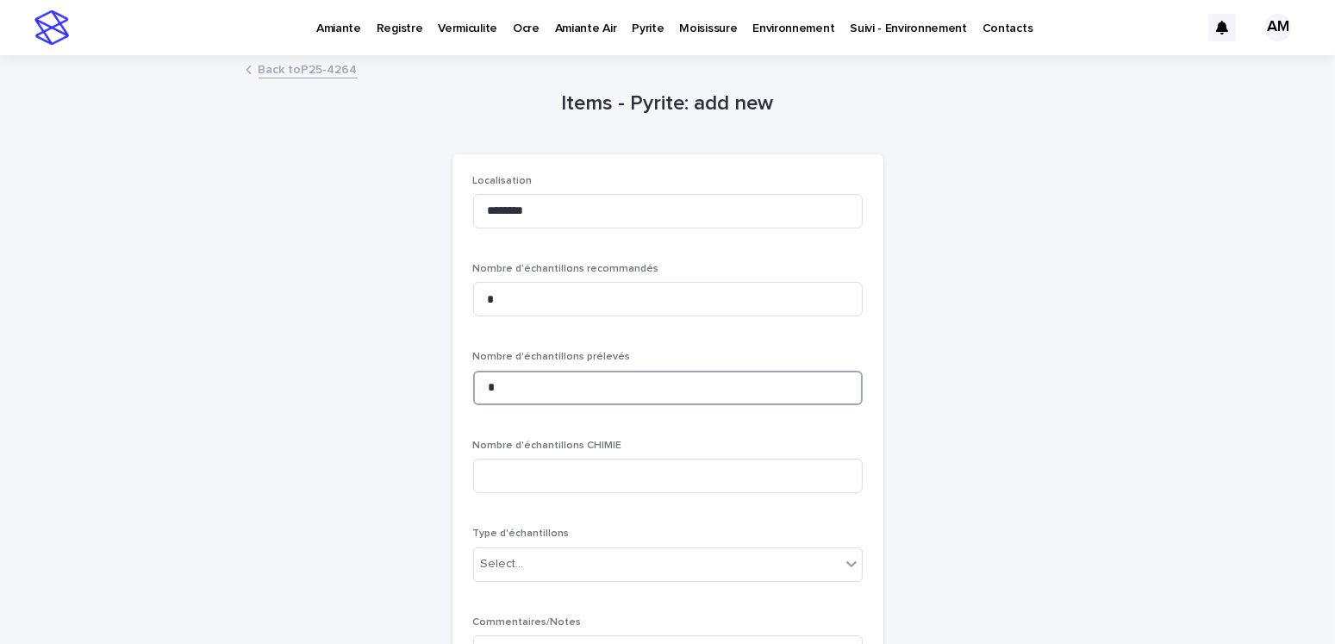
scroll to position [235, 0]
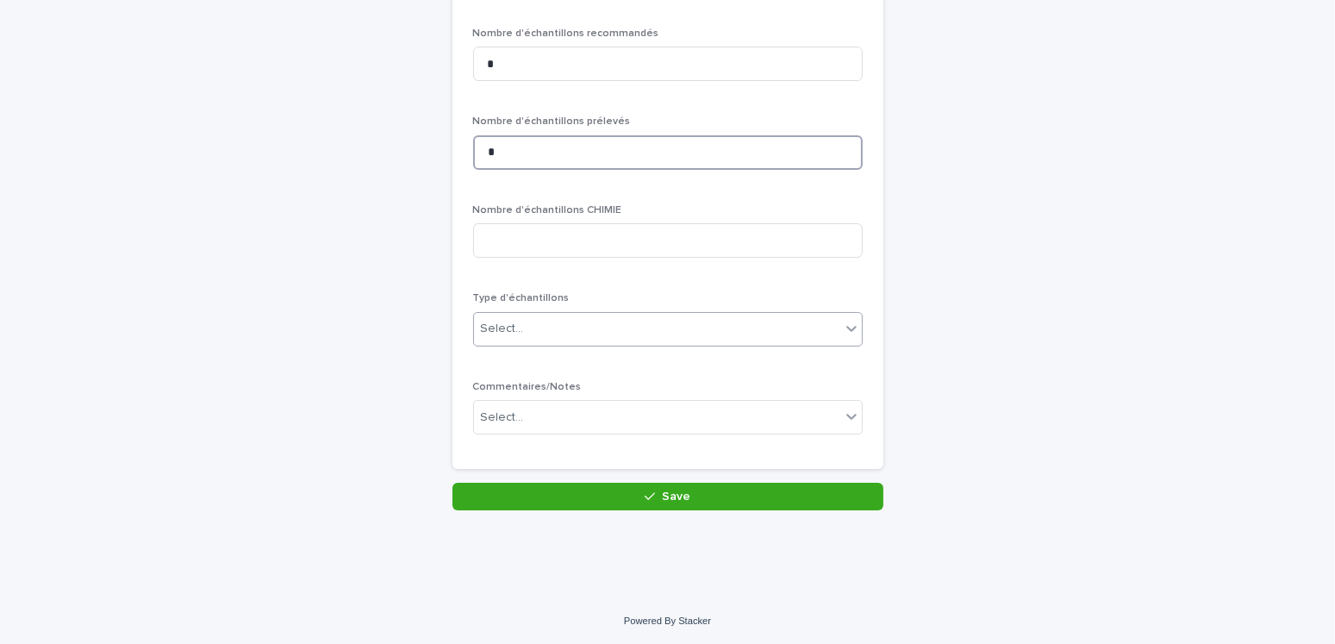
type input "*"
click at [541, 320] on div "Select..." at bounding box center [657, 329] width 366 height 28
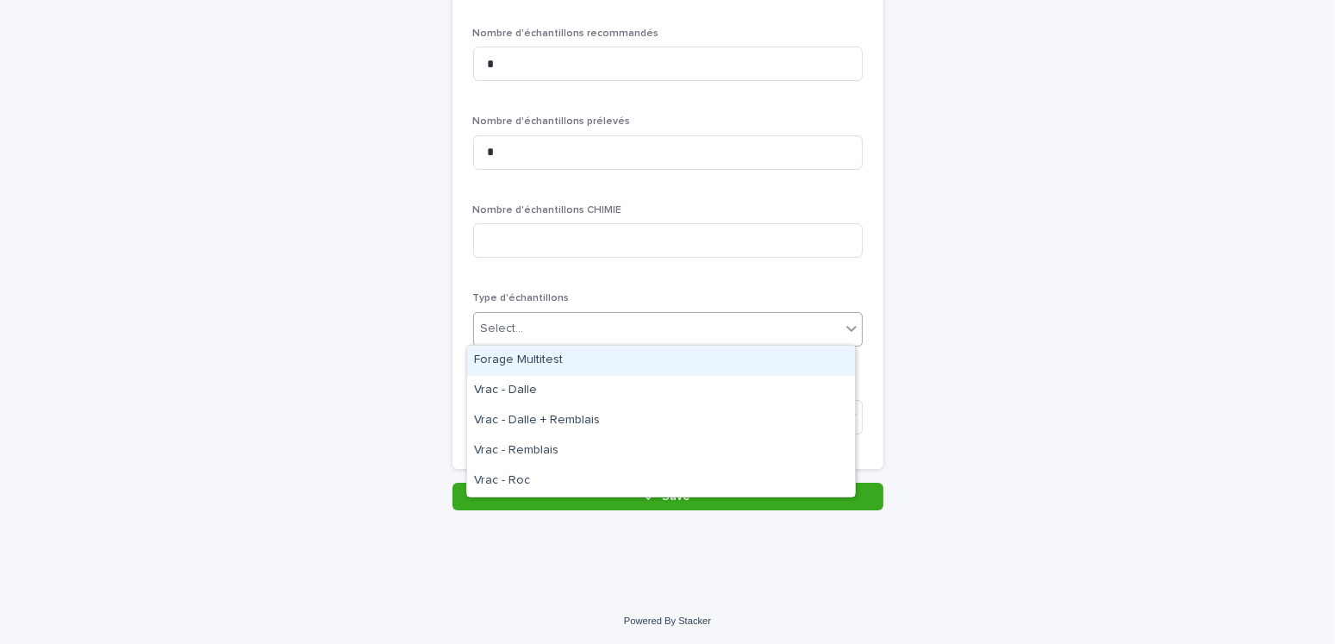
click at [549, 362] on div "Forage Multitest" at bounding box center [661, 361] width 388 height 30
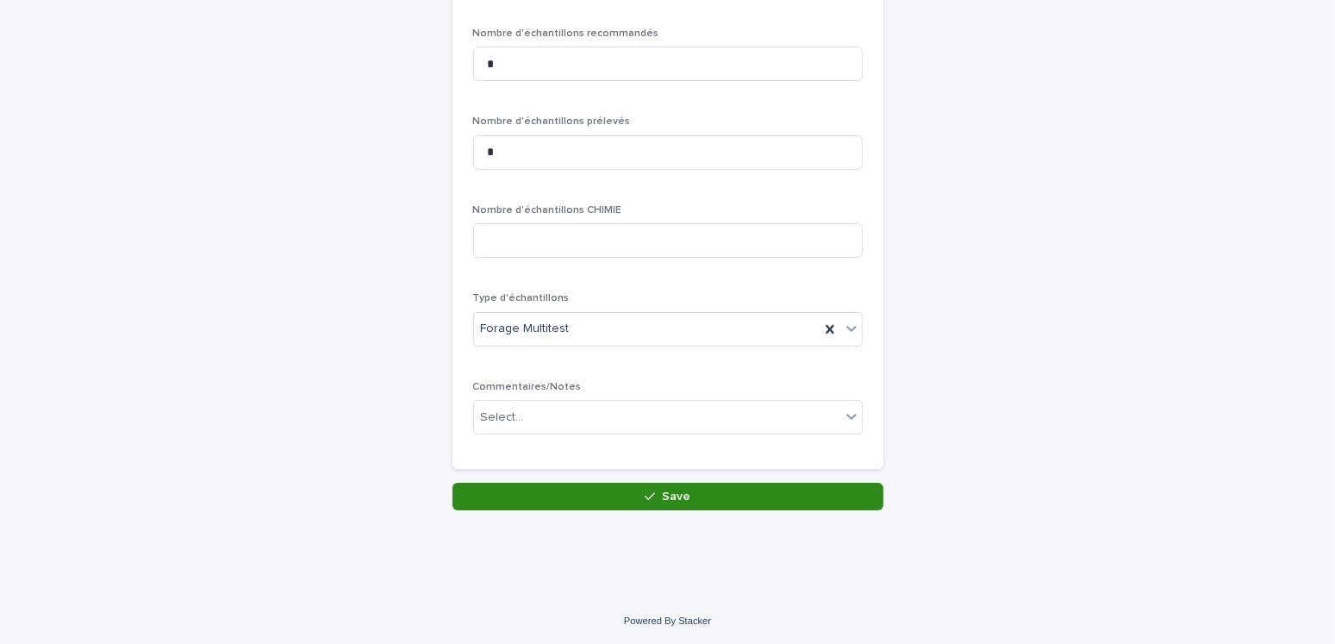
click at [609, 501] on button "Save" at bounding box center [667, 497] width 431 height 28
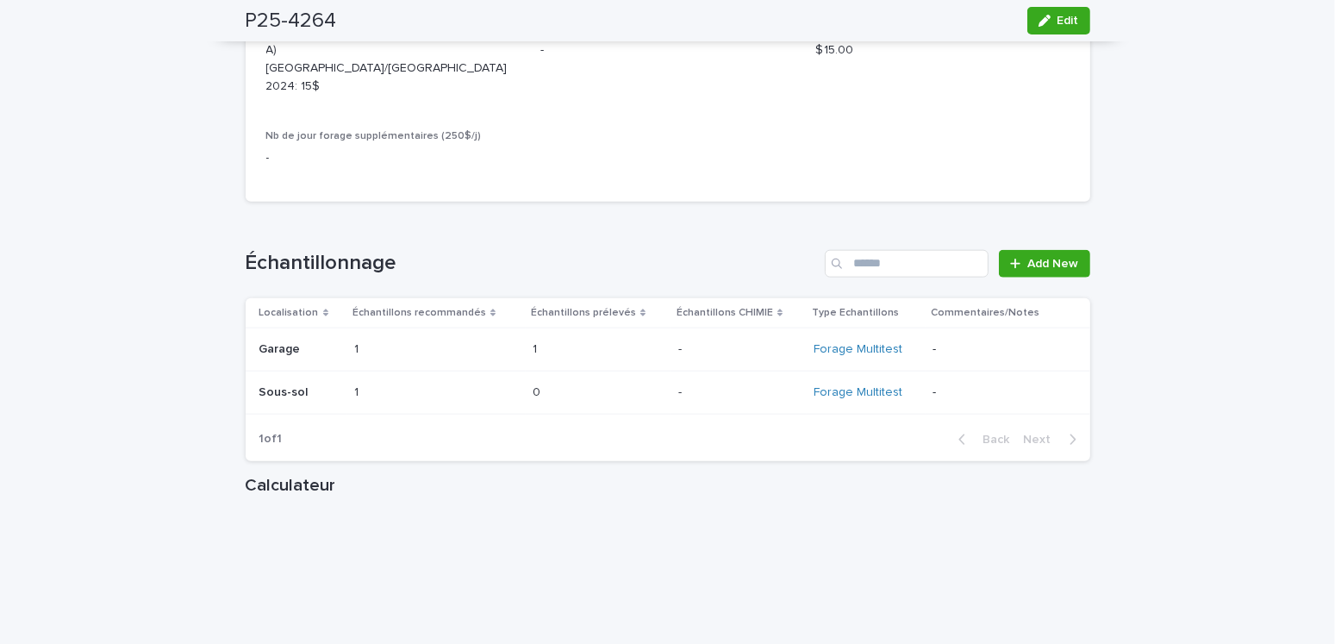
scroll to position [2241, 0]
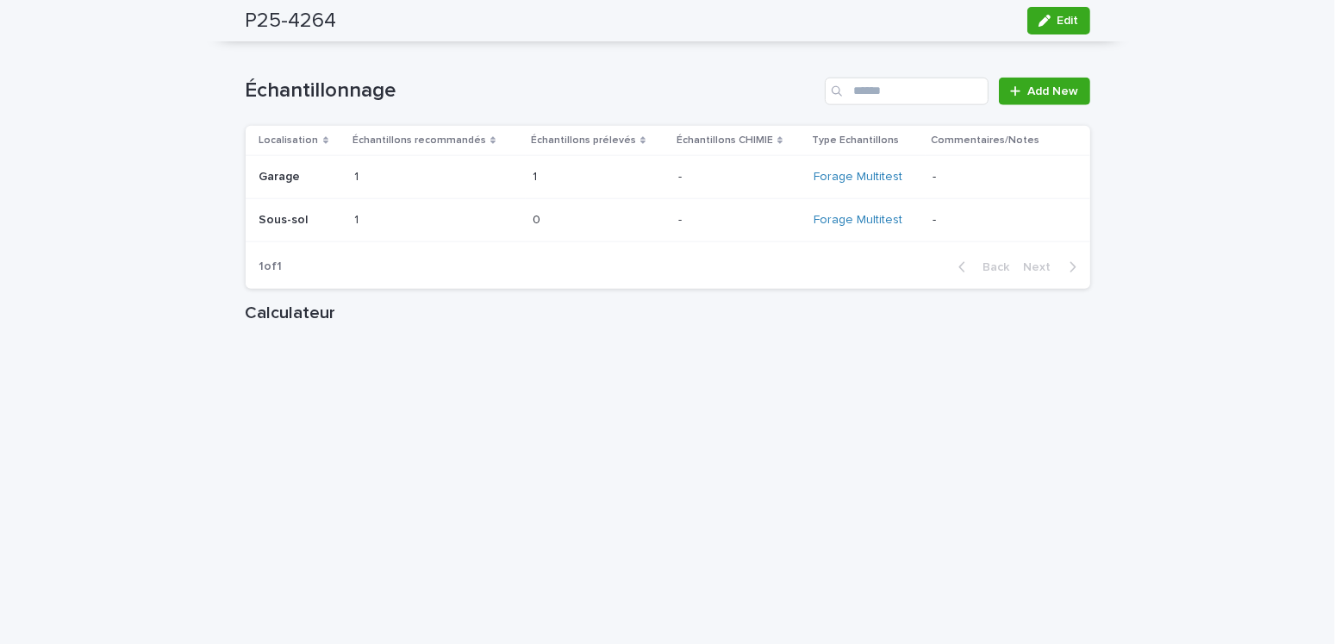
click at [305, 213] on p at bounding box center [300, 220] width 82 height 15
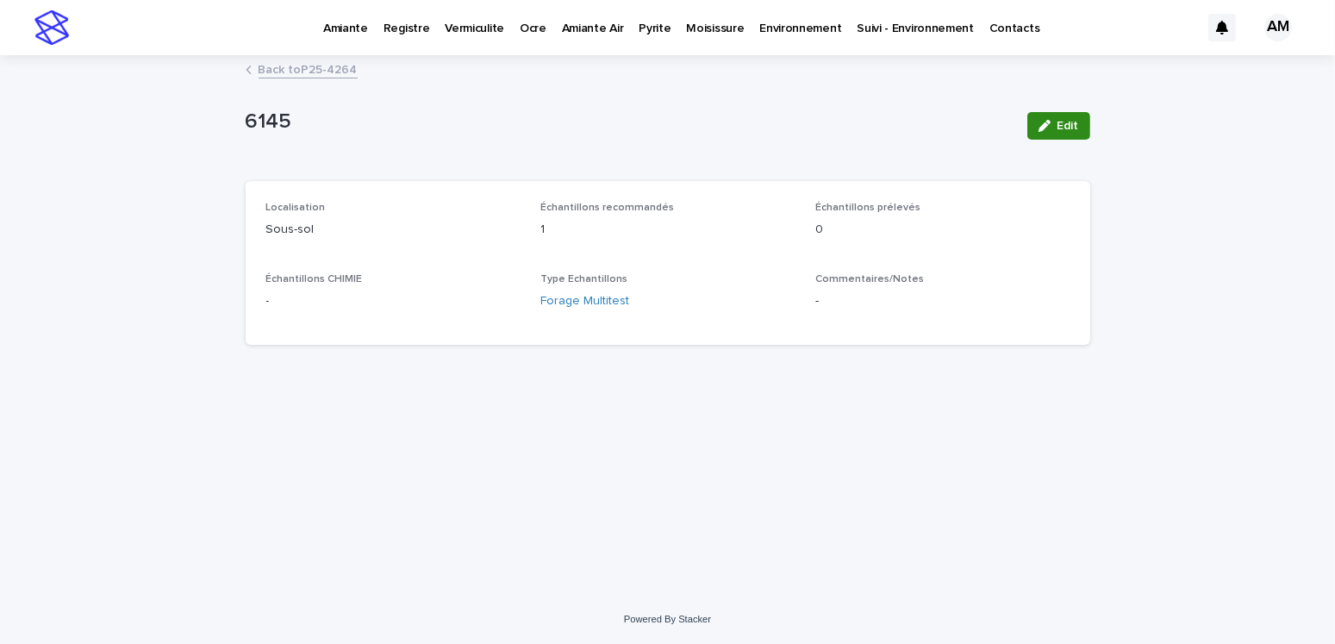
click at [1064, 123] on span "Edit" at bounding box center [1069, 126] width 22 height 12
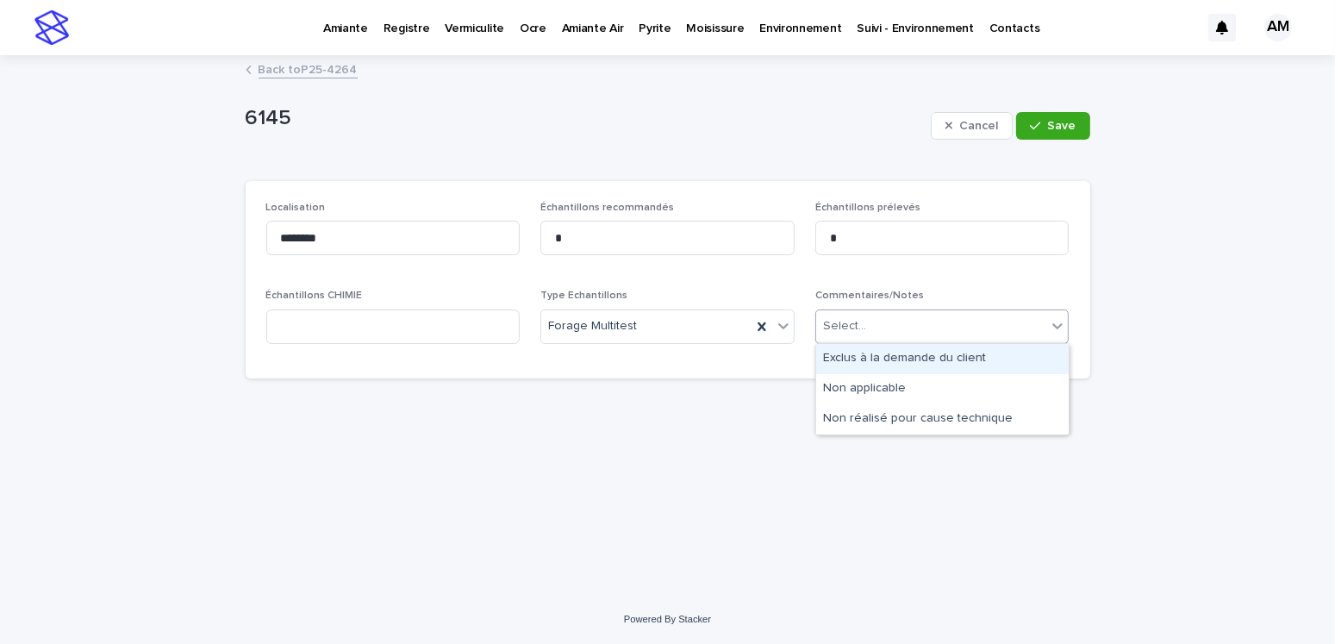
click at [884, 322] on div "Select..." at bounding box center [931, 326] width 231 height 28
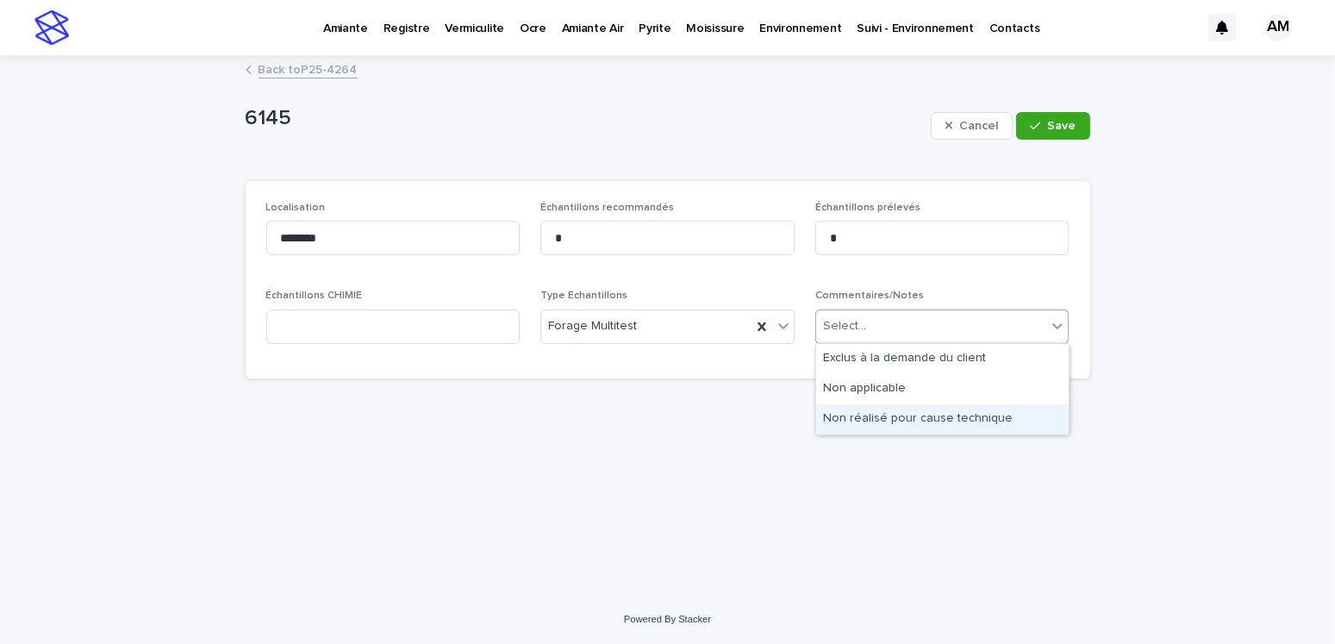
click at [917, 426] on div "Non réalisé pour cause technique" at bounding box center [942, 419] width 253 height 30
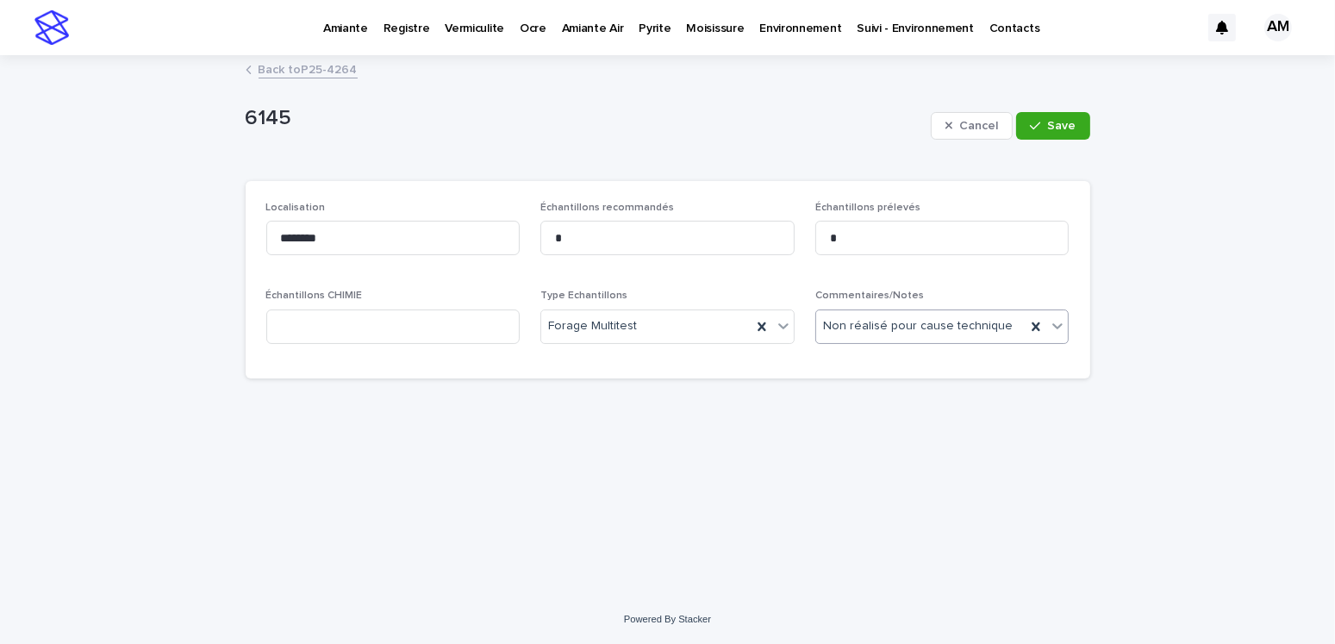
click at [922, 326] on span "Non réalisé pour cause technique" at bounding box center [918, 326] width 190 height 18
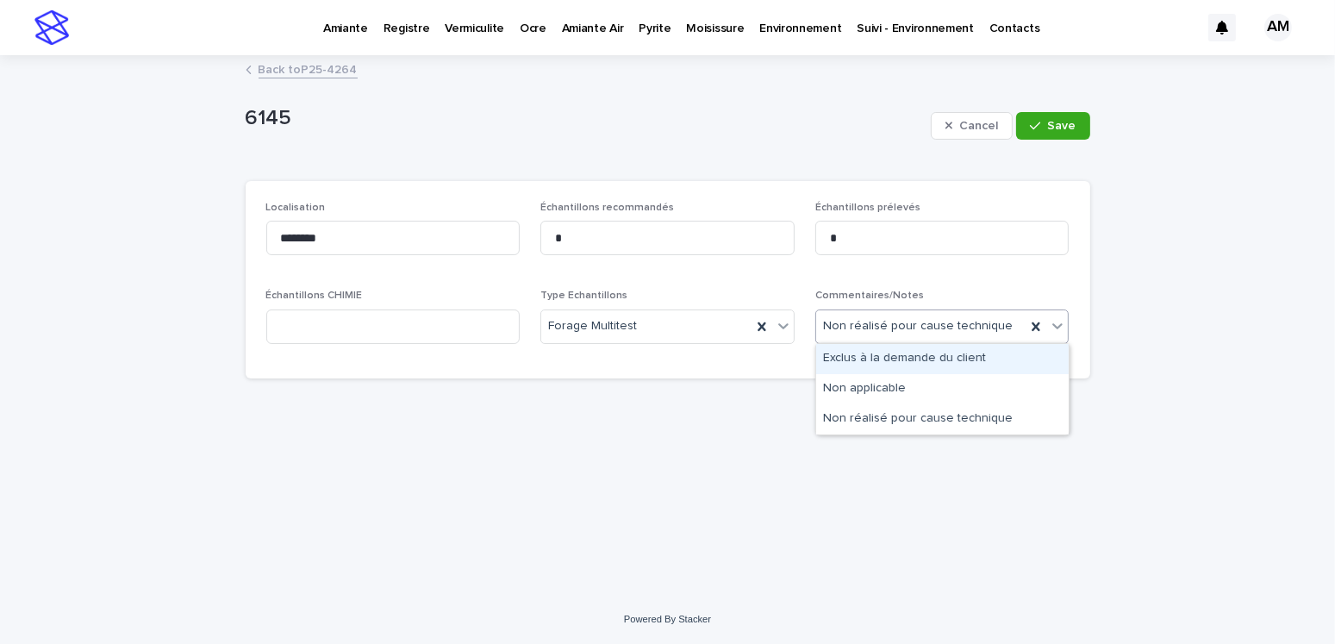
click at [926, 366] on div "Exclus à la demande du client" at bounding box center [942, 359] width 253 height 30
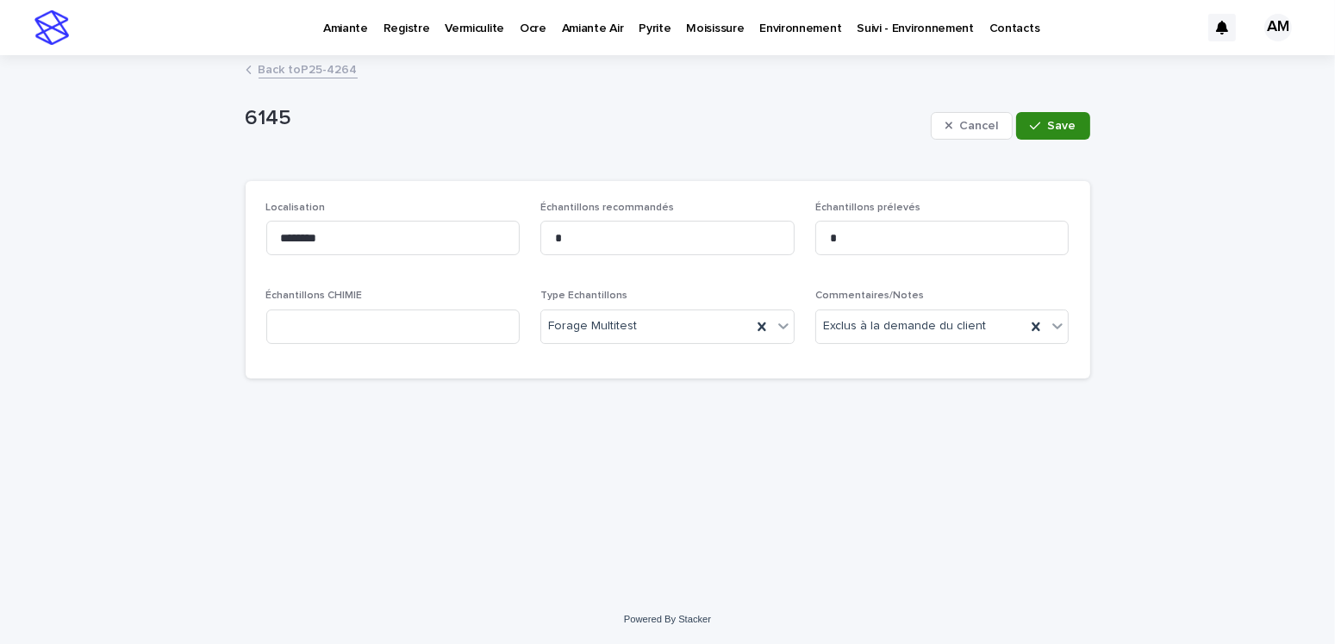
click at [1066, 120] on span "Save" at bounding box center [1062, 126] width 28 height 12
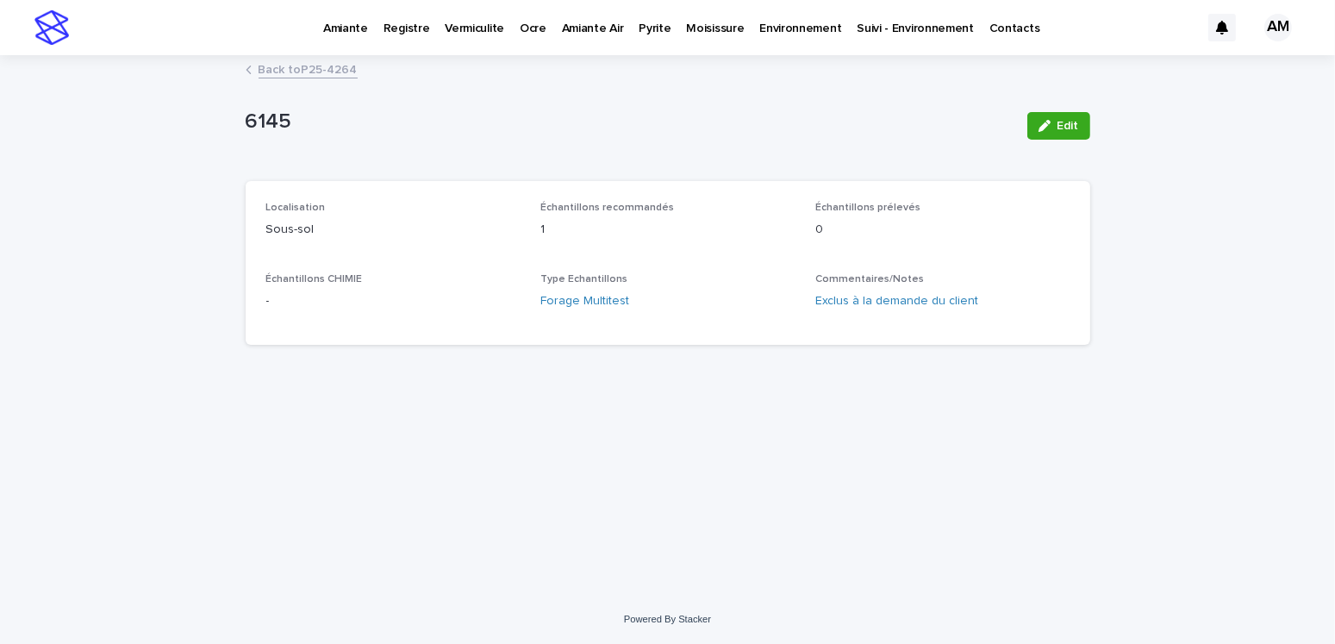
click at [340, 63] on link "Back to P25-4264" at bounding box center [308, 69] width 99 height 20
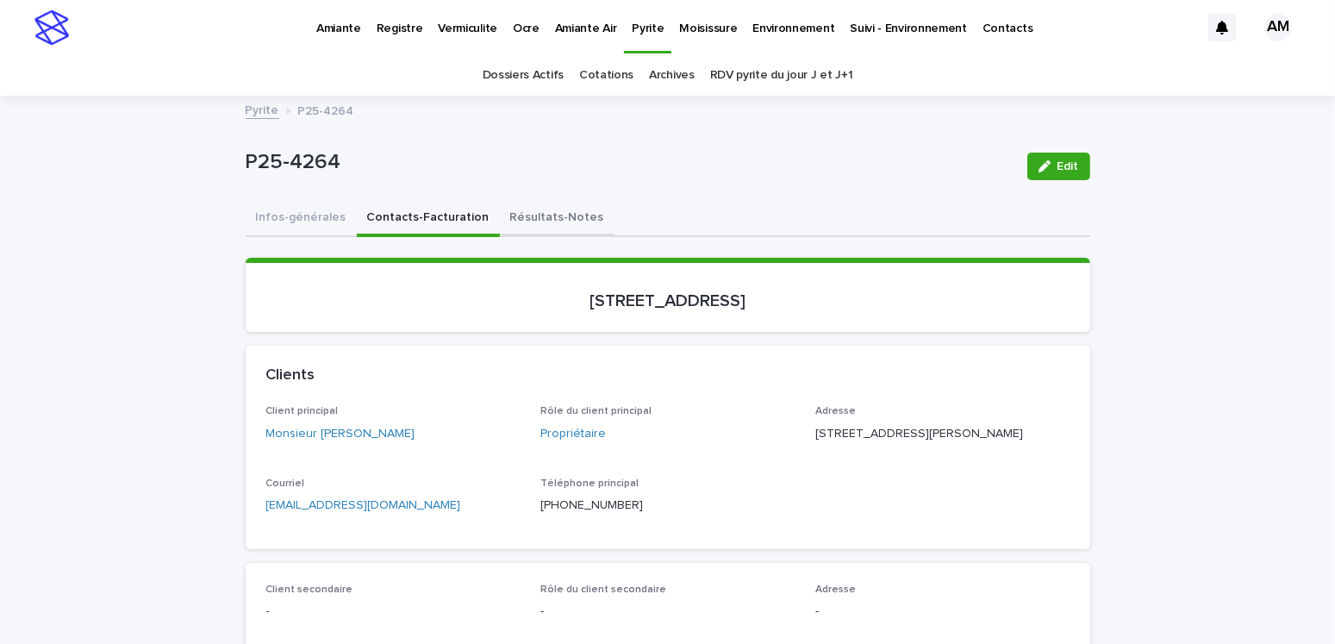
click at [518, 212] on button "Résultats-Notes" at bounding box center [557, 219] width 115 height 36
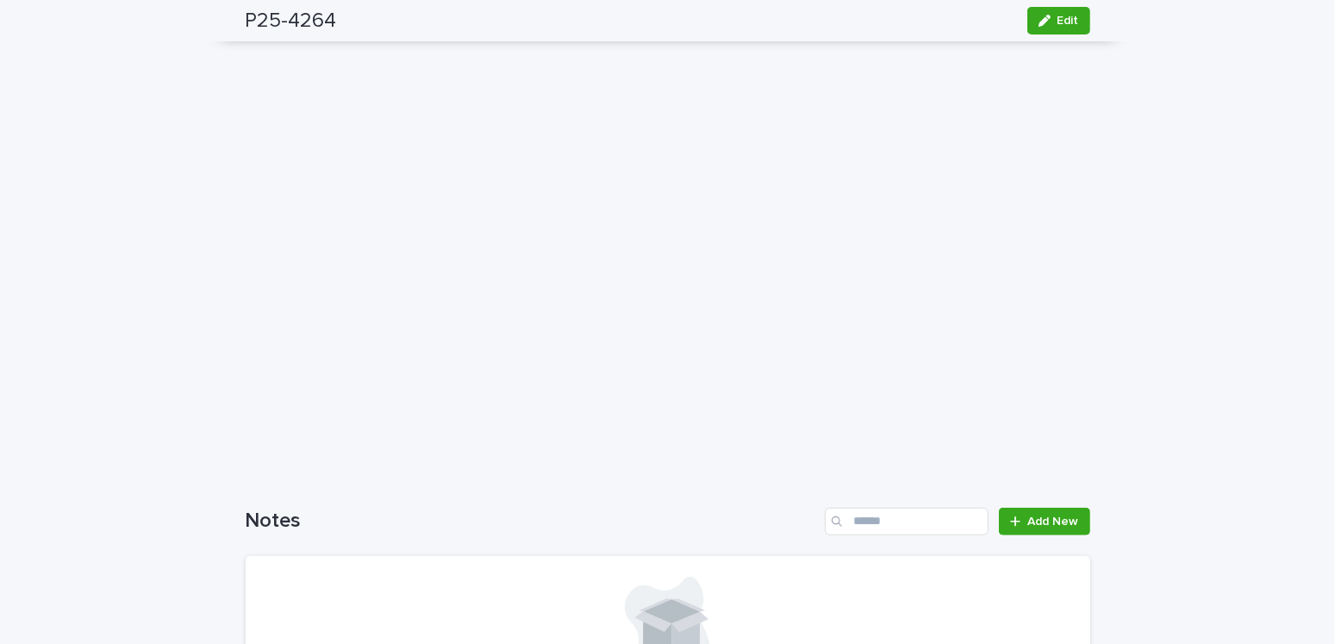
scroll to position [1464, 0]
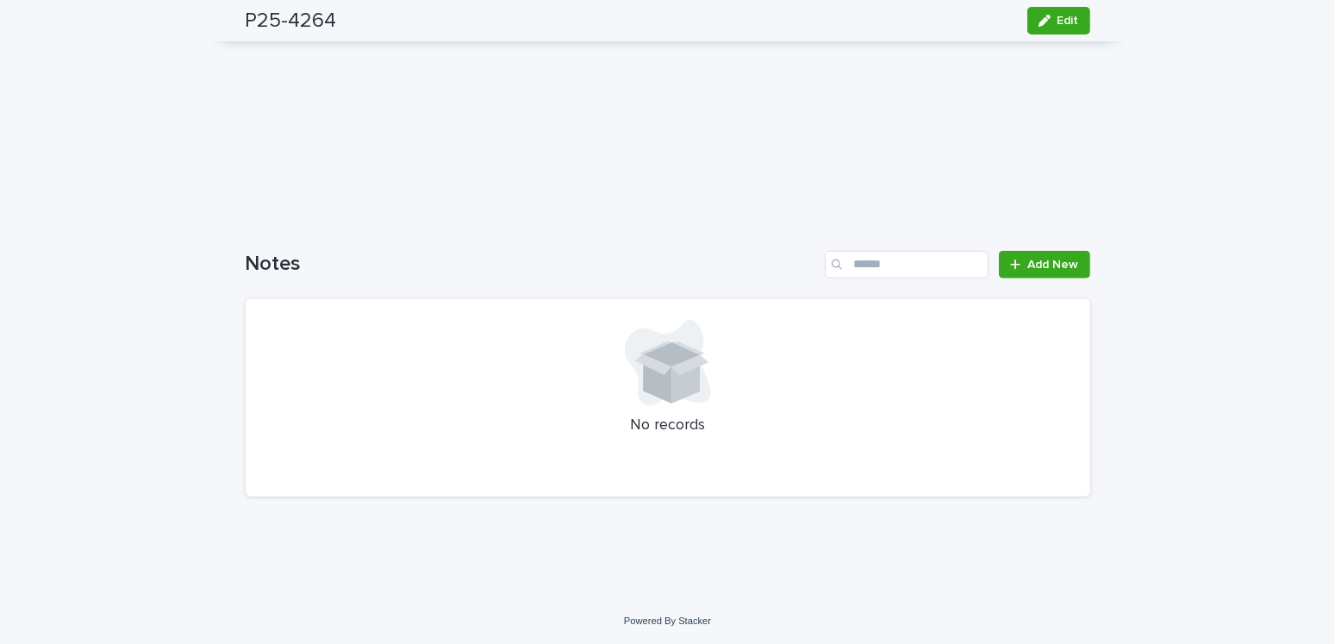
click at [1028, 240] on div "Loading... Saving… Notes Add New No records" at bounding box center [668, 363] width 845 height 295
click at [1053, 259] on span "Add New" at bounding box center [1053, 265] width 51 height 12
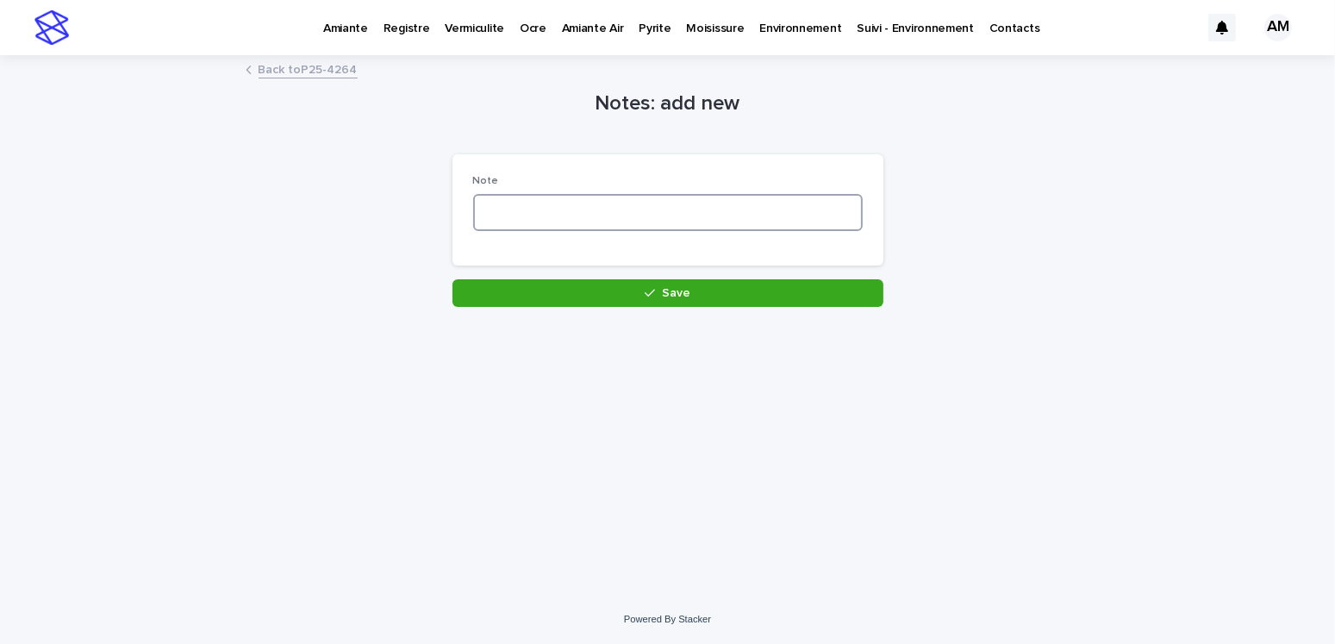
click at [571, 201] on textarea at bounding box center [668, 212] width 390 height 37
click at [571, 222] on textarea "**********" at bounding box center [668, 212] width 390 height 37
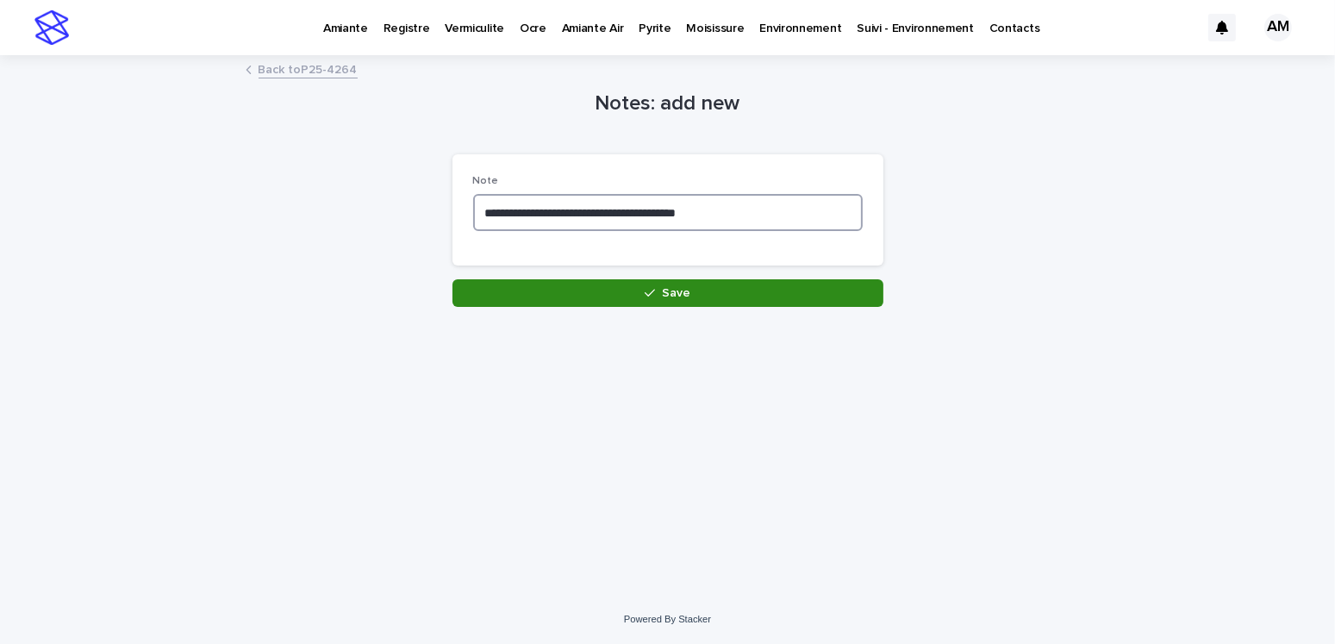
type textarea "**********"
click at [693, 290] on button "Save" at bounding box center [667, 293] width 431 height 28
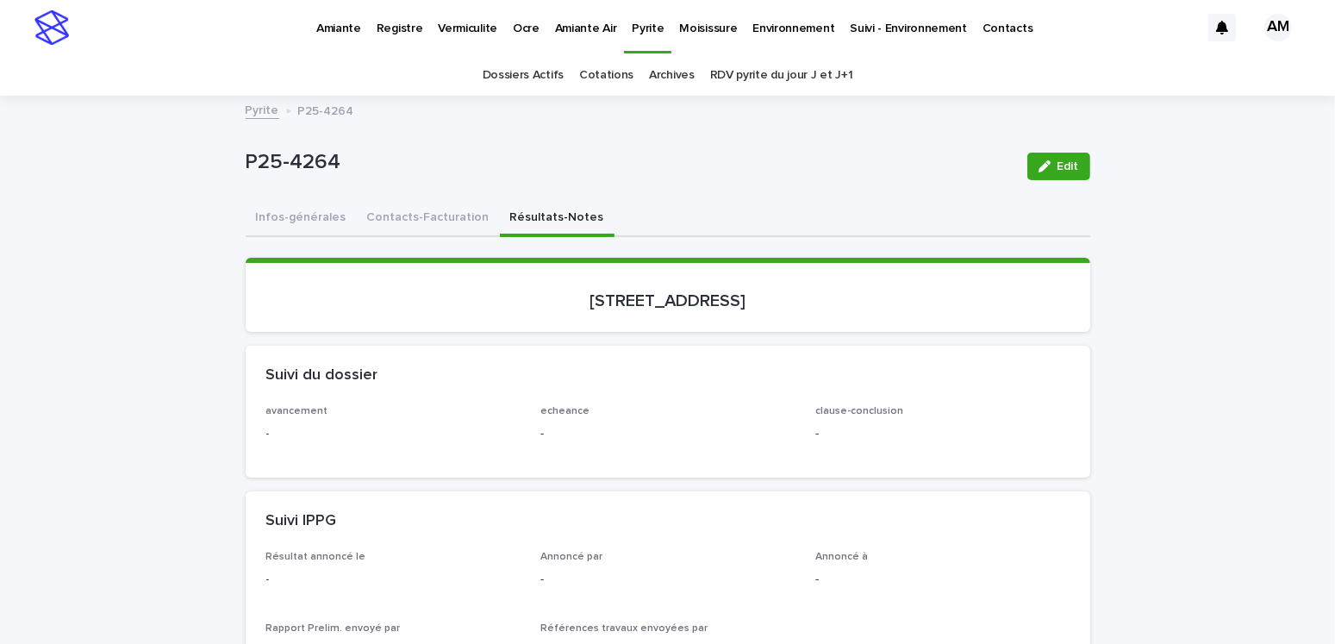
click at [315, 222] on button "Infos-générales" at bounding box center [301, 219] width 111 height 36
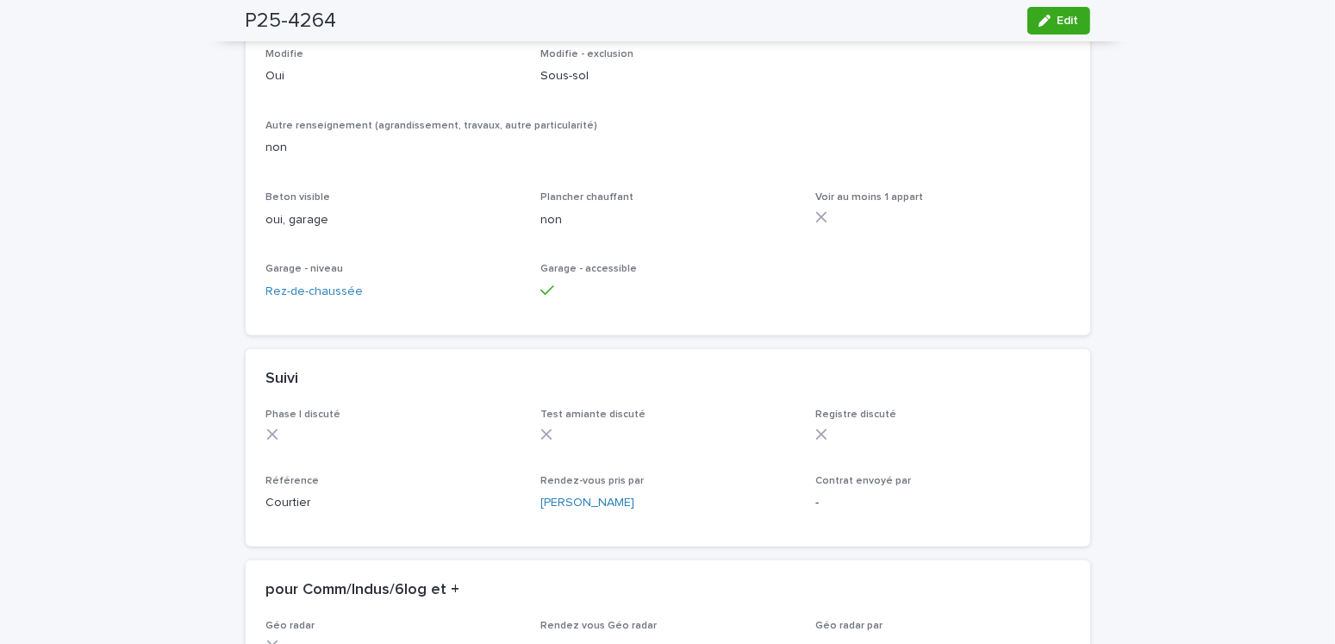
scroll to position [1448, 0]
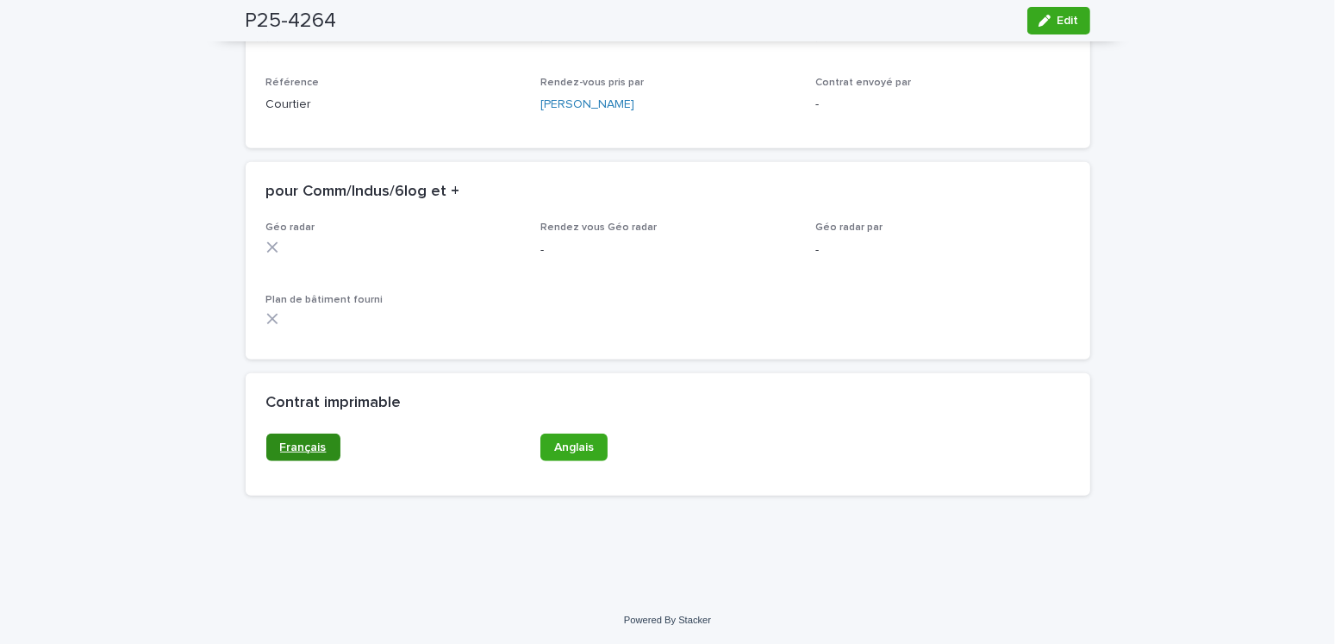
click at [303, 447] on span "Français" at bounding box center [303, 447] width 47 height 12
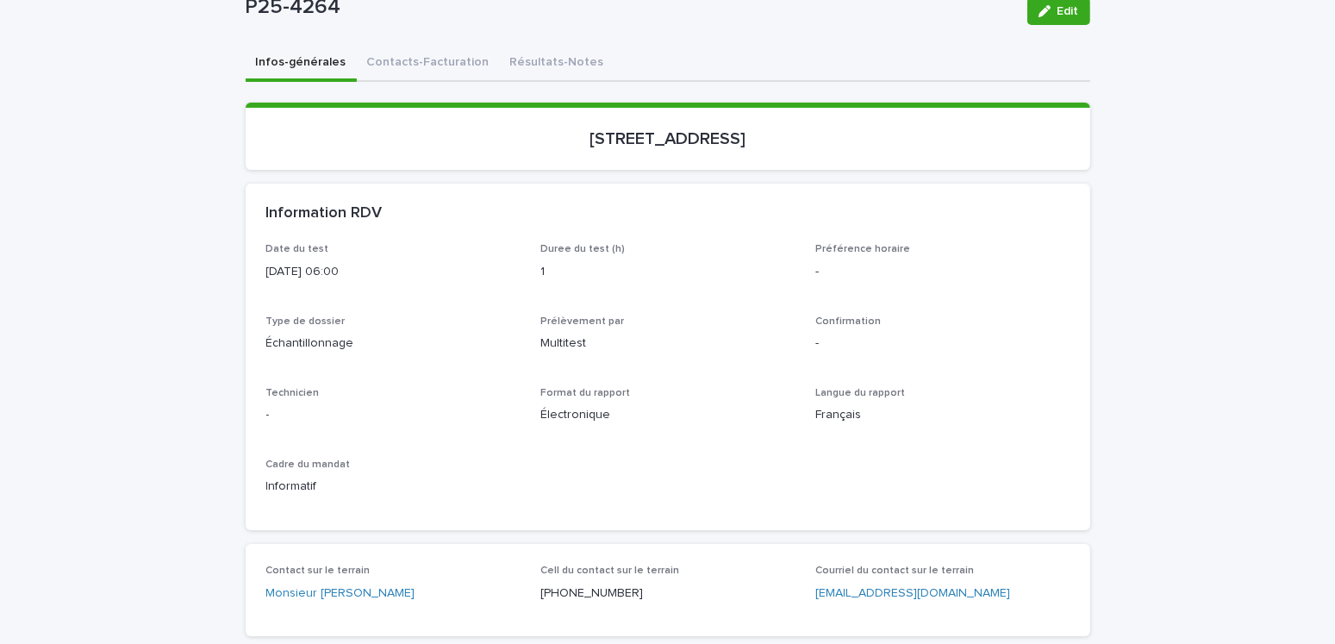
scroll to position [0, 0]
